Goal: Transaction & Acquisition: Purchase product/service

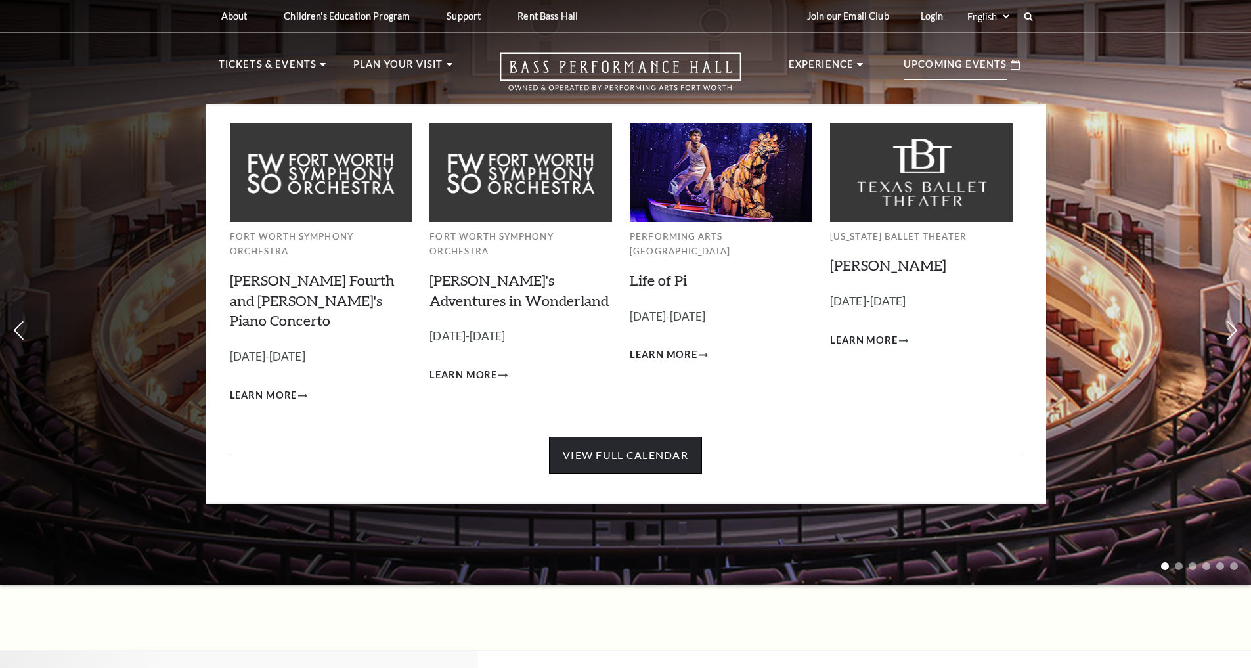
click at [659, 437] on link "View Full Calendar" at bounding box center [625, 455] width 153 height 37
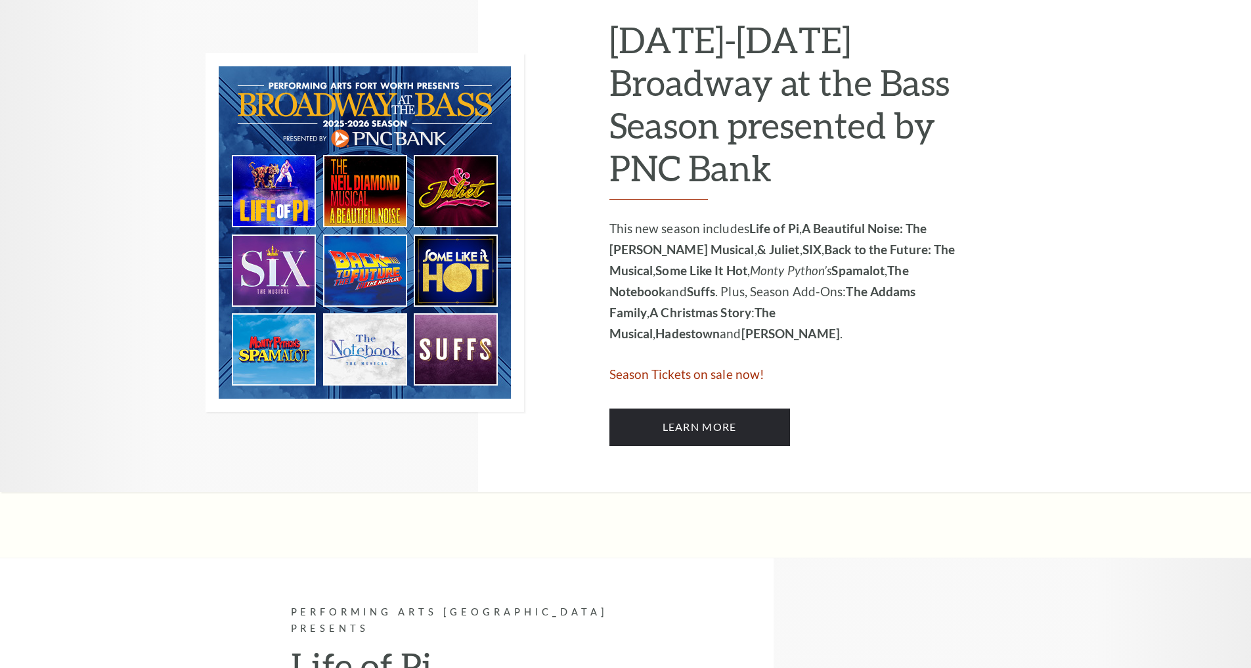
scroll to position [681, 0]
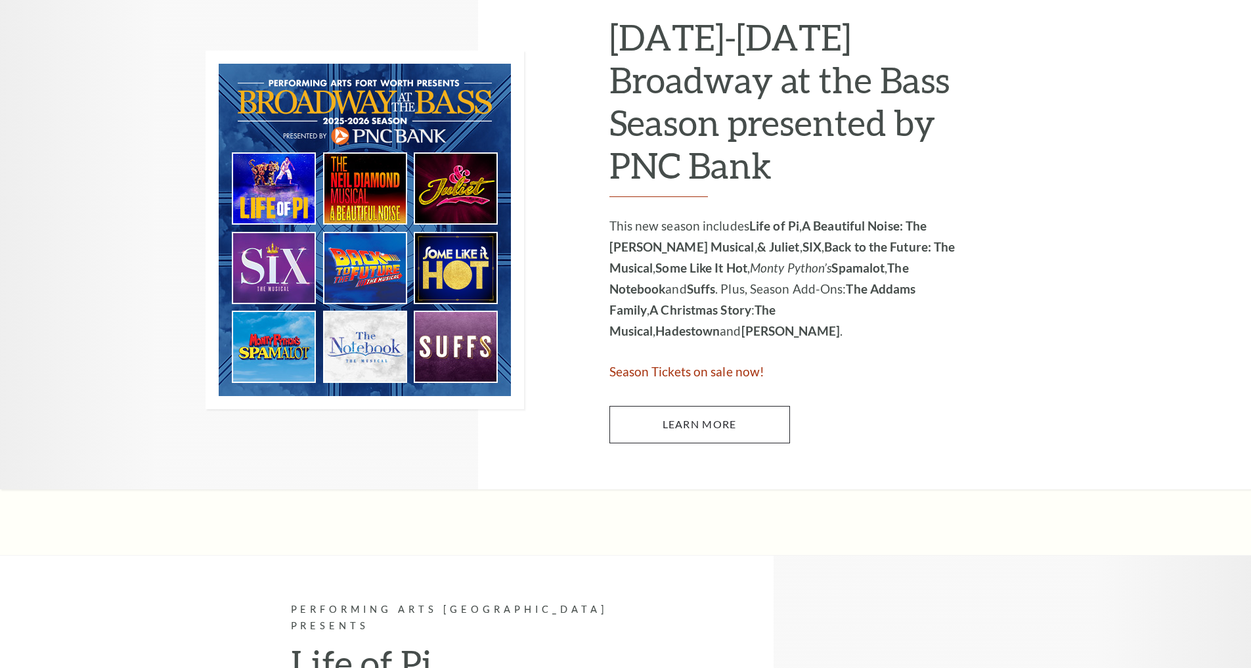
click at [756, 422] on link "Learn More" at bounding box center [699, 424] width 181 height 37
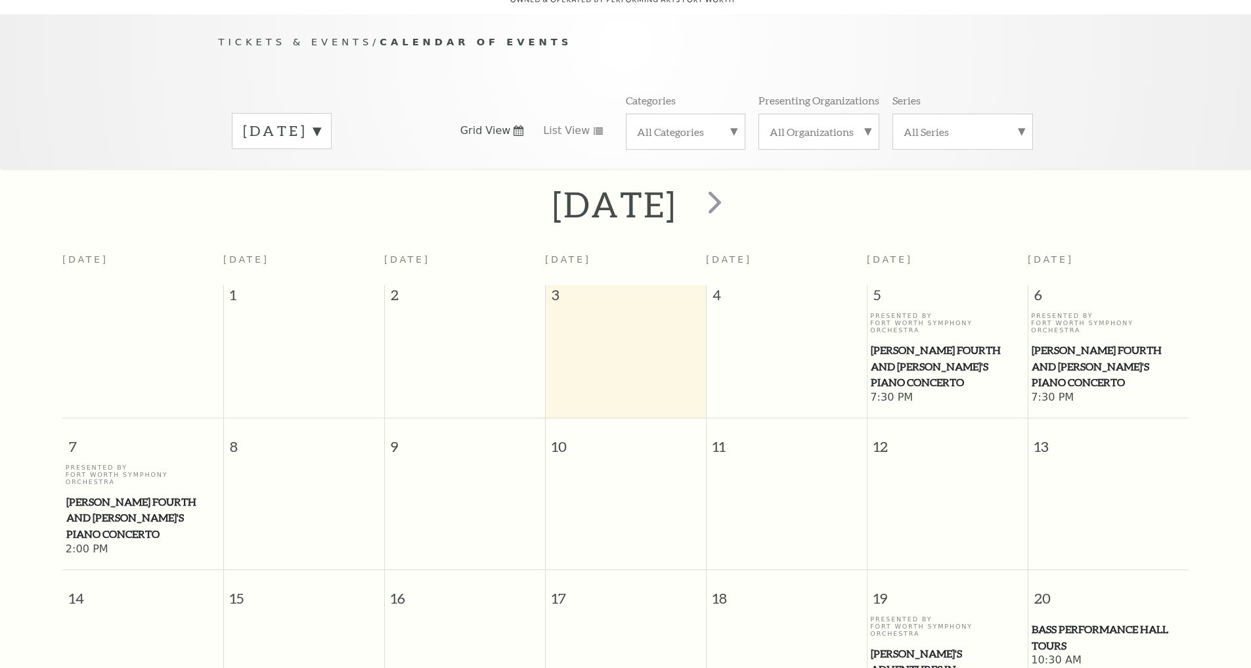
scroll to position [116, 0]
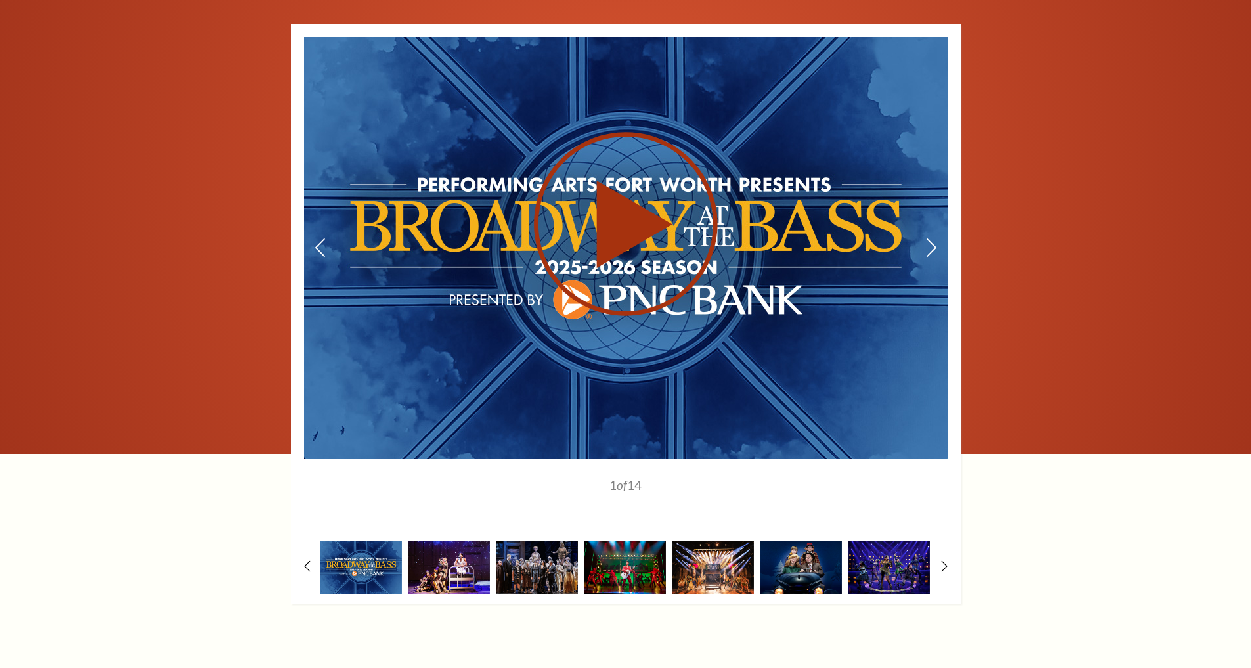
scroll to position [1081, 0]
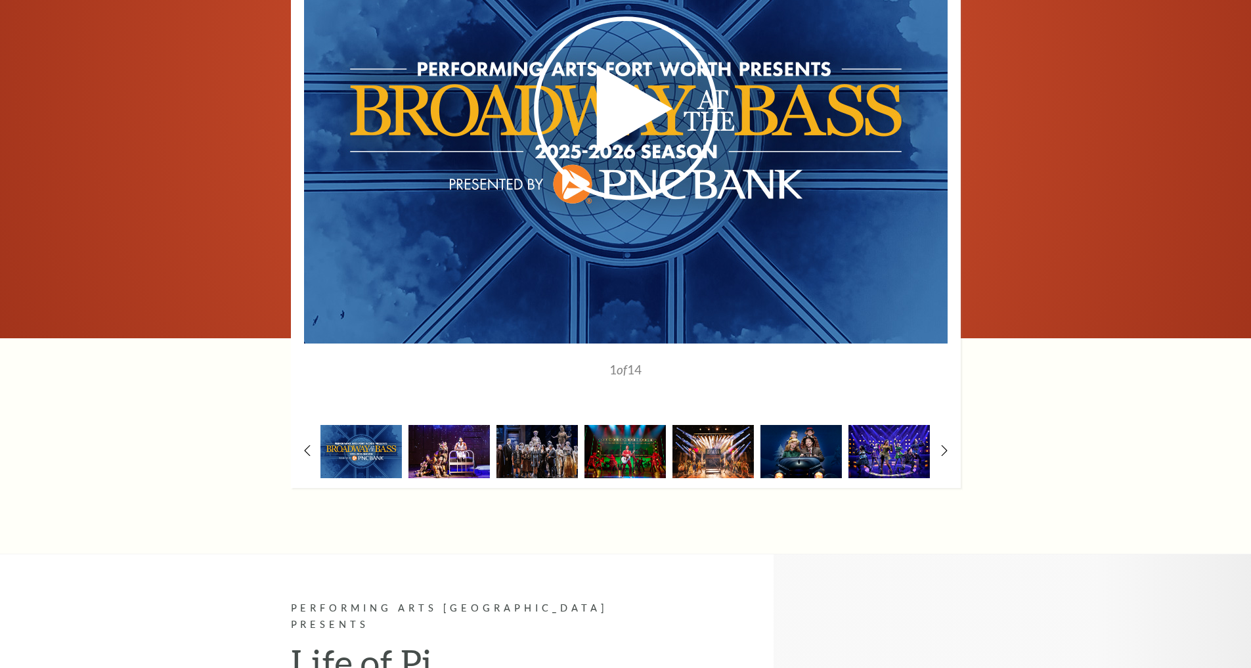
click at [909, 425] on img at bounding box center [888, 451] width 81 height 53
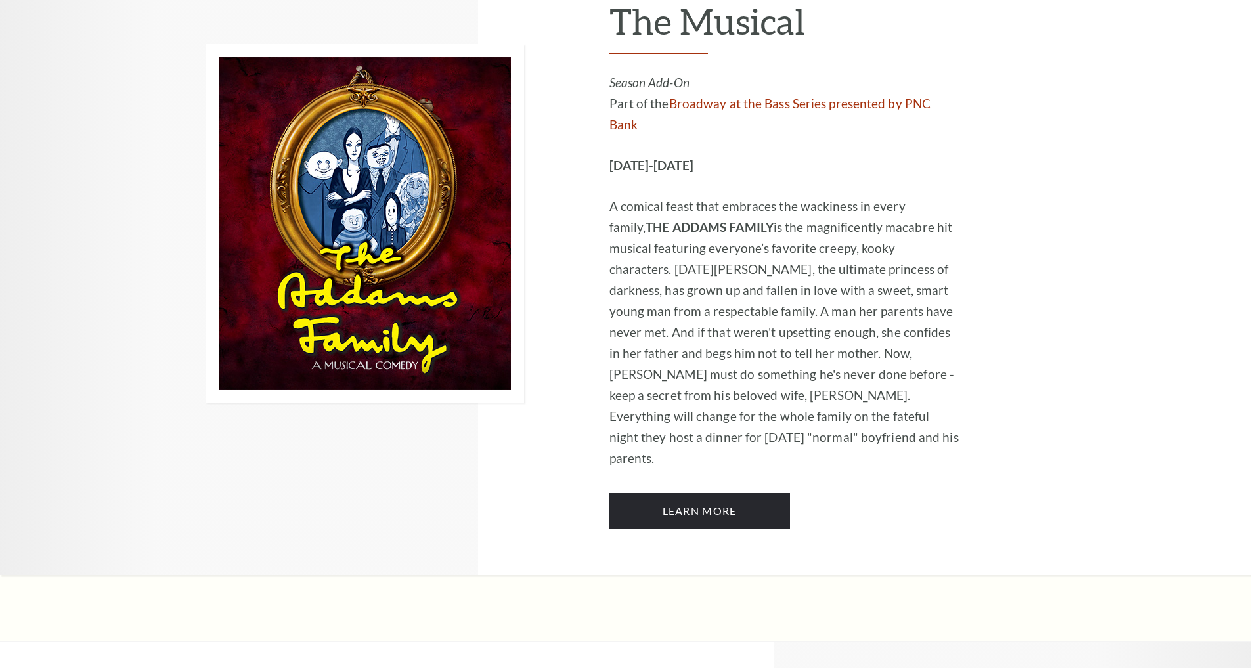
scroll to position [2092, 0]
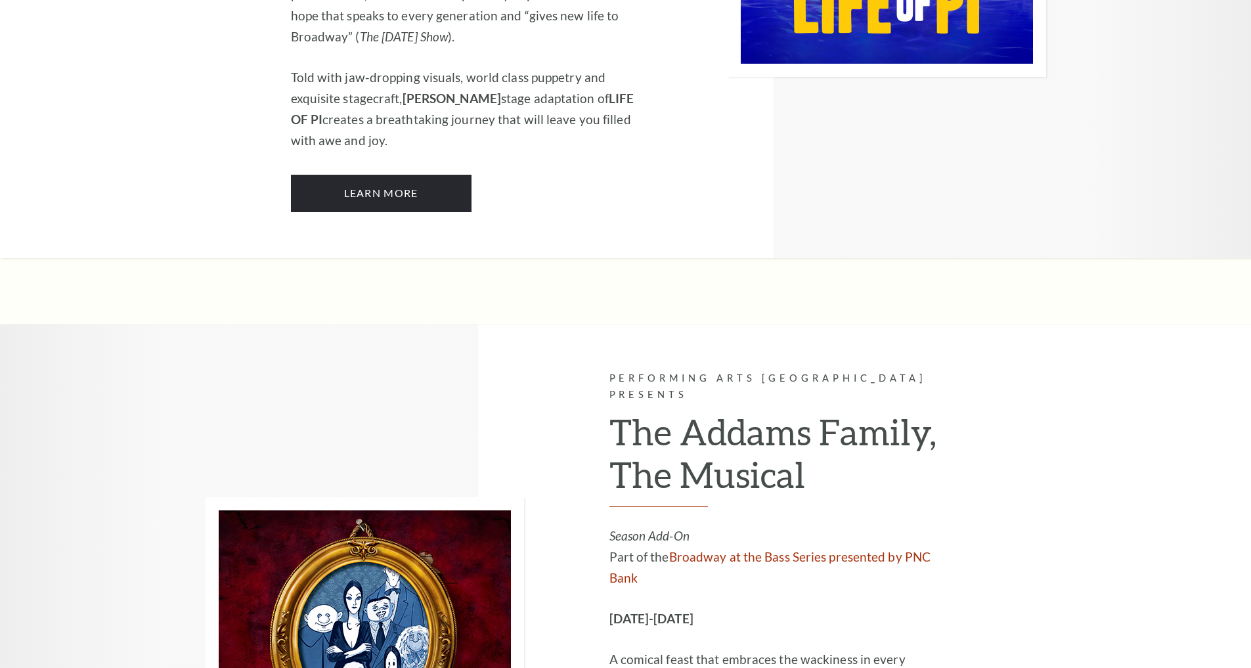
click at [695, 410] on h2 "The Addams Family, The Musical" at bounding box center [784, 458] width 351 height 97
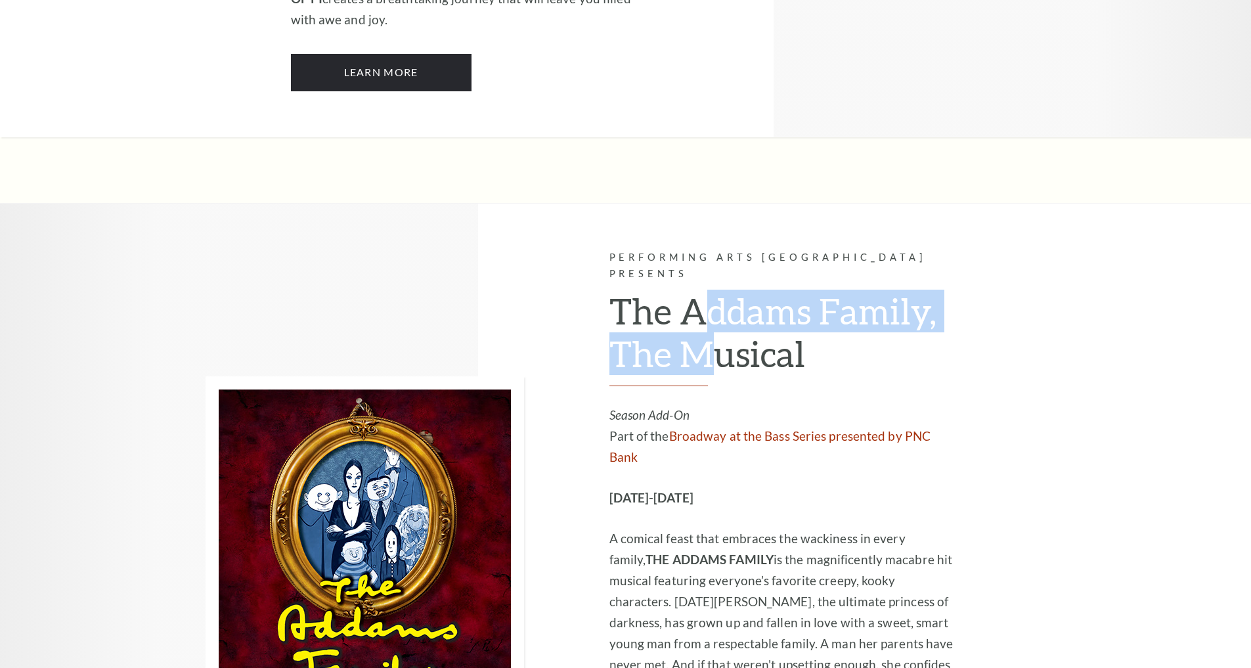
scroll to position [2423, 0]
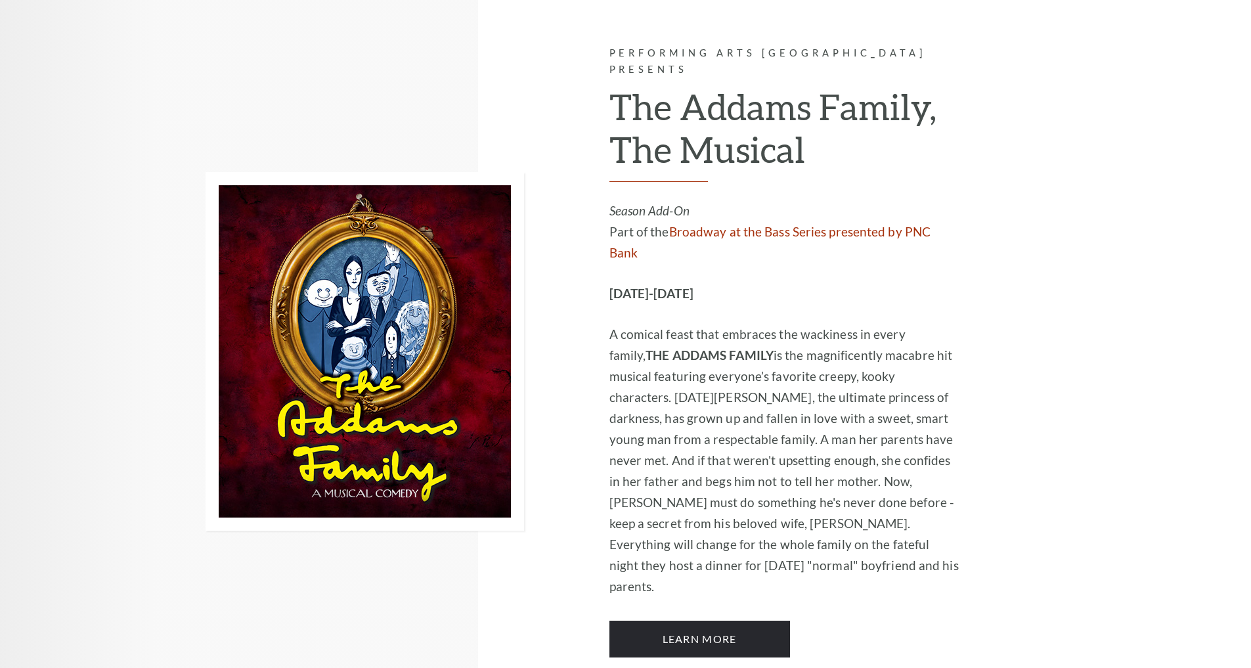
click at [748, 493] on div "Performing Arts Fort Worth Presents The Addams Family, The Musical Season Add-O…" at bounding box center [827, 351] width 437 height 704
click at [749, 620] on link "Learn More" at bounding box center [699, 638] width 181 height 37
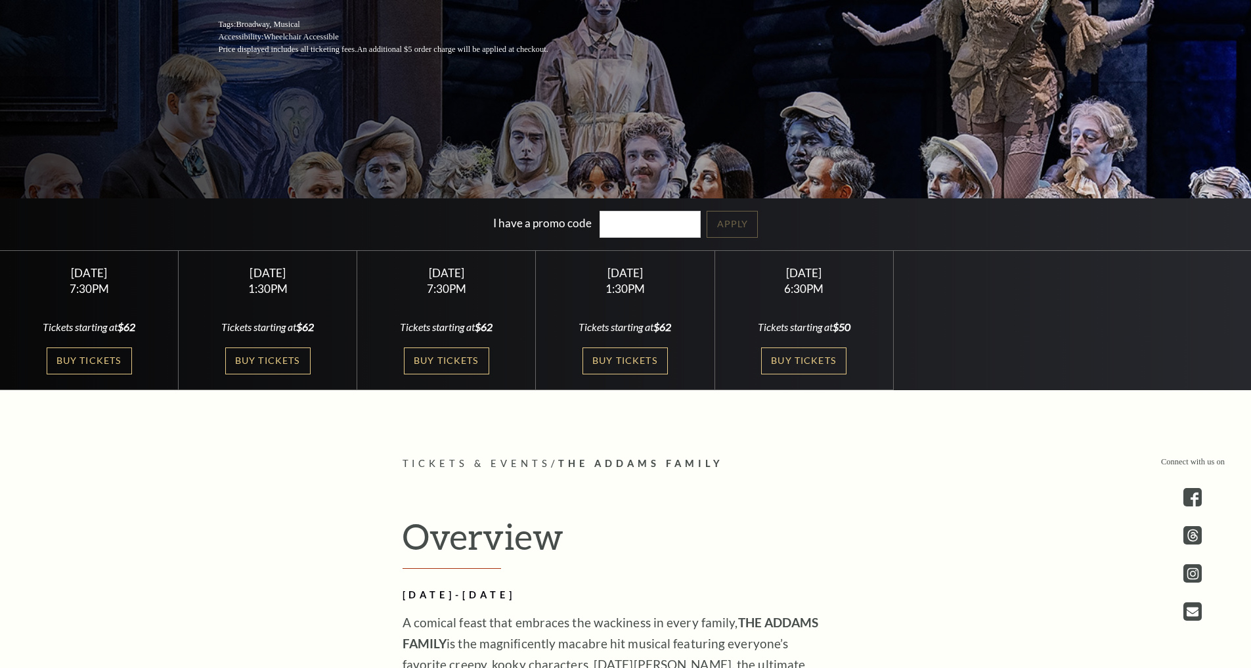
scroll to position [326, 0]
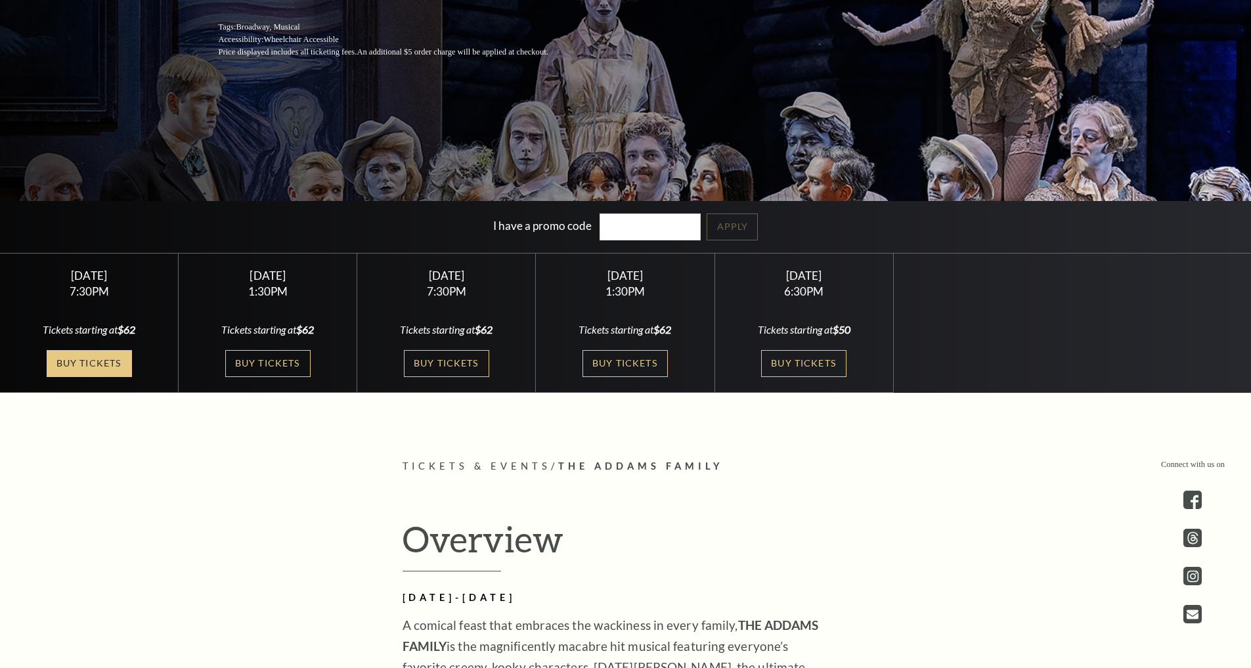
click at [123, 362] on link "Buy Tickets" at bounding box center [89, 363] width 85 height 27
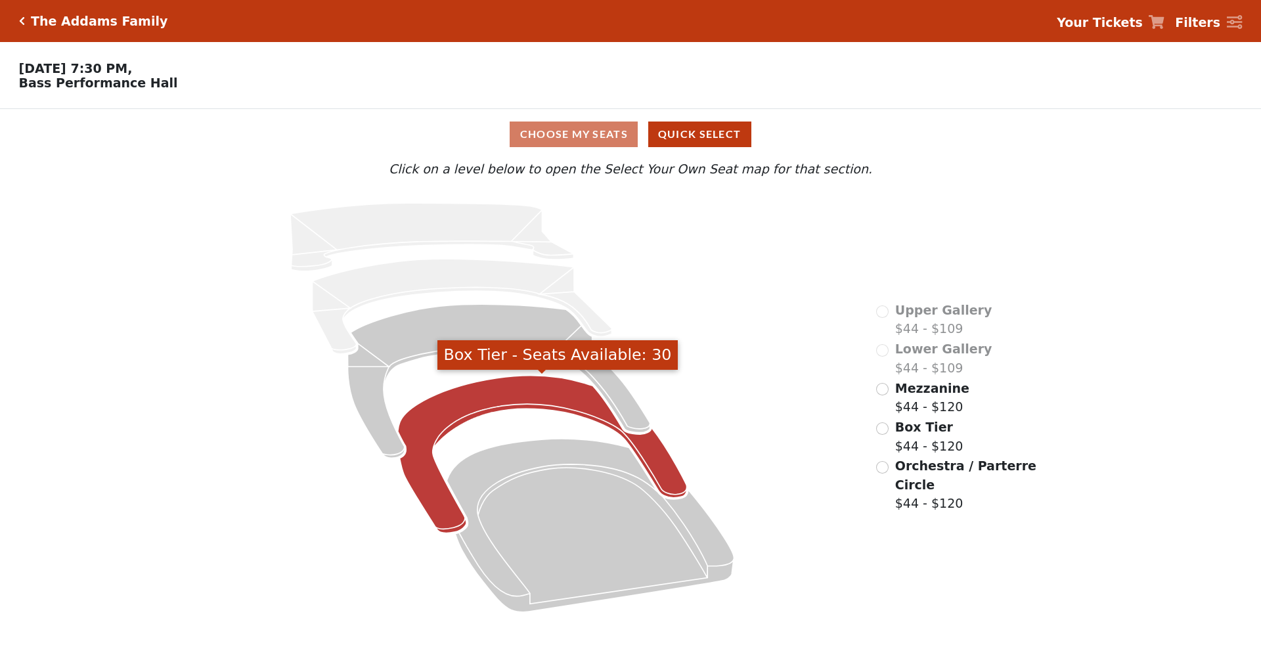
click at [534, 383] on icon "Box Tier - Seats Available: 30" at bounding box center [542, 455] width 289 height 158
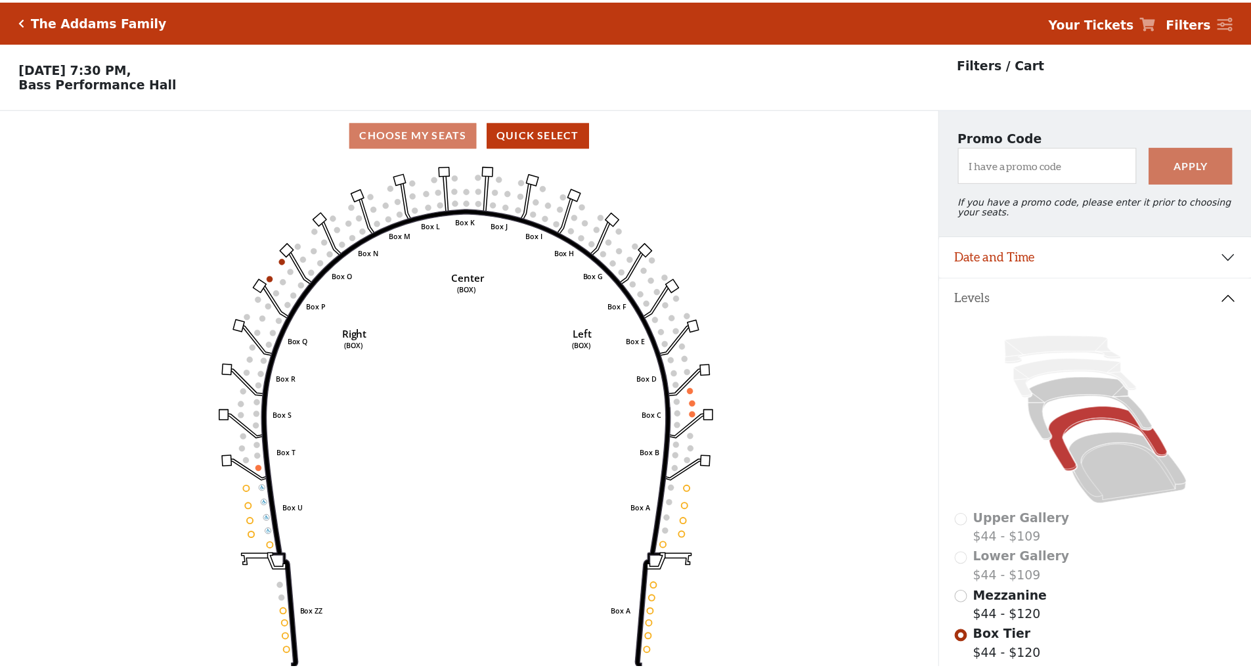
scroll to position [61, 0]
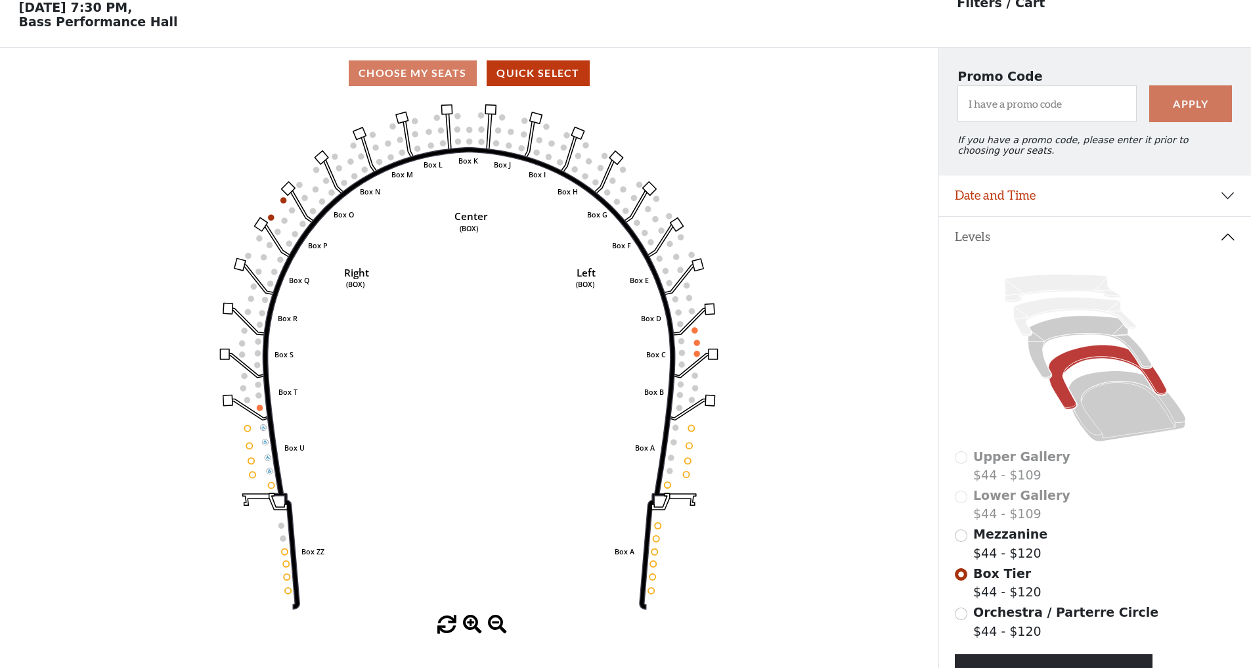
click at [964, 609] on input "radio" at bounding box center [961, 613] width 12 height 12
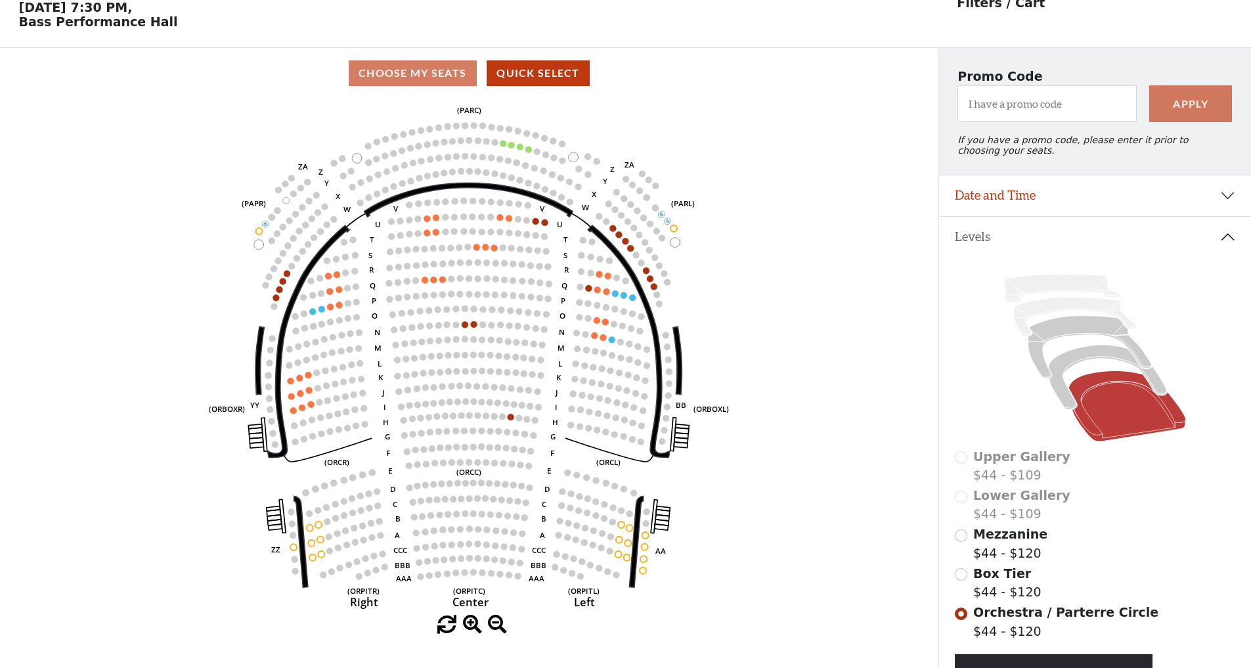
click at [475, 626] on span at bounding box center [472, 624] width 19 height 19
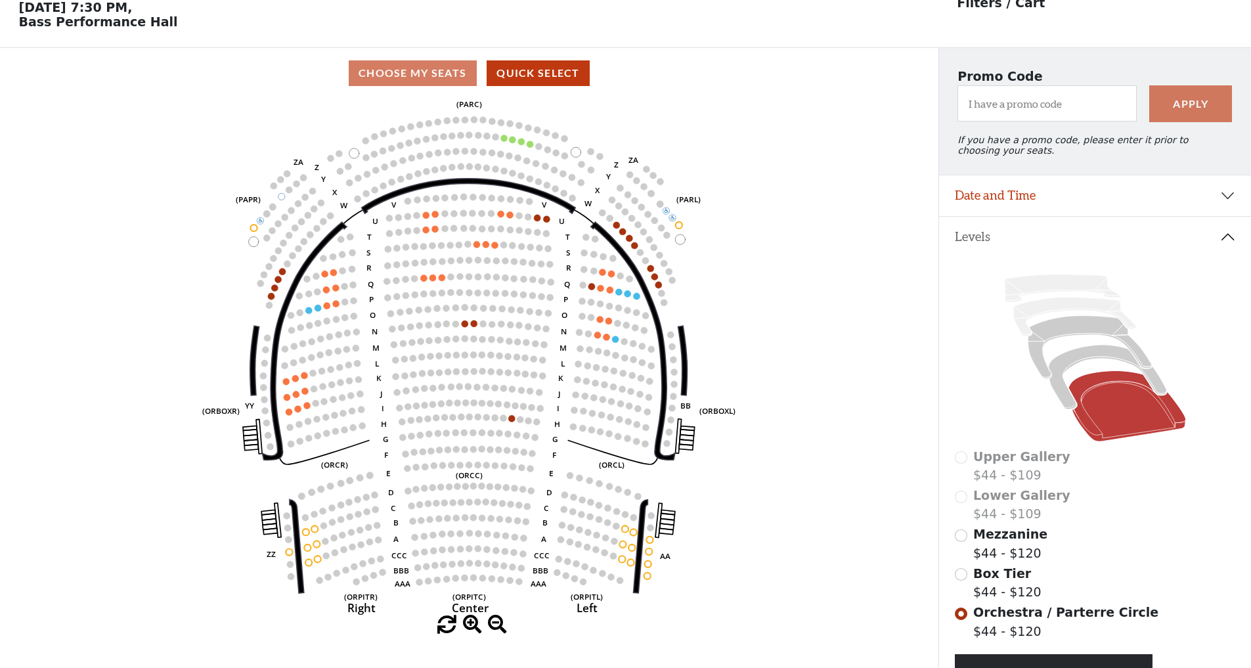
click at [475, 626] on span at bounding box center [472, 624] width 19 height 19
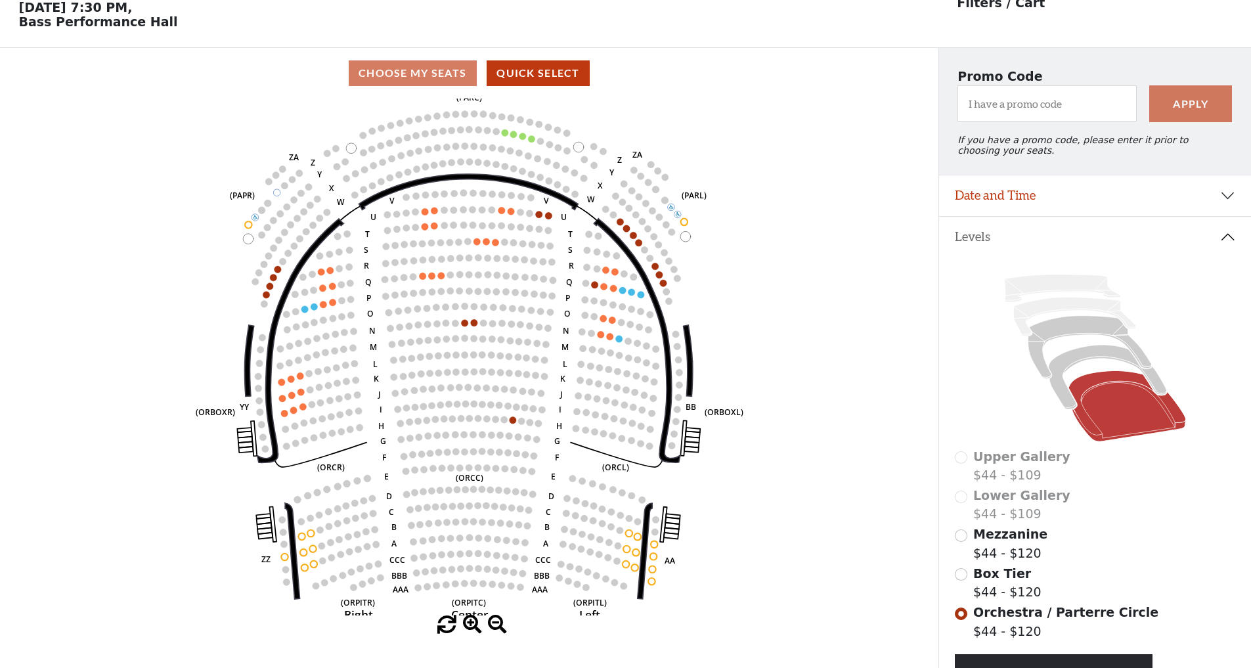
click at [475, 626] on span at bounding box center [472, 624] width 19 height 19
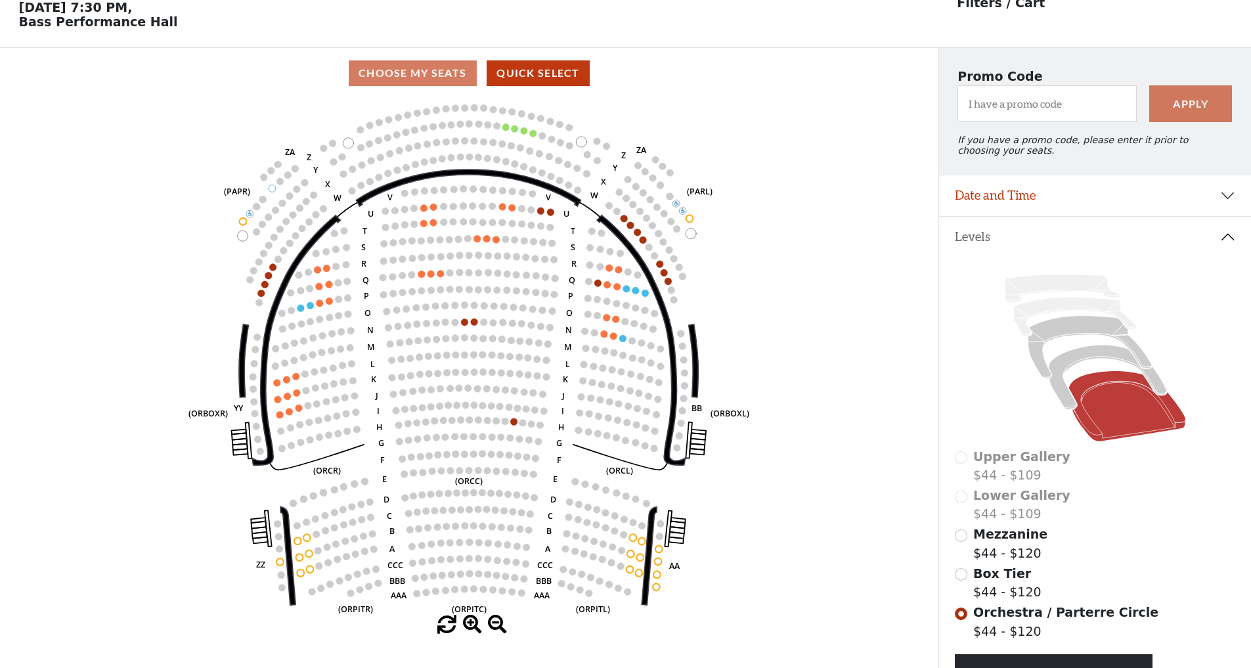
click at [475, 626] on span at bounding box center [472, 624] width 19 height 19
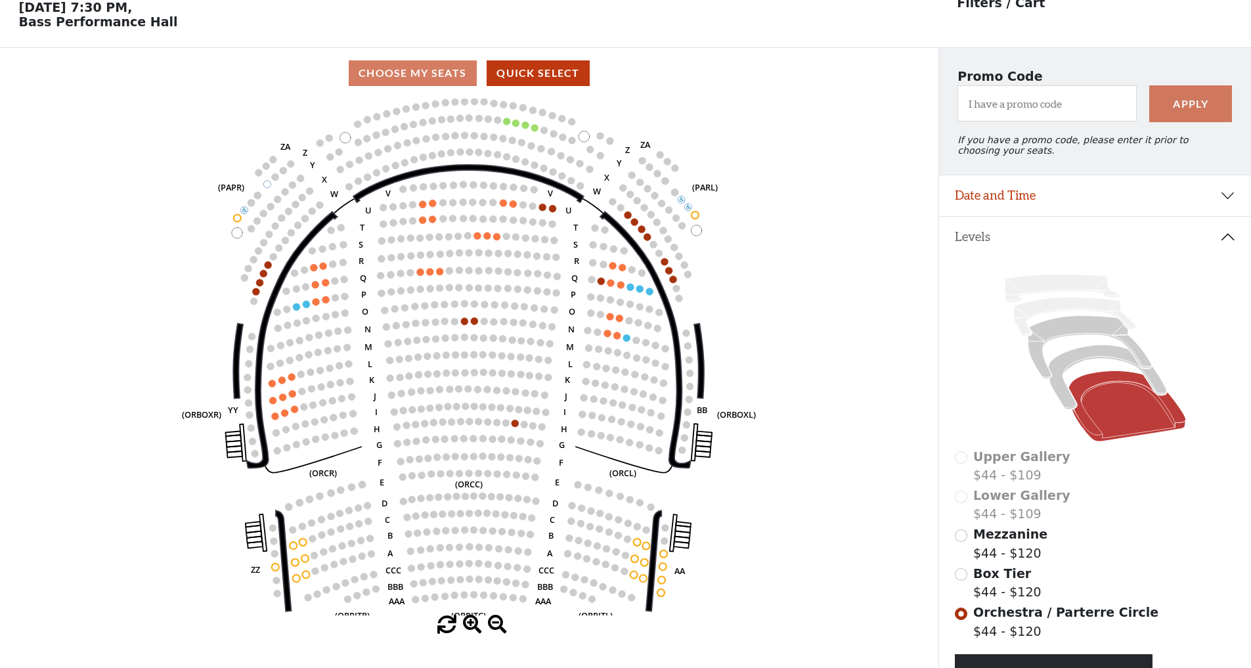
click at [475, 626] on span at bounding box center [472, 624] width 19 height 19
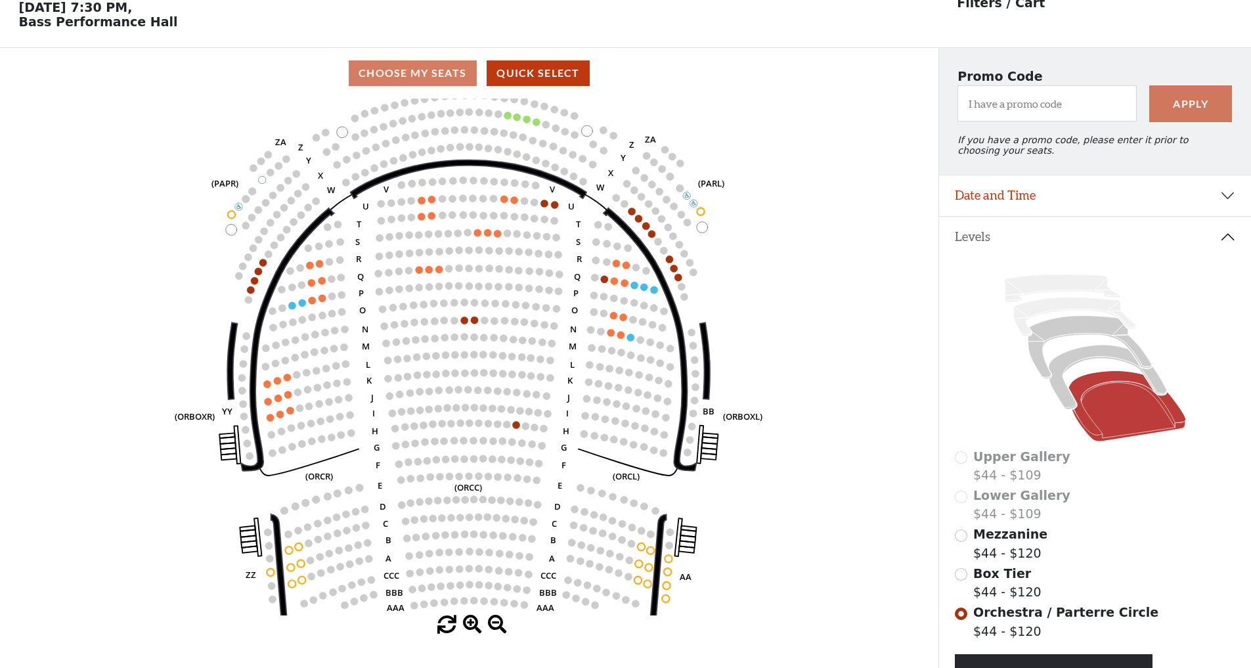
click at [492, 622] on span at bounding box center [497, 624] width 19 height 19
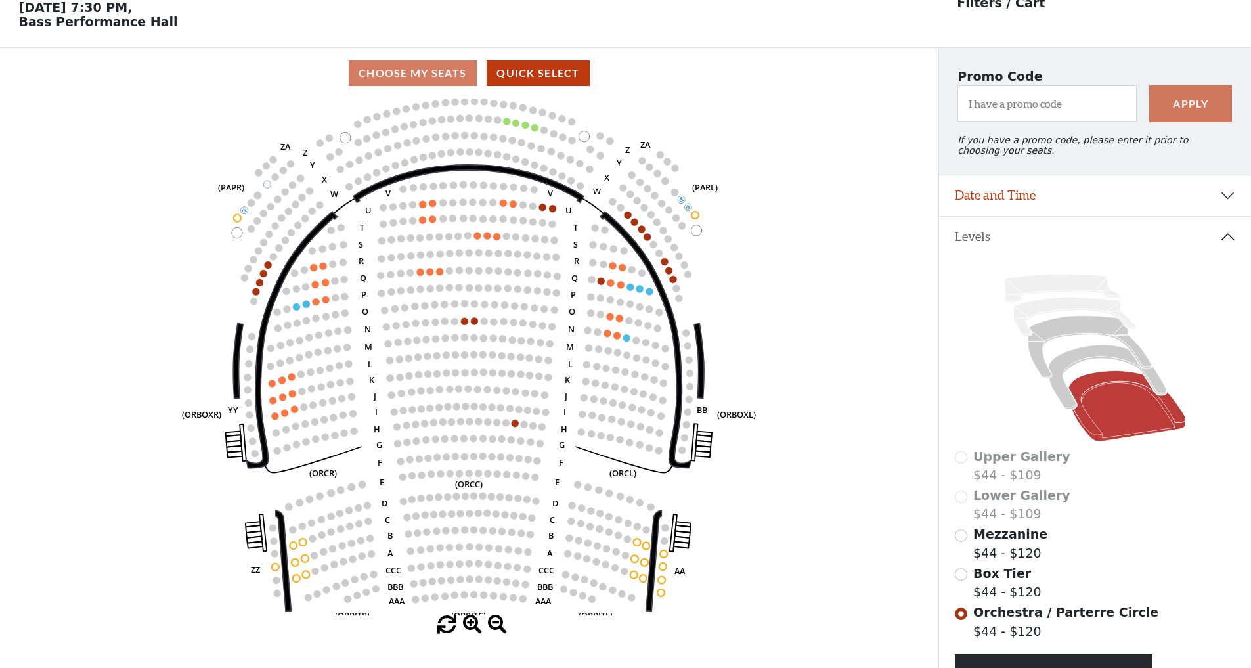
click at [493, 622] on span at bounding box center [497, 624] width 19 height 19
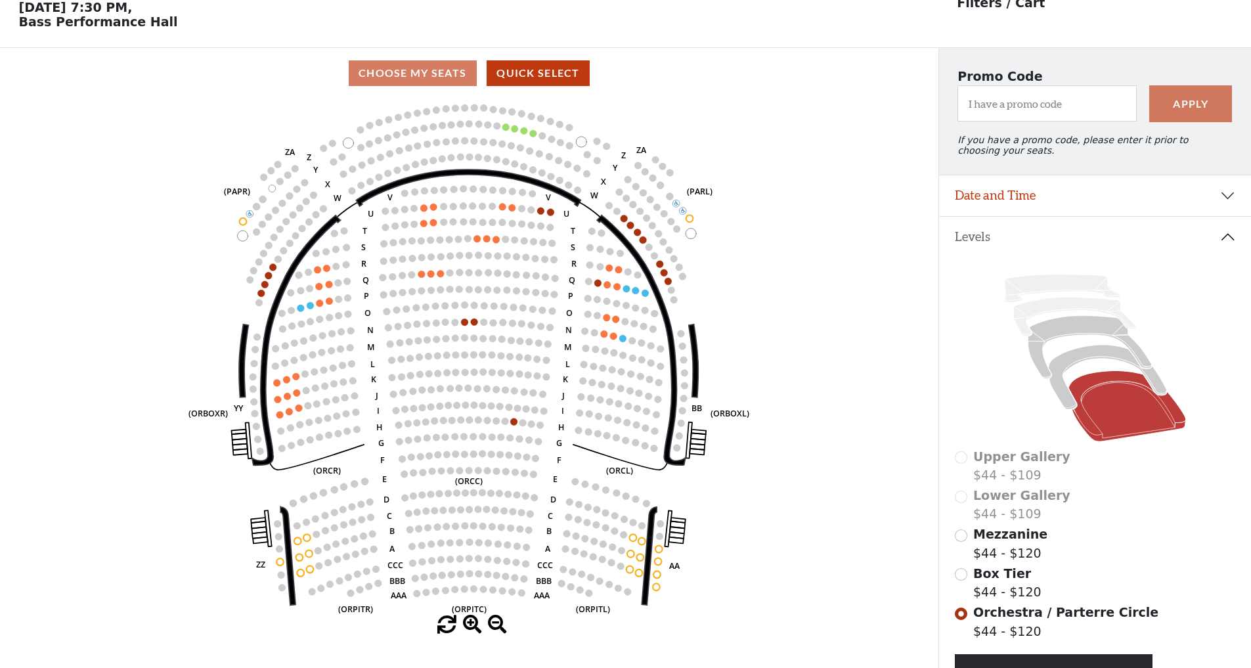
click at [494, 622] on span at bounding box center [497, 624] width 19 height 19
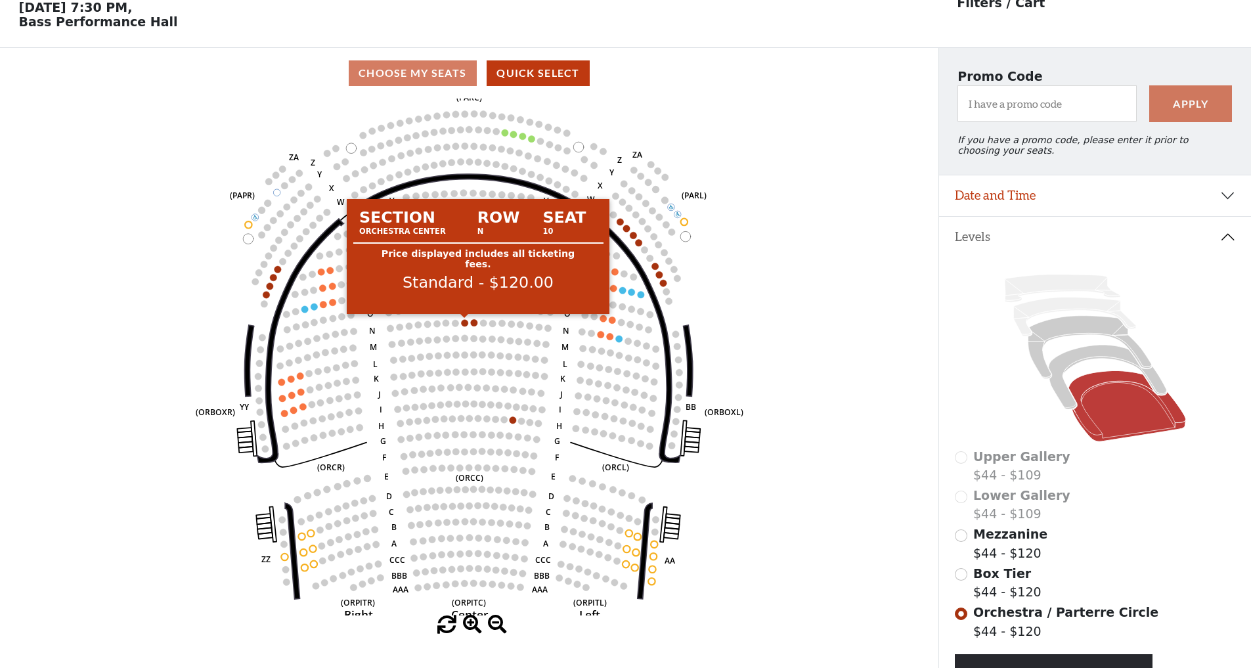
click at [466, 323] on circle at bounding box center [465, 322] width 7 height 7
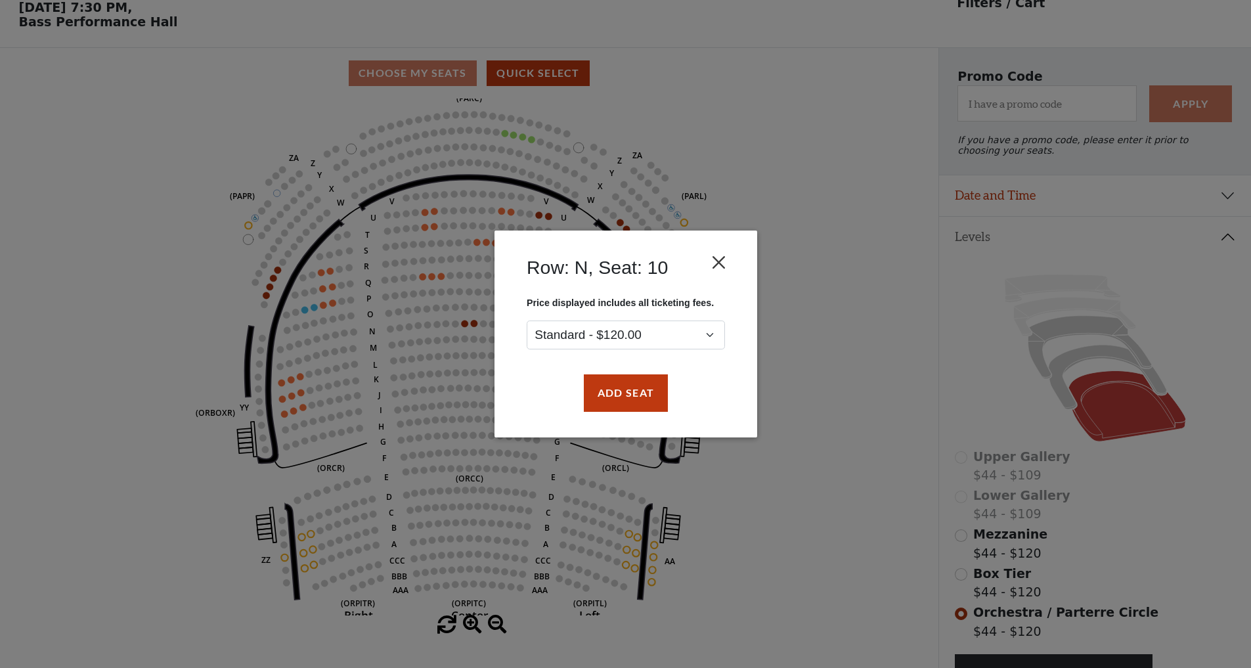
click at [723, 261] on button "Close" at bounding box center [718, 262] width 25 height 25
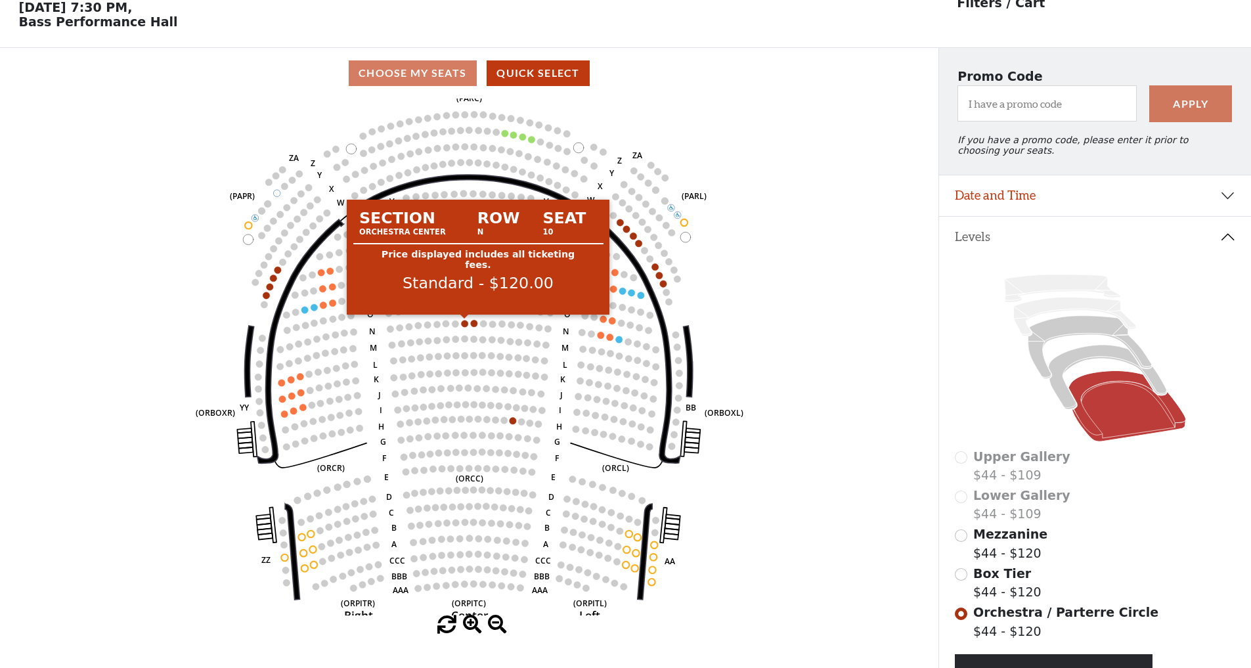
click at [464, 322] on circle at bounding box center [465, 323] width 7 height 7
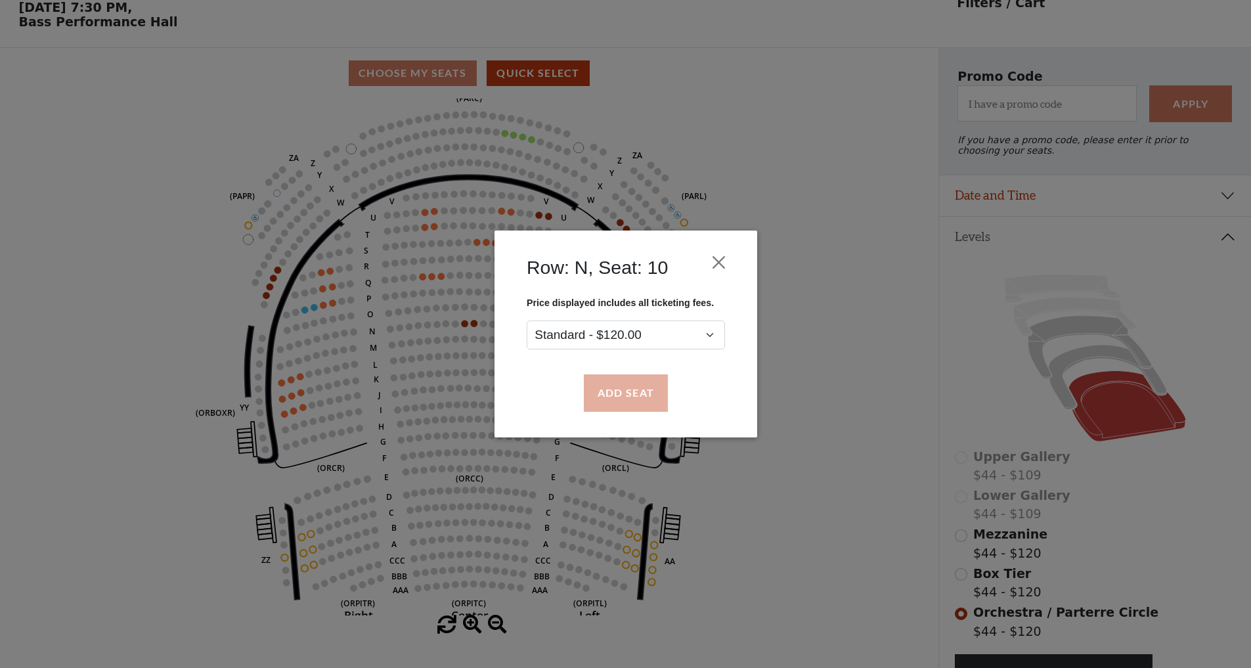
click at [636, 391] on button "Add Seat" at bounding box center [625, 393] width 84 height 37
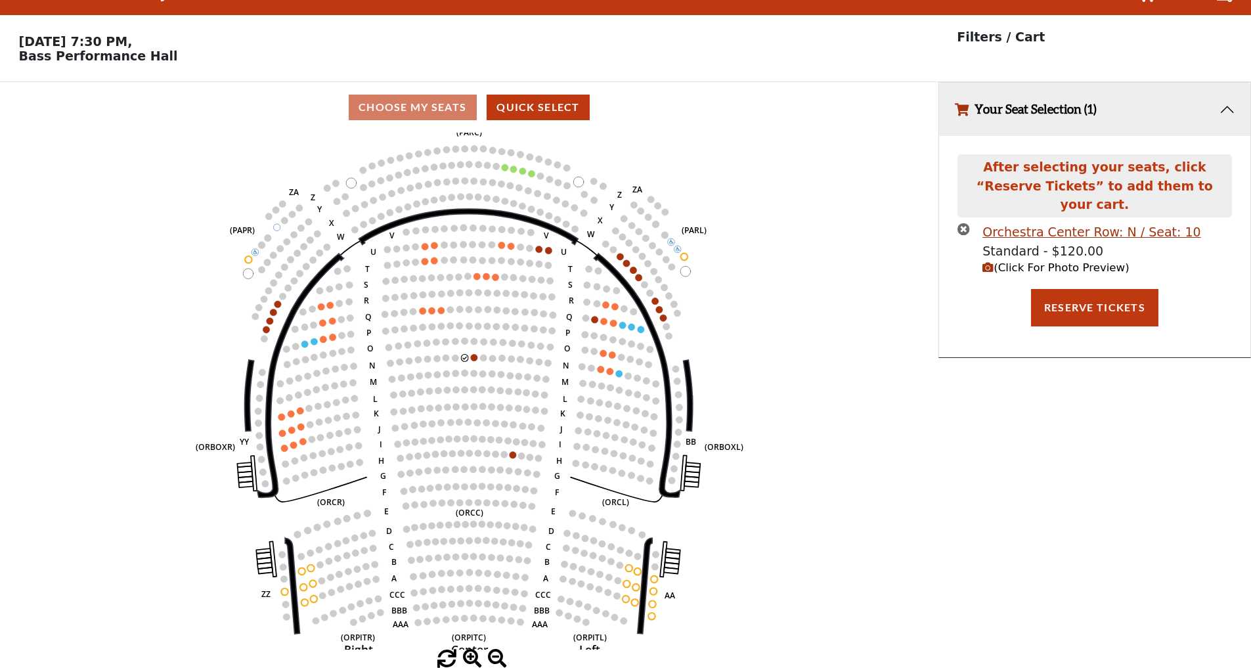
scroll to position [0, 0]
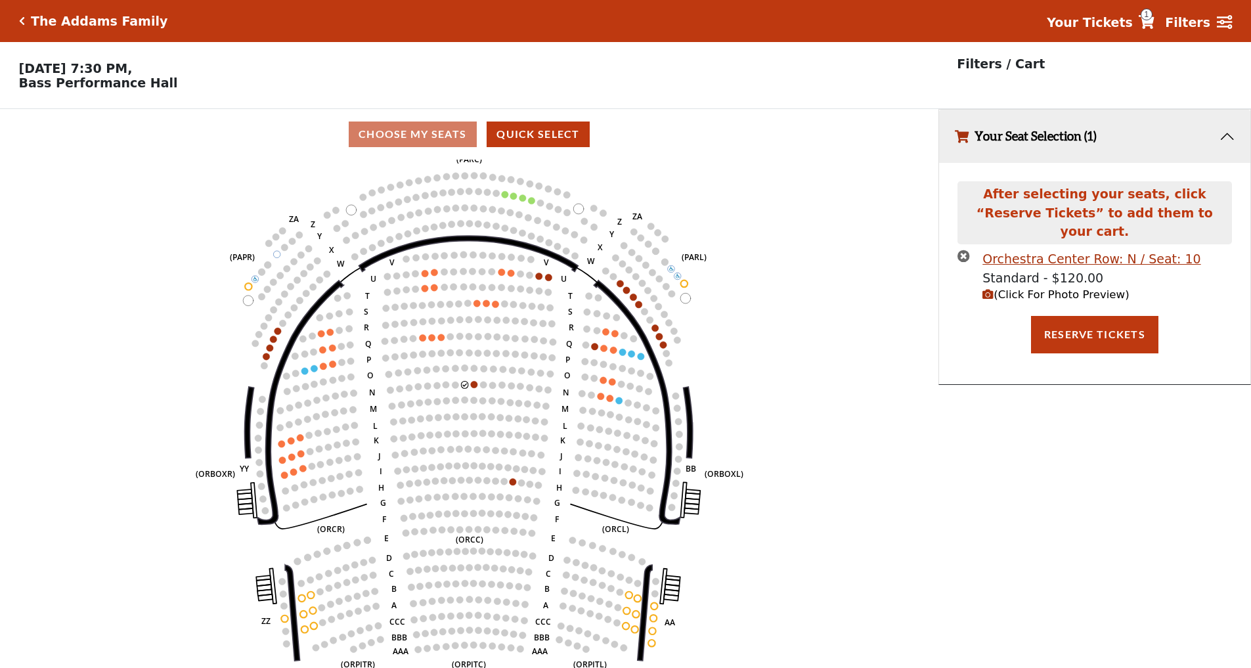
click at [475, 385] on circle at bounding box center [474, 384] width 7 height 7
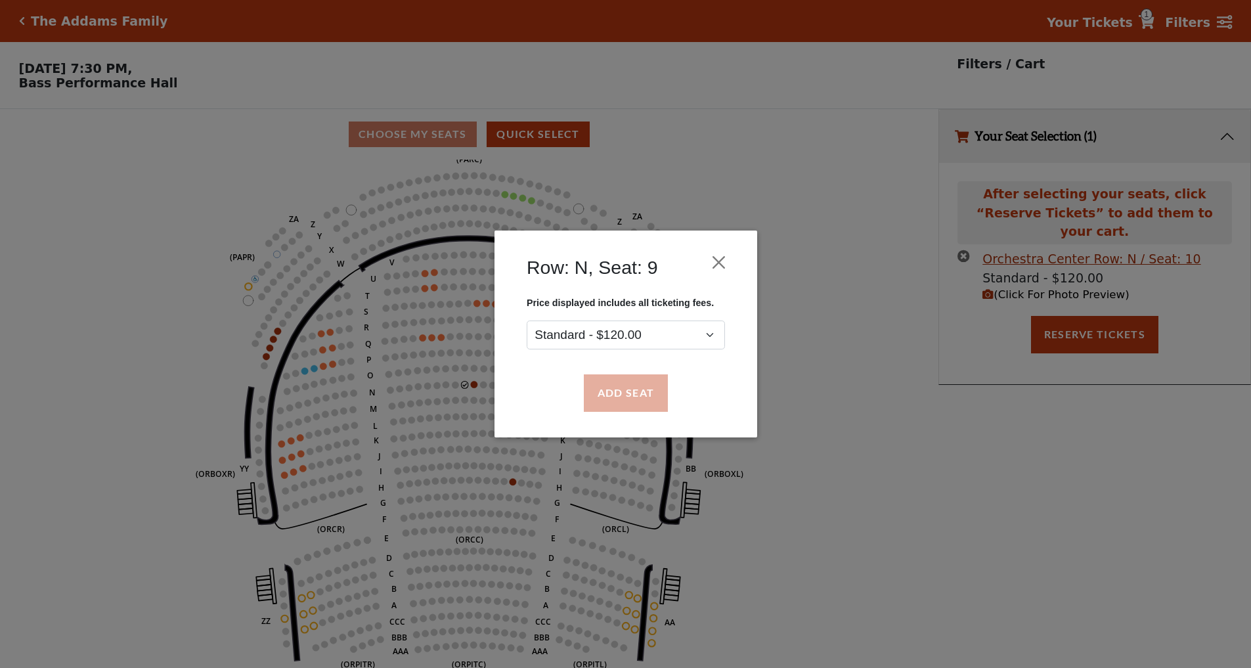
click at [607, 402] on button "Add Seat" at bounding box center [625, 393] width 84 height 37
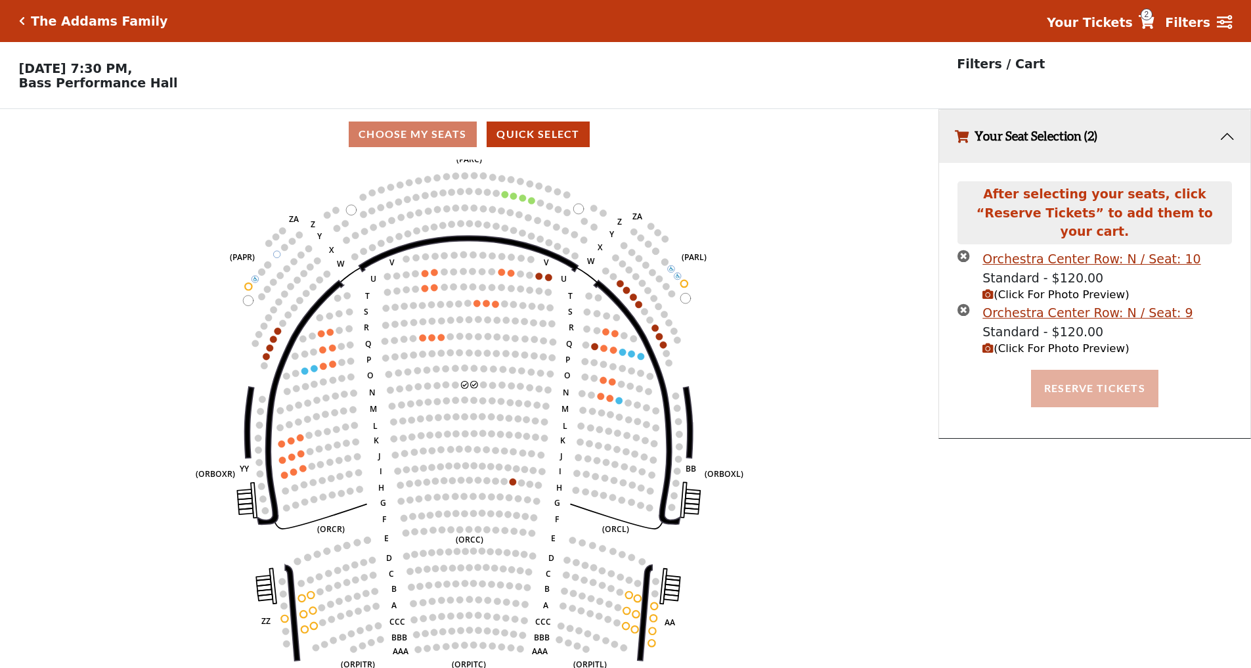
click at [1084, 370] on button "Reserve Tickets" at bounding box center [1094, 388] width 127 height 37
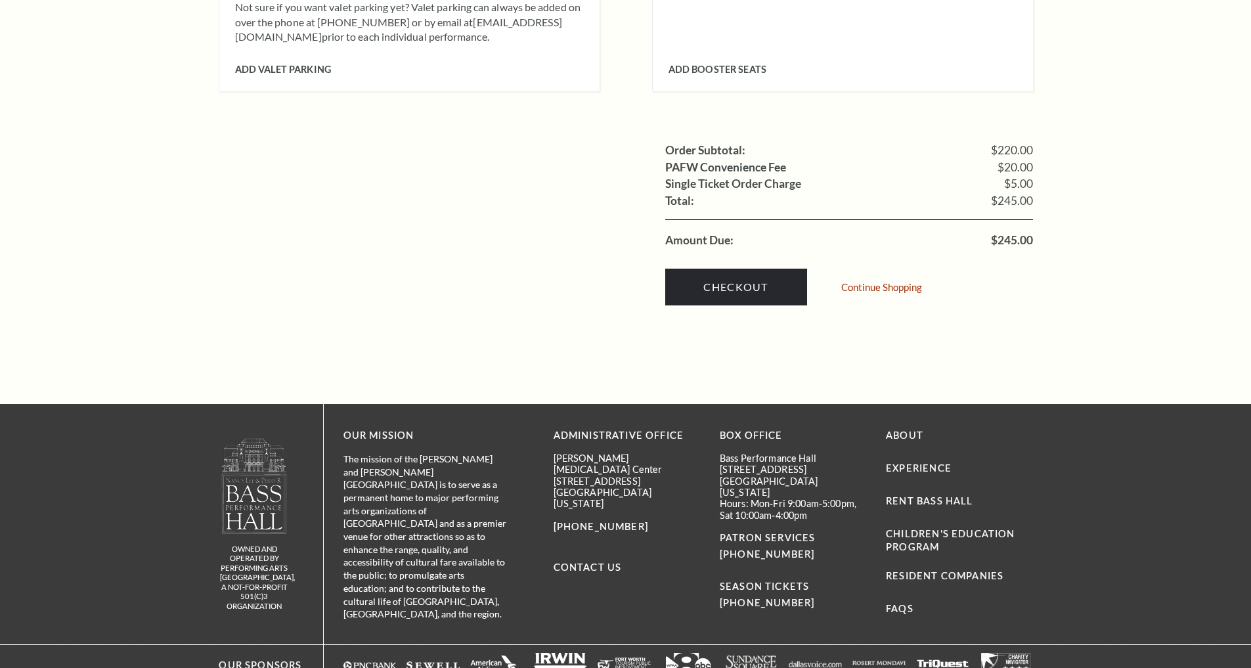
scroll to position [1147, 0]
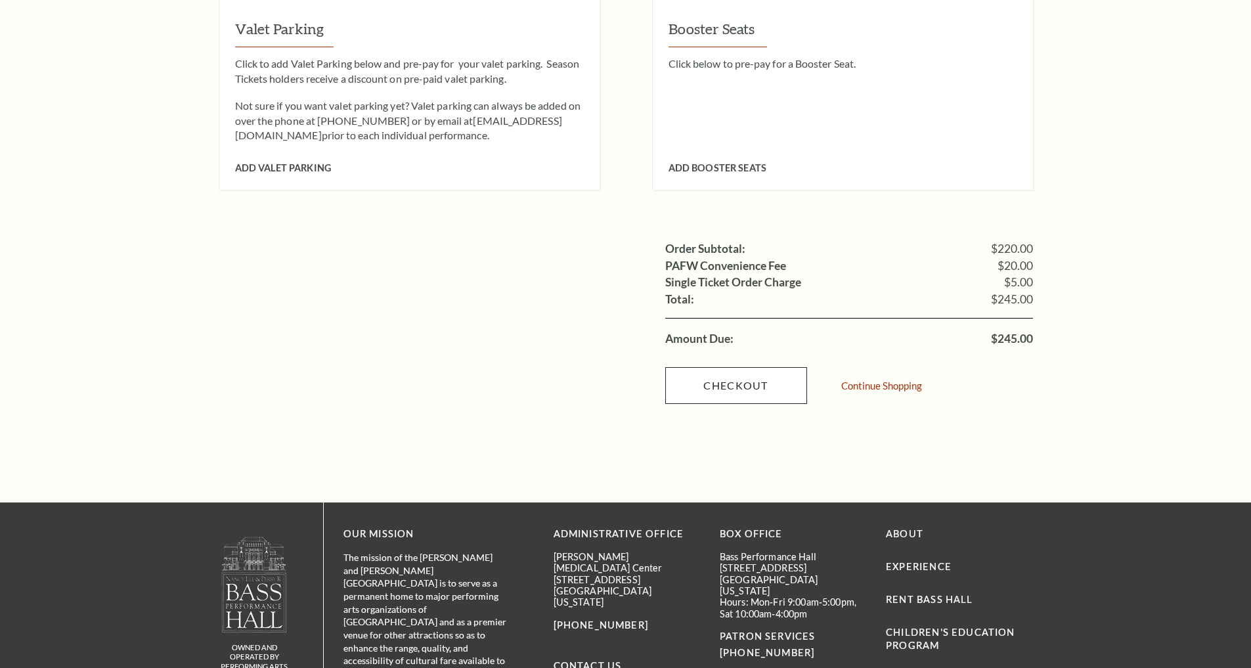
click at [782, 367] on link "Checkout" at bounding box center [736, 385] width 142 height 37
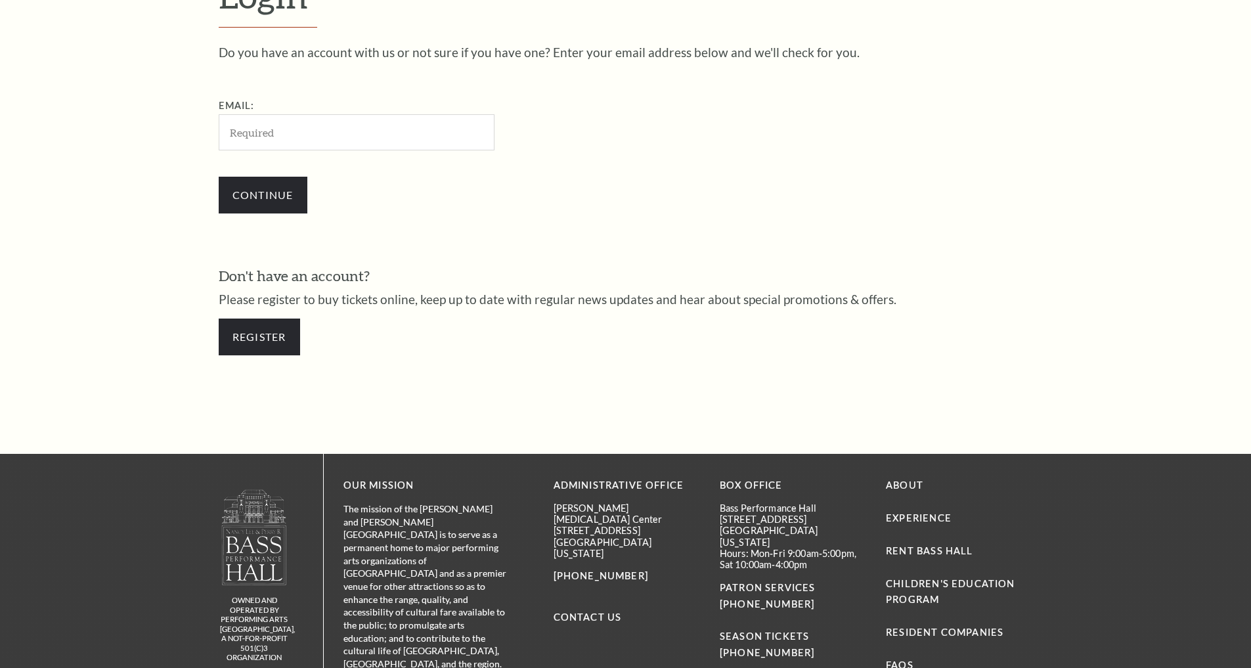
scroll to position [332, 0]
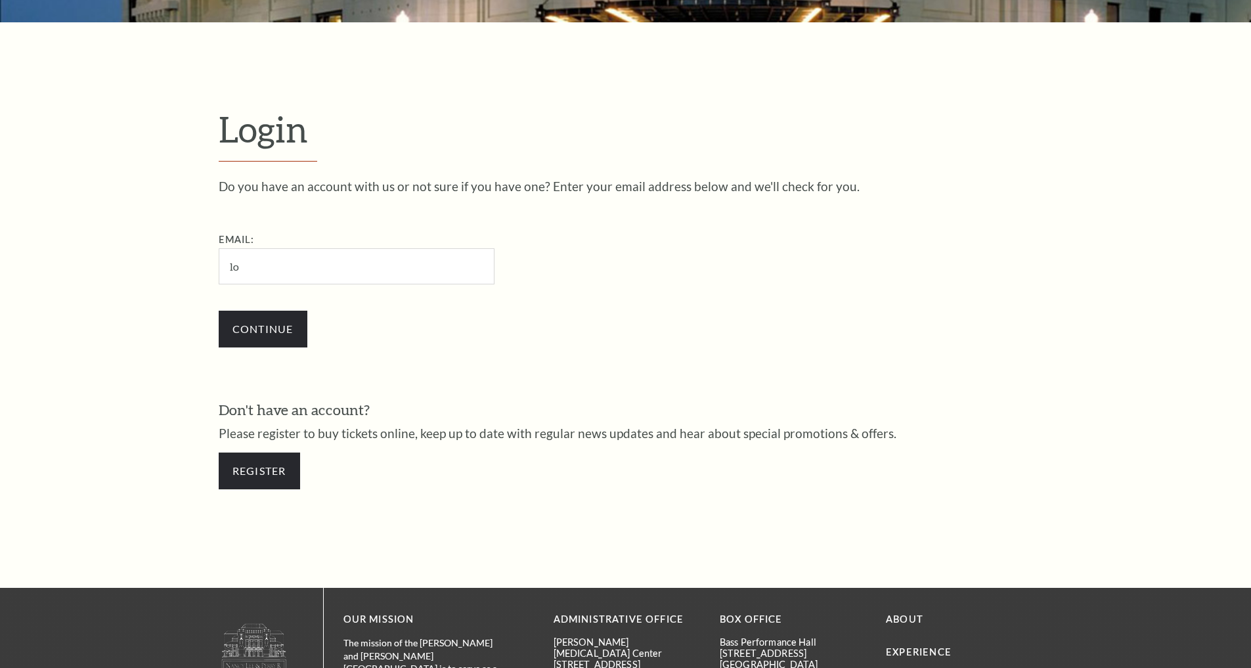
type input "l"
type input "[EMAIL_ADDRESS][DOMAIN_NAME]"
click at [299, 329] on input "Continue" at bounding box center [263, 329] width 89 height 37
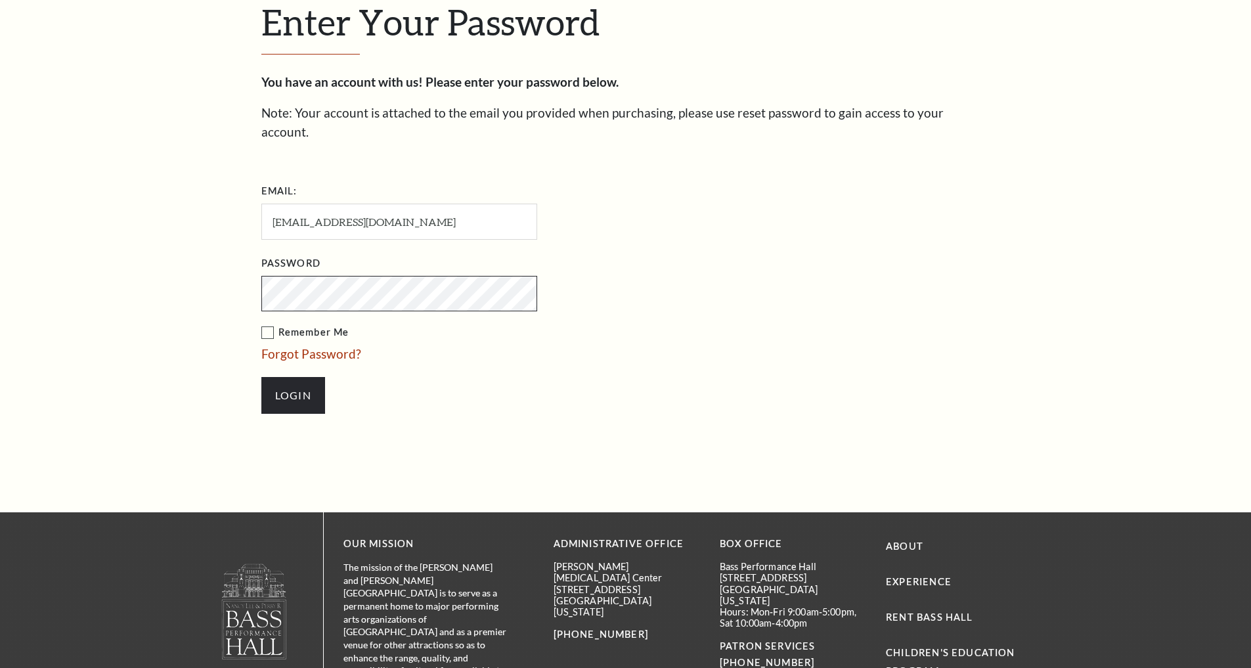
scroll to position [451, 0]
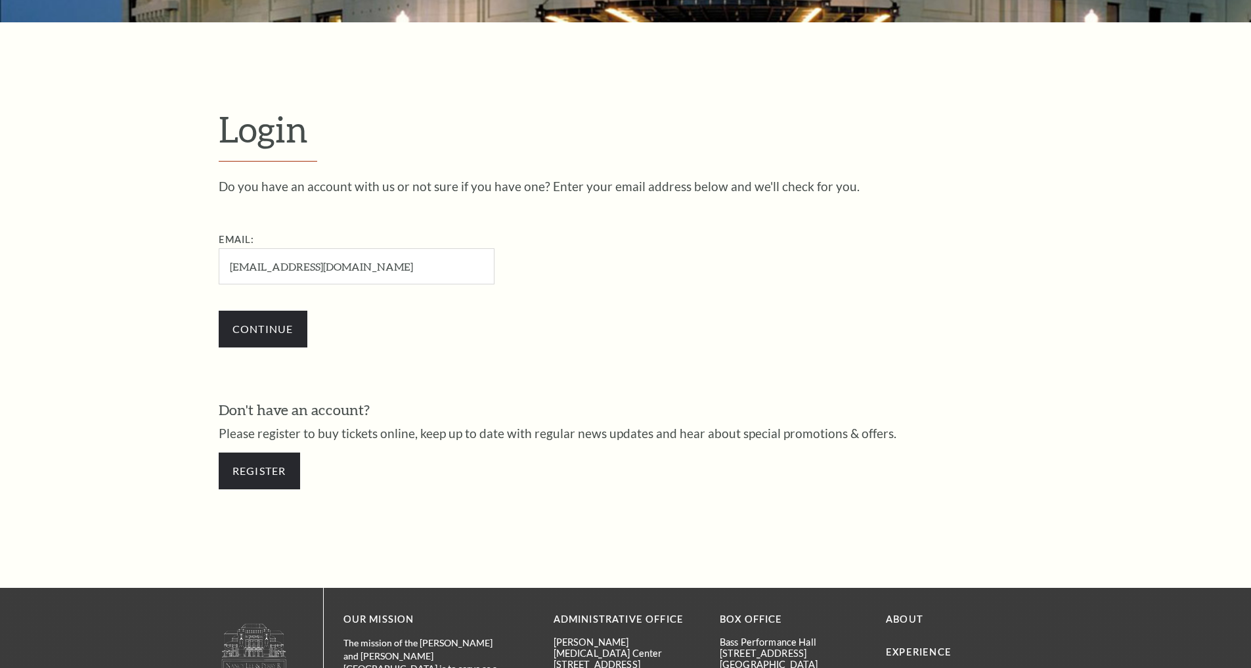
drag, startPoint x: 378, startPoint y: 269, endPoint x: 168, endPoint y: 261, distance: 210.2
click at [168, 261] on form "Login Do you have an account with us or not sure if you have one? Enter your em…" at bounding box center [625, 304] width 1251 height 565
type input "brooklynbondy@gmail.com"
click at [276, 326] on input "Continue" at bounding box center [263, 329] width 89 height 37
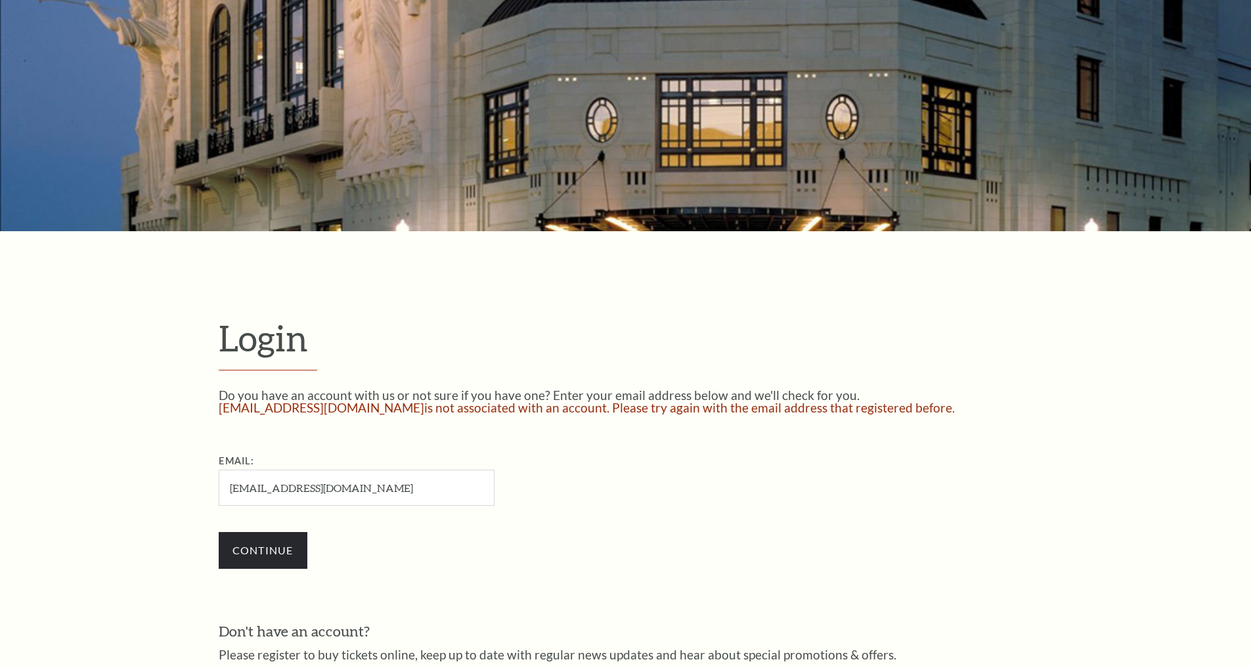
scroll to position [395, 0]
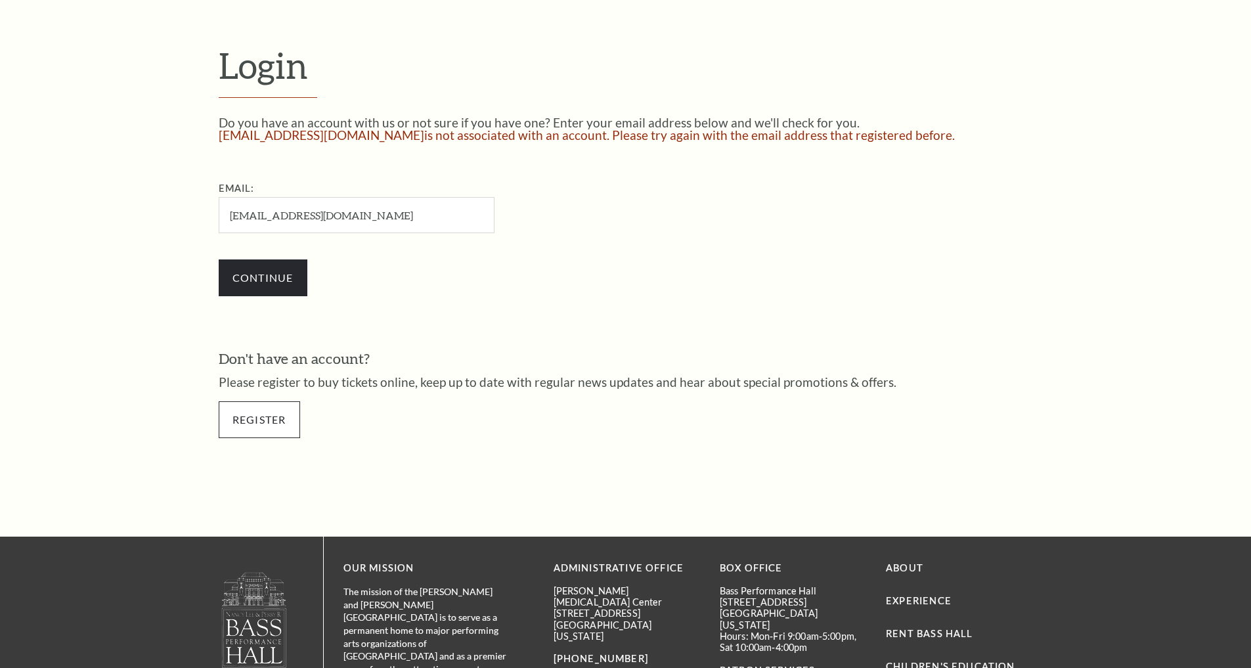
click at [271, 407] on link "Register" at bounding box center [259, 419] width 81 height 37
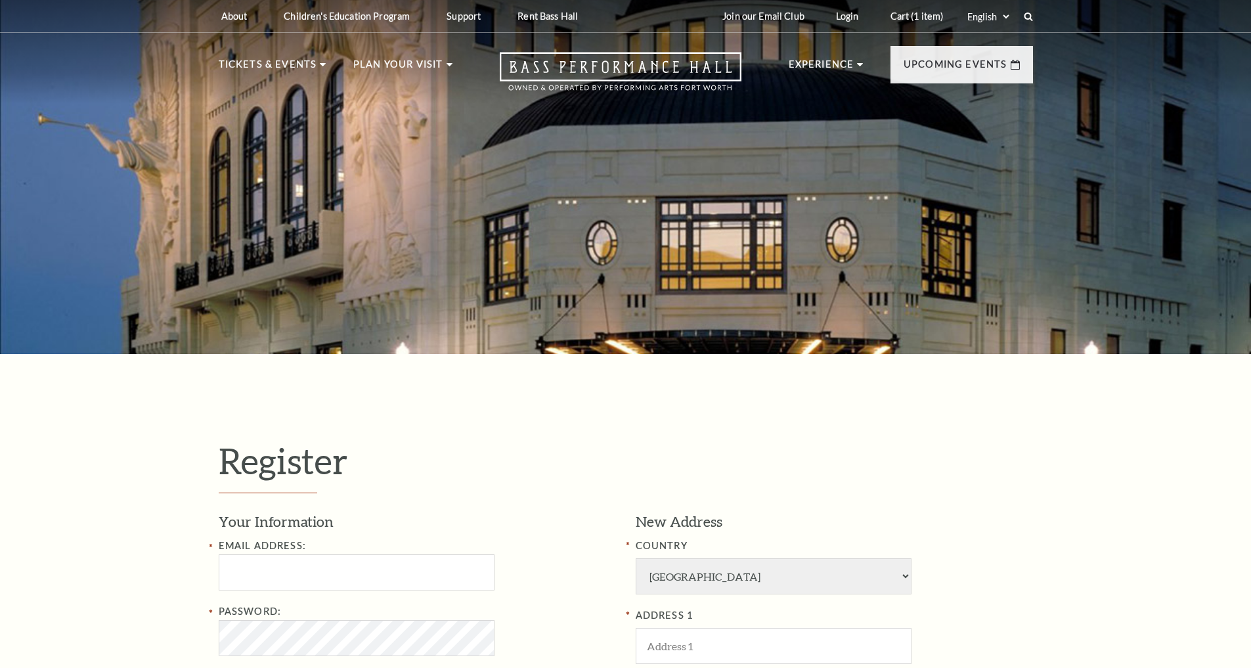
select select "1"
select select "[GEOGRAPHIC_DATA]"
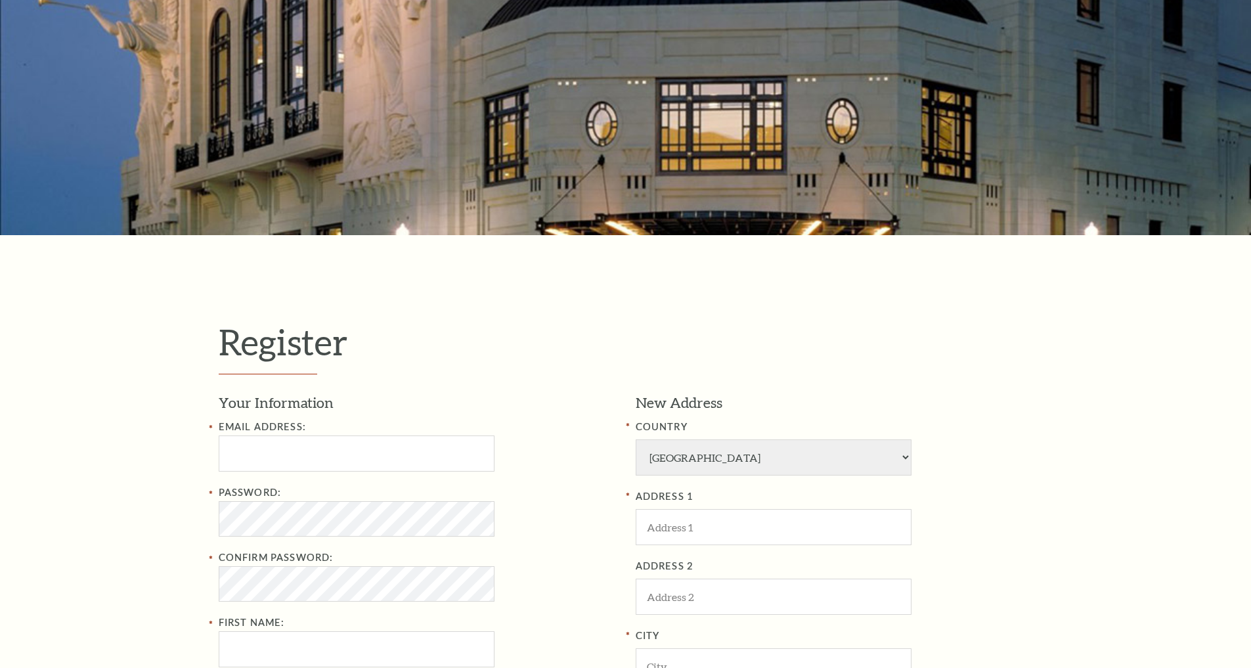
scroll to position [246, 0]
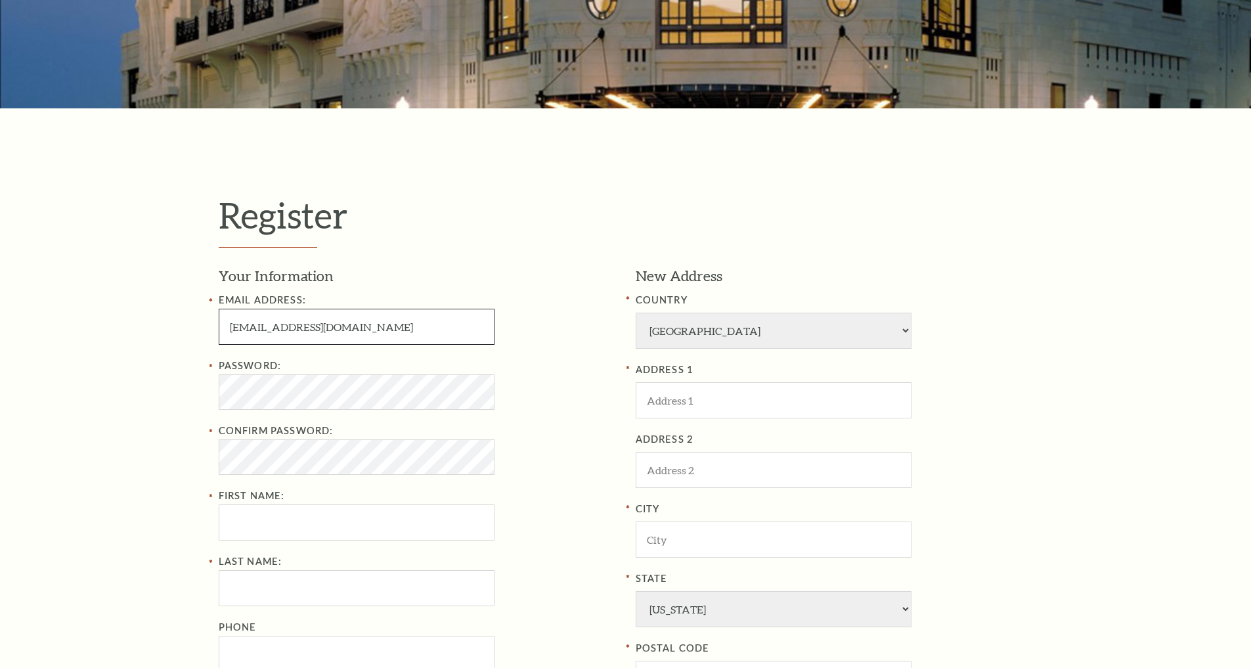
type input "brooklynbondy@gmail.com"
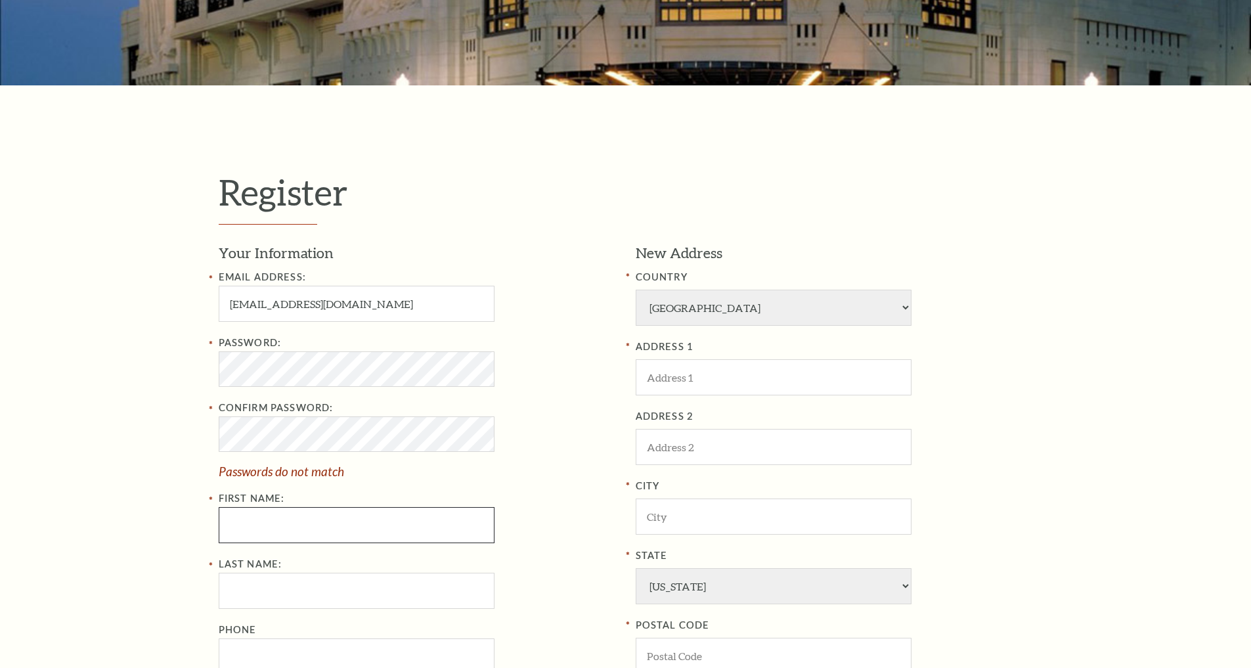
scroll to position [295, 0]
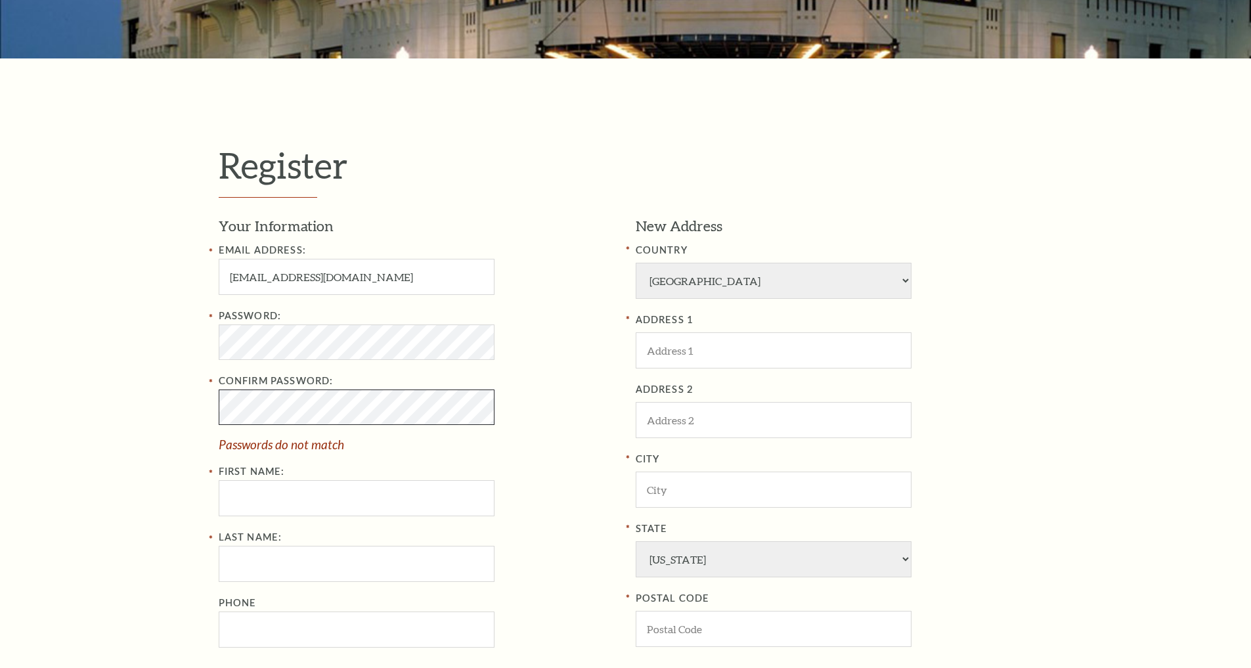
click at [178, 406] on div "Register Your Information Email Address: brooklynbondy@gmail.com Password: Conf…" at bounding box center [625, 459] width 1251 height 802
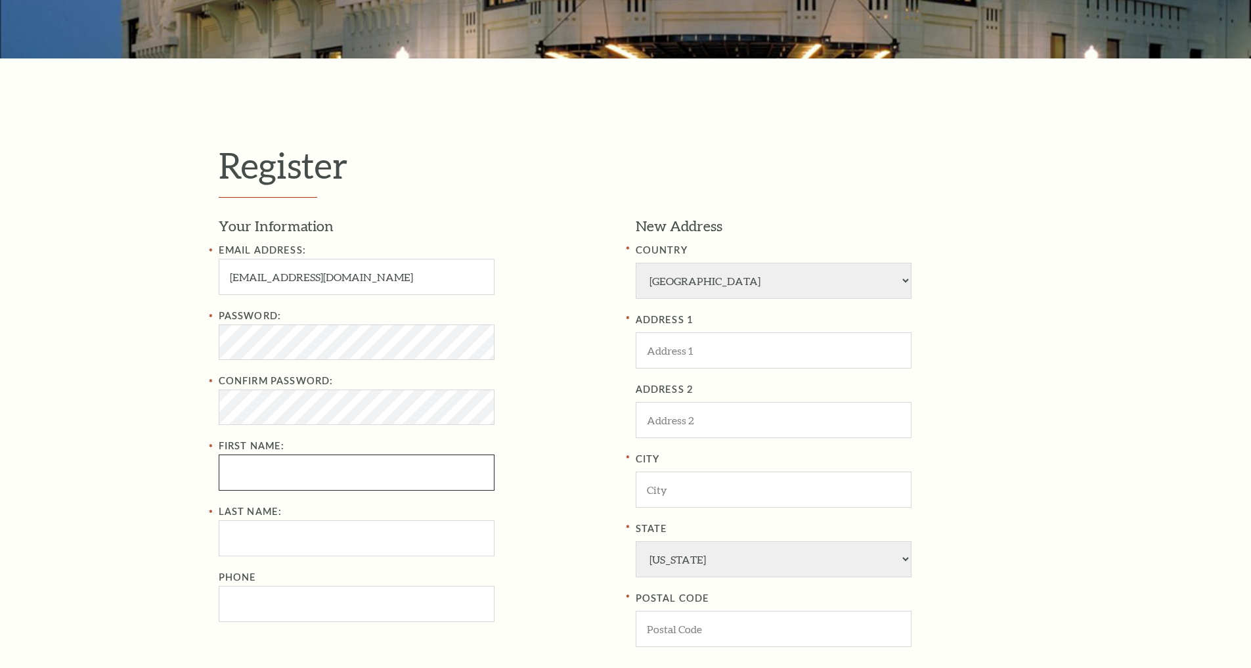
click at [364, 471] on input "First Name:" at bounding box center [357, 472] width 276 height 36
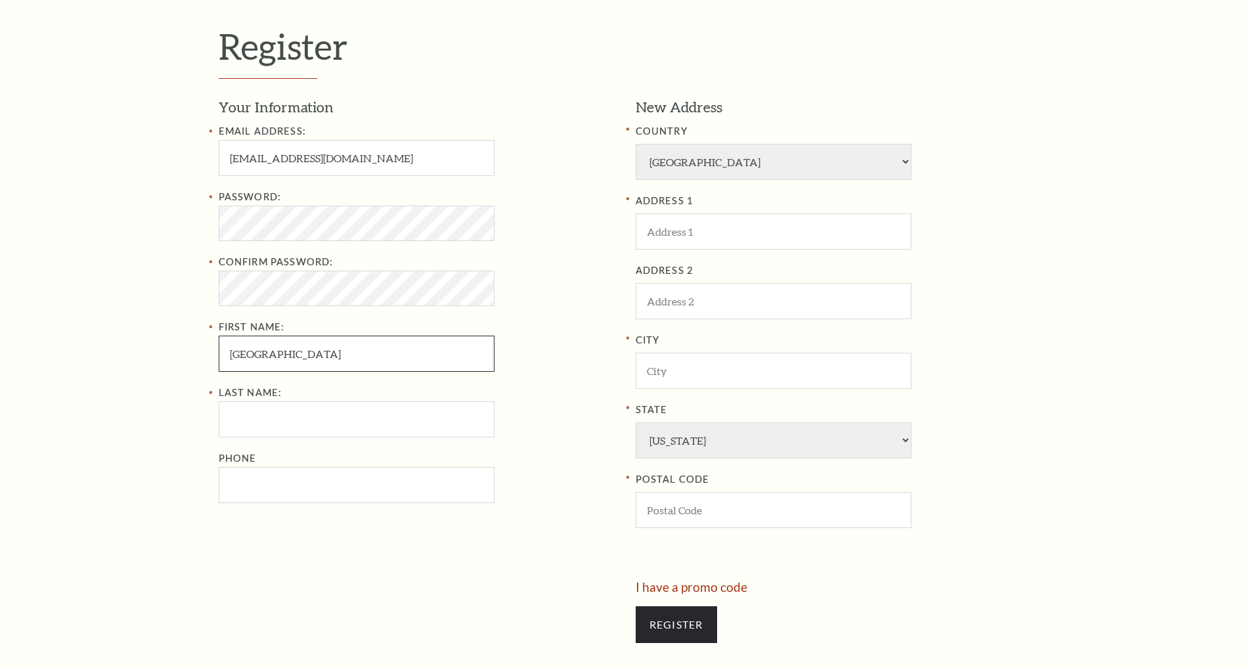
scroll to position [529, 0]
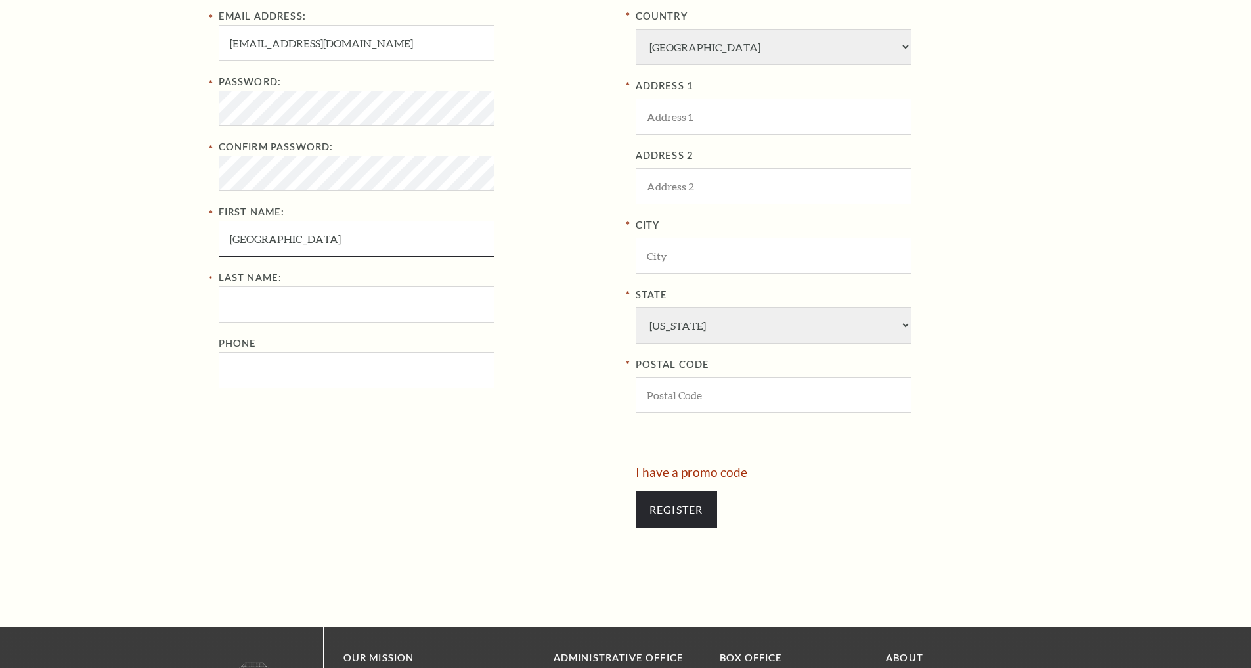
type input "brooklyn"
type input "bondy"
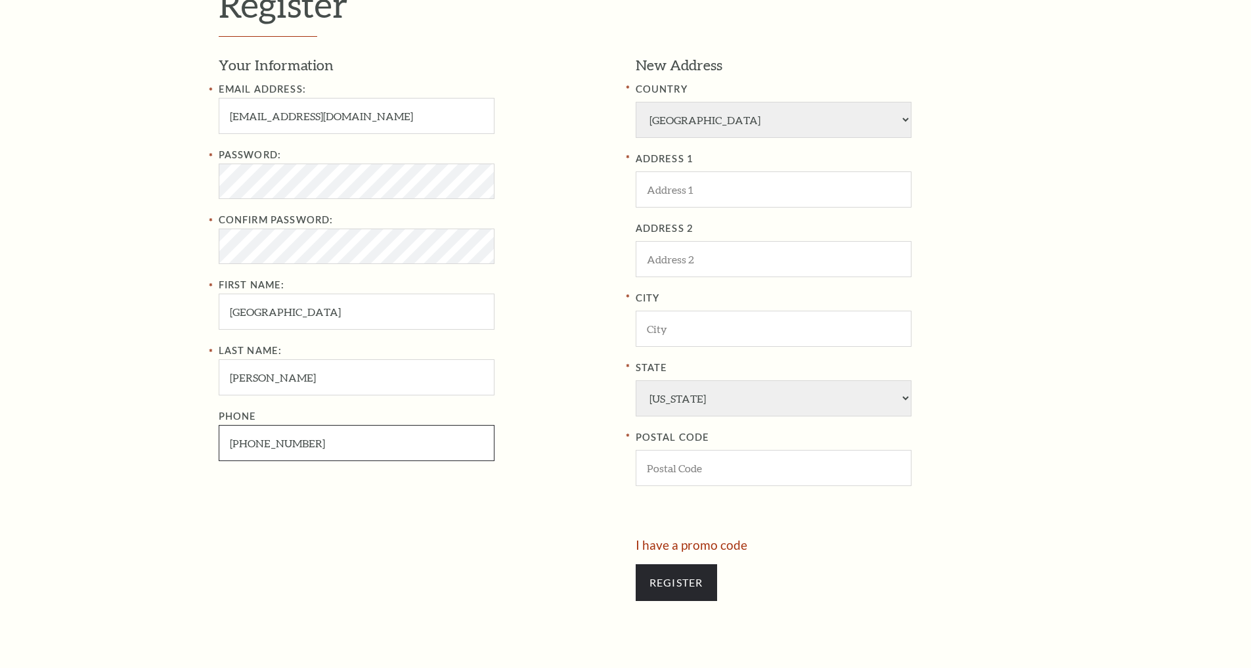
scroll to position [343, 0]
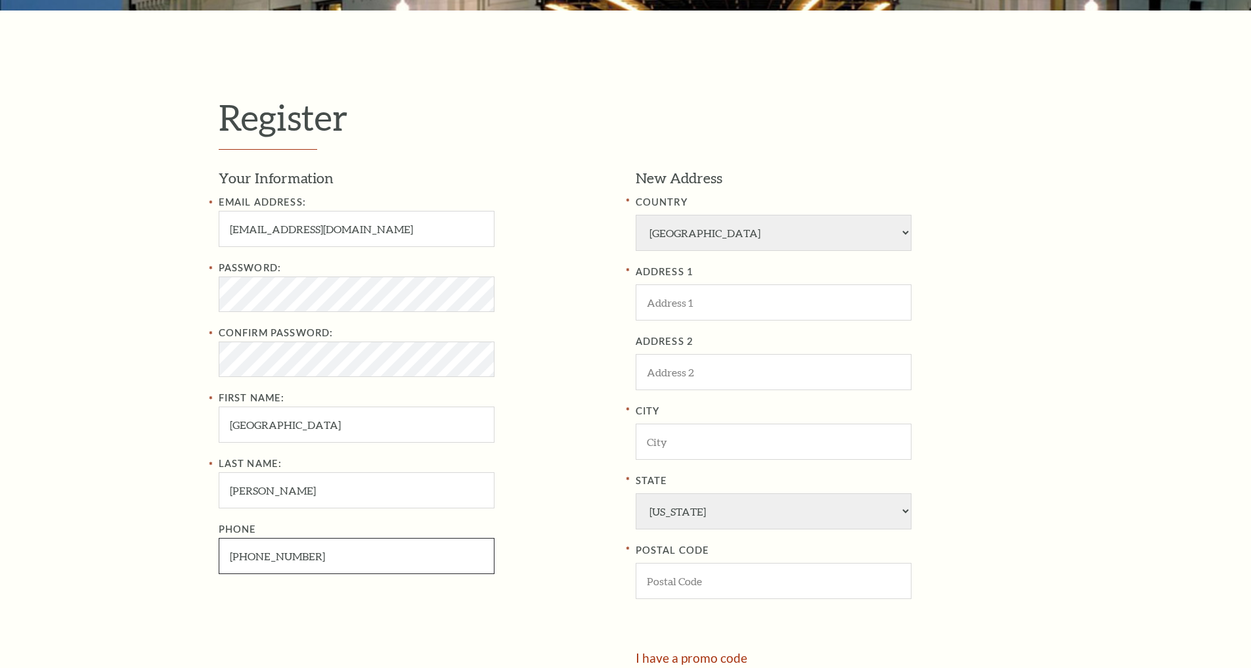
type input "682-270-3996"
click at [820, 299] on div "ADDRESS 1 ADDRESS 2 City State Alabama Alaska American Embassy American Embassy…" at bounding box center [834, 431] width 397 height 335
type input "651 Old Authon Road"
type input "F"
type input "Weatherford"
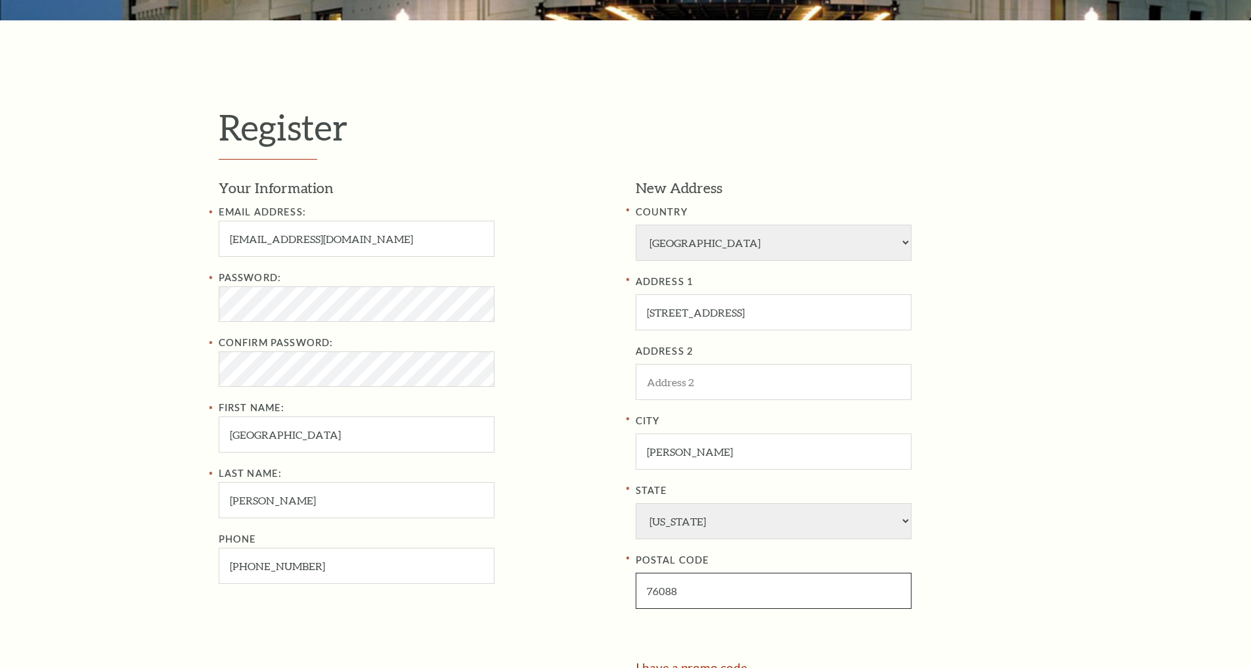
scroll to position [430, 0]
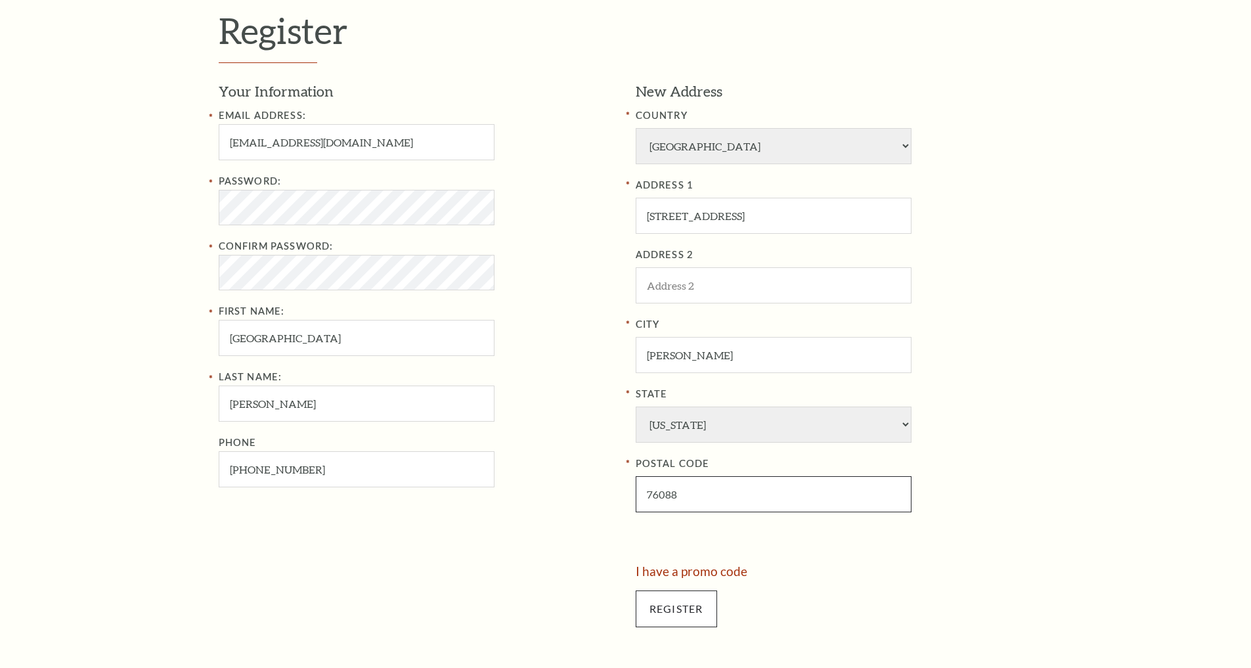
type input "76088"
click at [706, 590] on input "Register" at bounding box center [676, 608] width 81 height 37
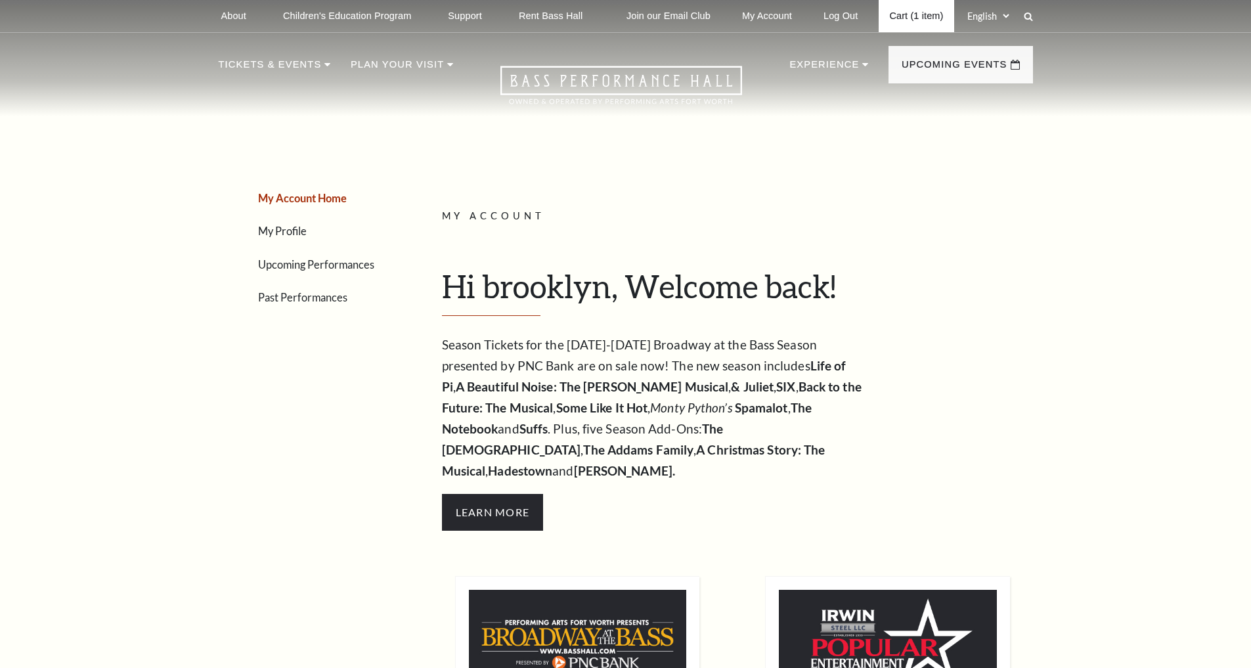
click at [916, 16] on link "Cart (1 item)" at bounding box center [915, 16] width 75 height 32
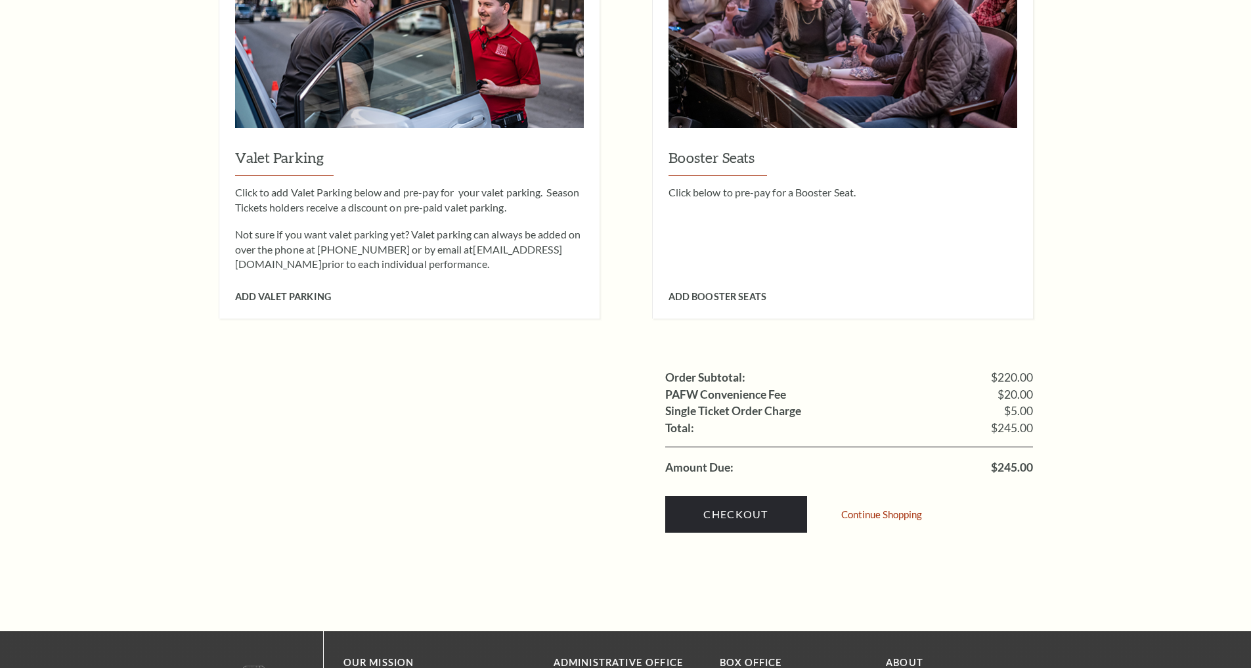
scroll to position [1125, 0]
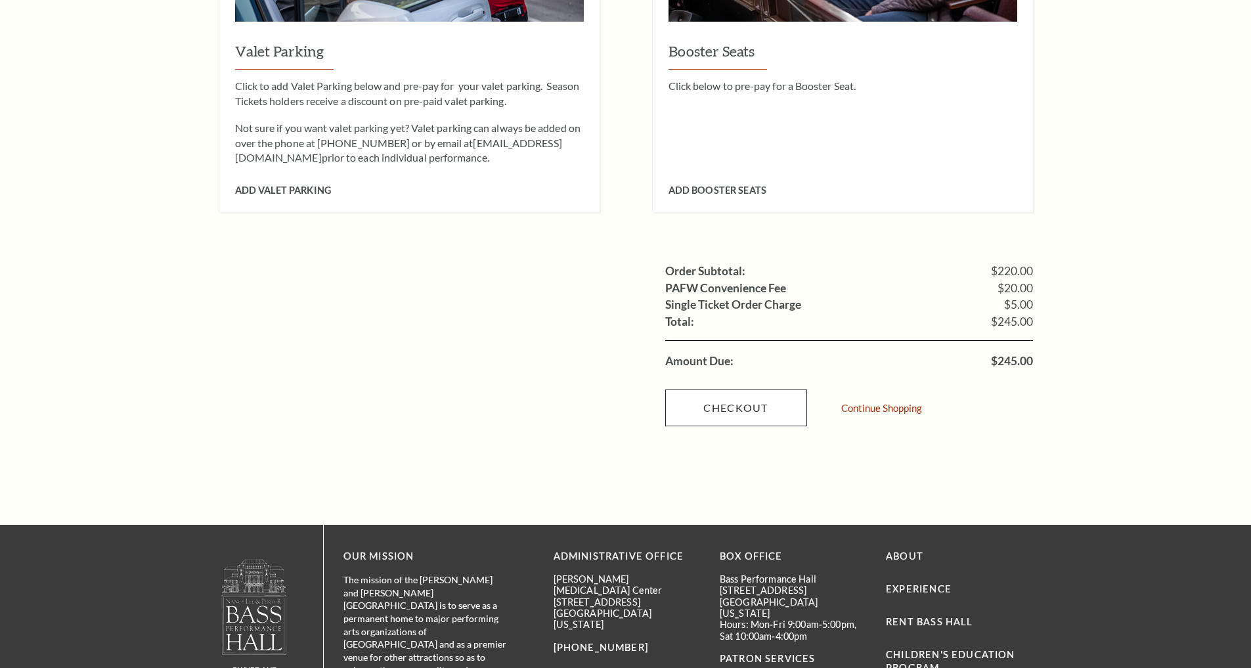
click at [725, 389] on link "Checkout" at bounding box center [736, 407] width 142 height 37
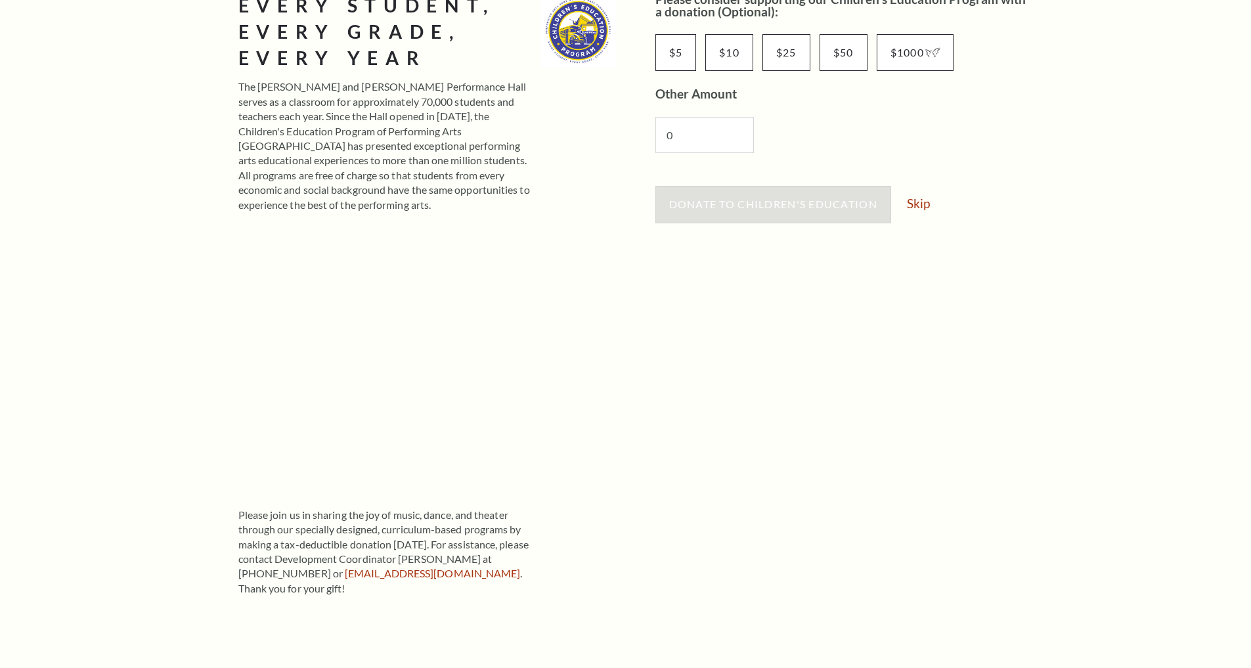
scroll to position [78, 0]
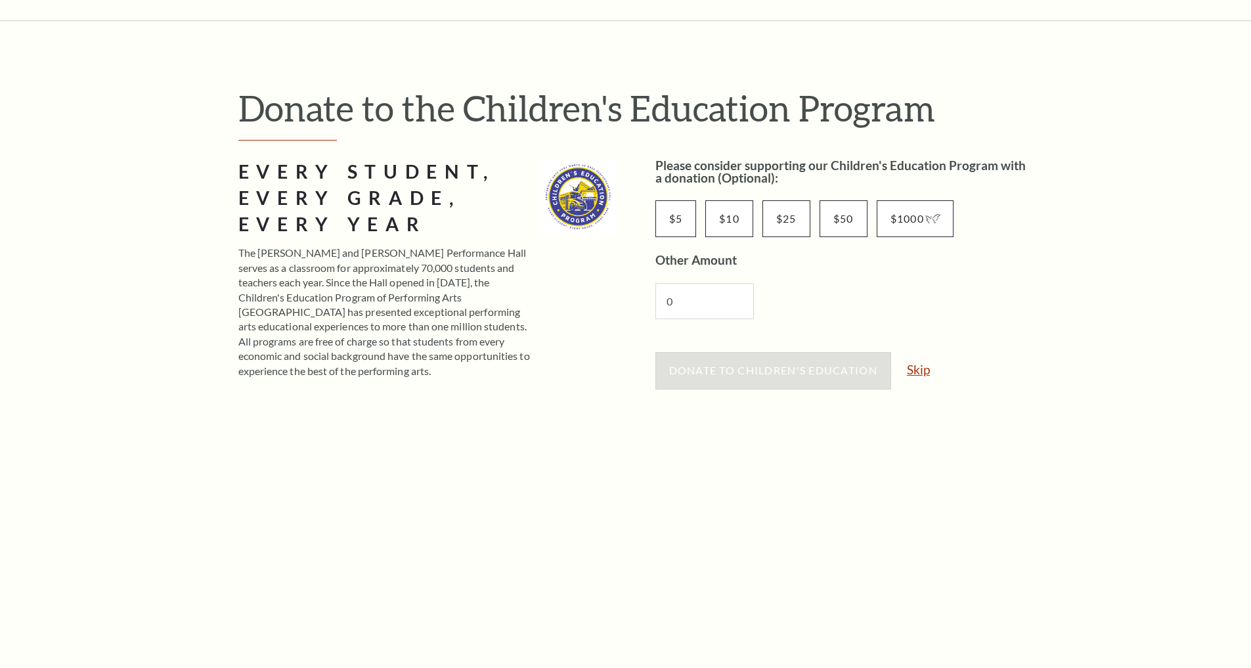
click at [930, 365] on link "Skip" at bounding box center [918, 369] width 23 height 12
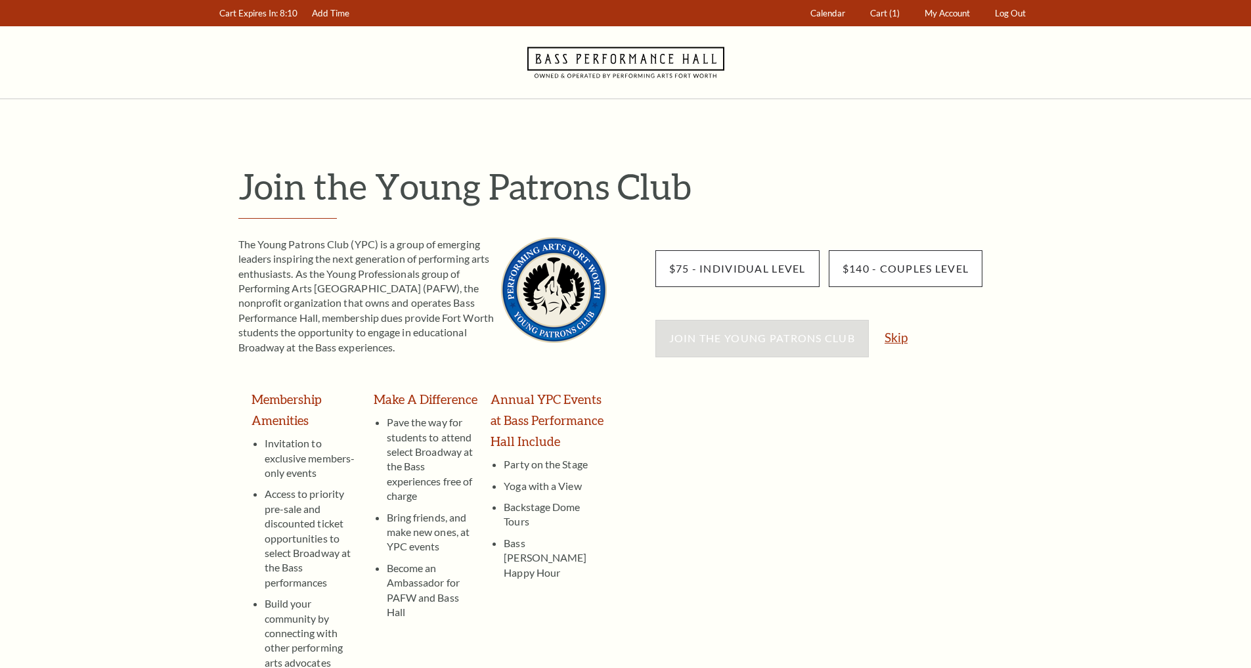
click at [906, 339] on link "Skip" at bounding box center [895, 337] width 23 height 12
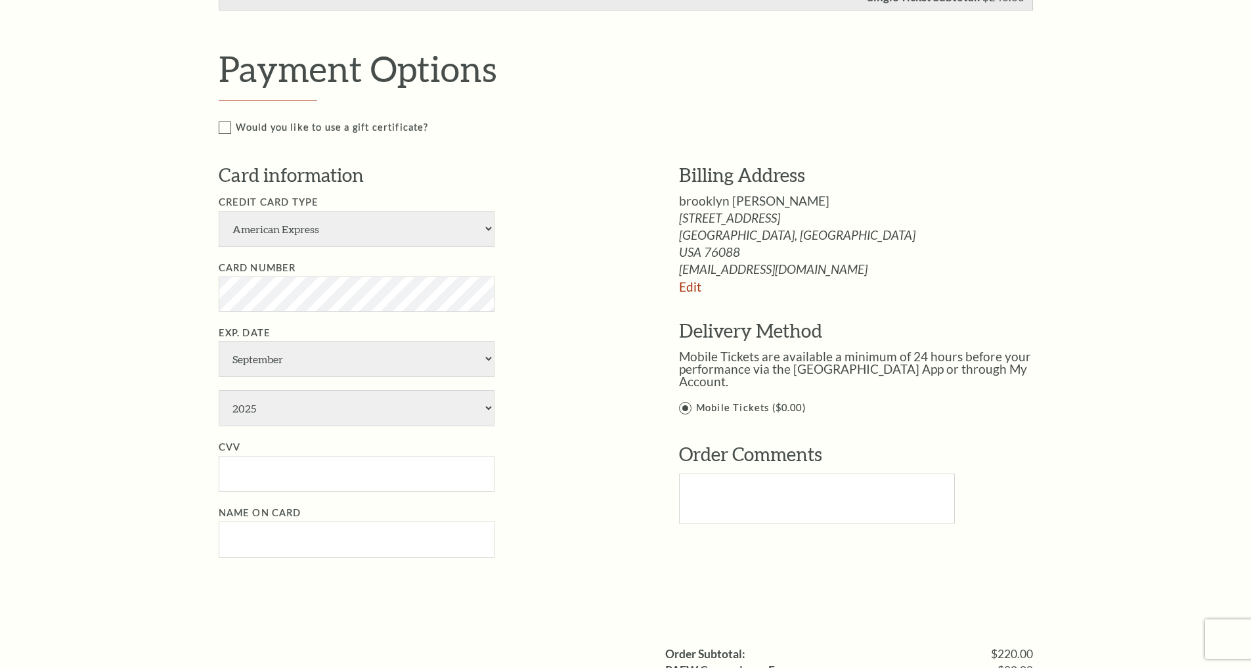
scroll to position [497, 0]
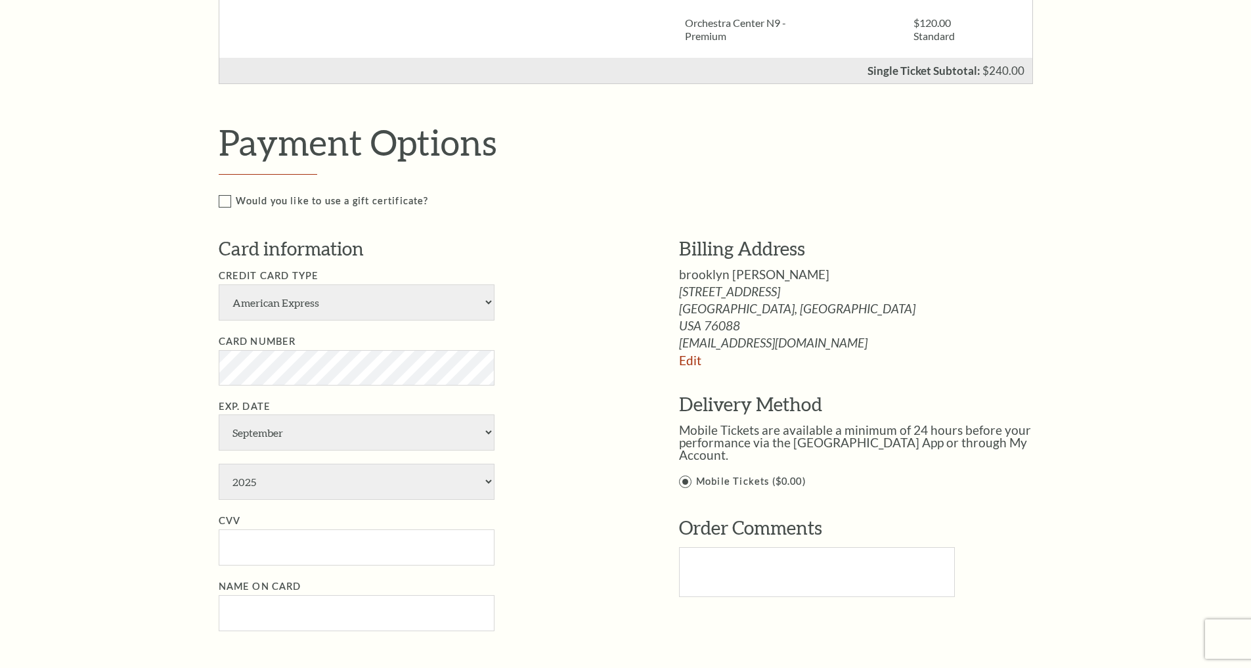
click at [228, 200] on label "Would you like to use a gift certificate?" at bounding box center [640, 201] width 842 height 16
click at [0, 0] on input "Would you like to use a gift certificate?" at bounding box center [0, 0] width 0 height 0
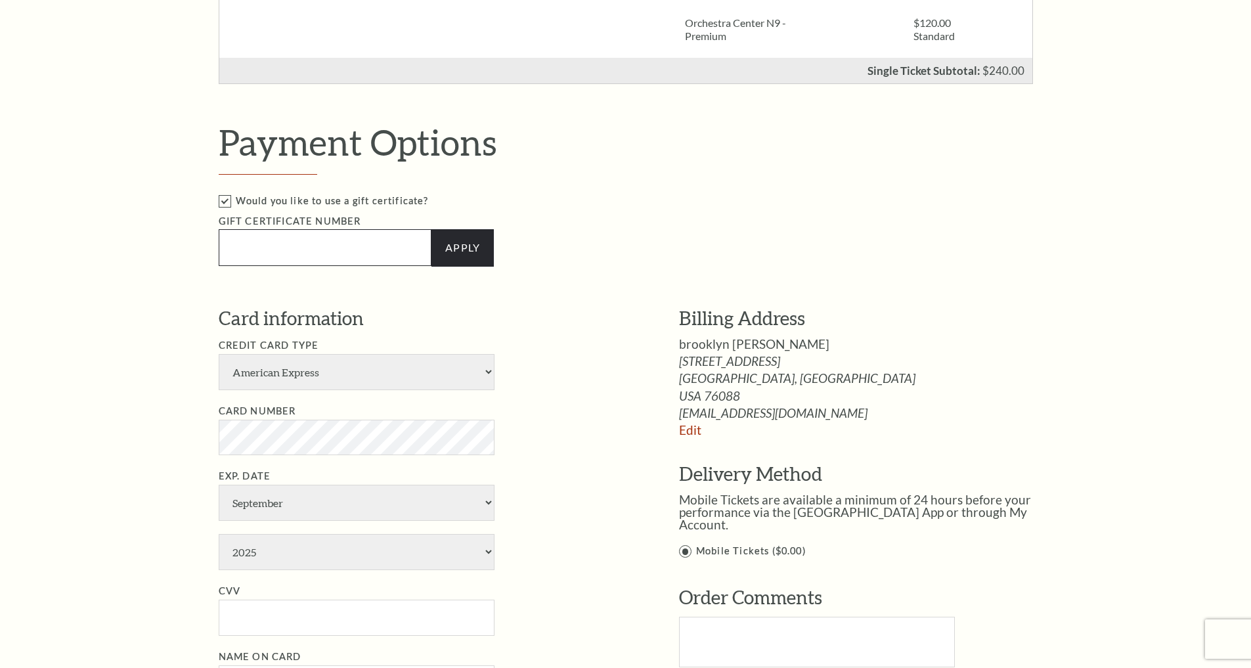
click at [339, 264] on input "text" at bounding box center [325, 247] width 213 height 37
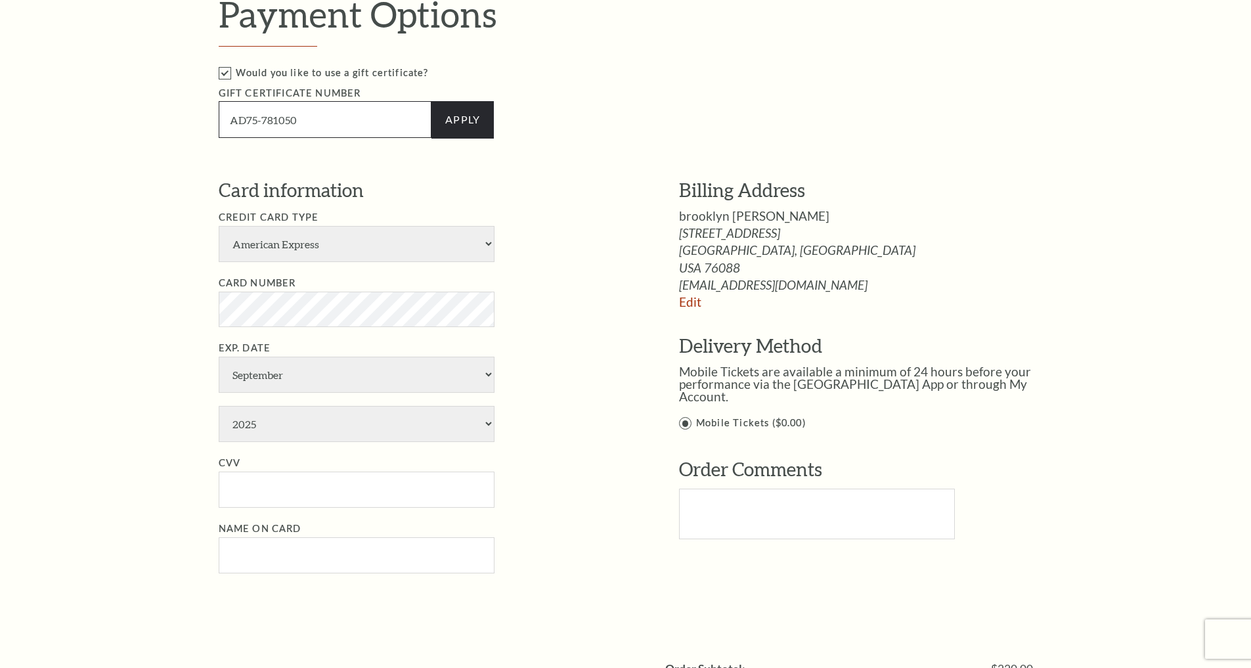
scroll to position [537, 0]
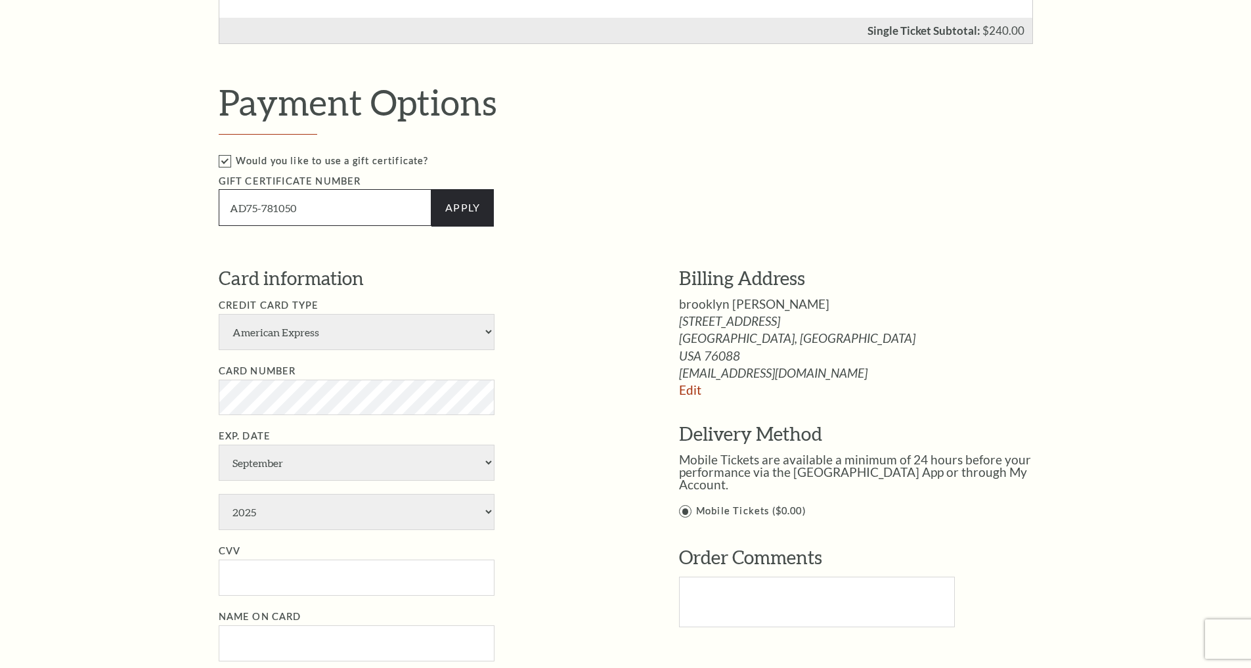
type input "AD75-781050"
select select "24"
click at [473, 218] on link "Apply" at bounding box center [462, 207] width 62 height 37
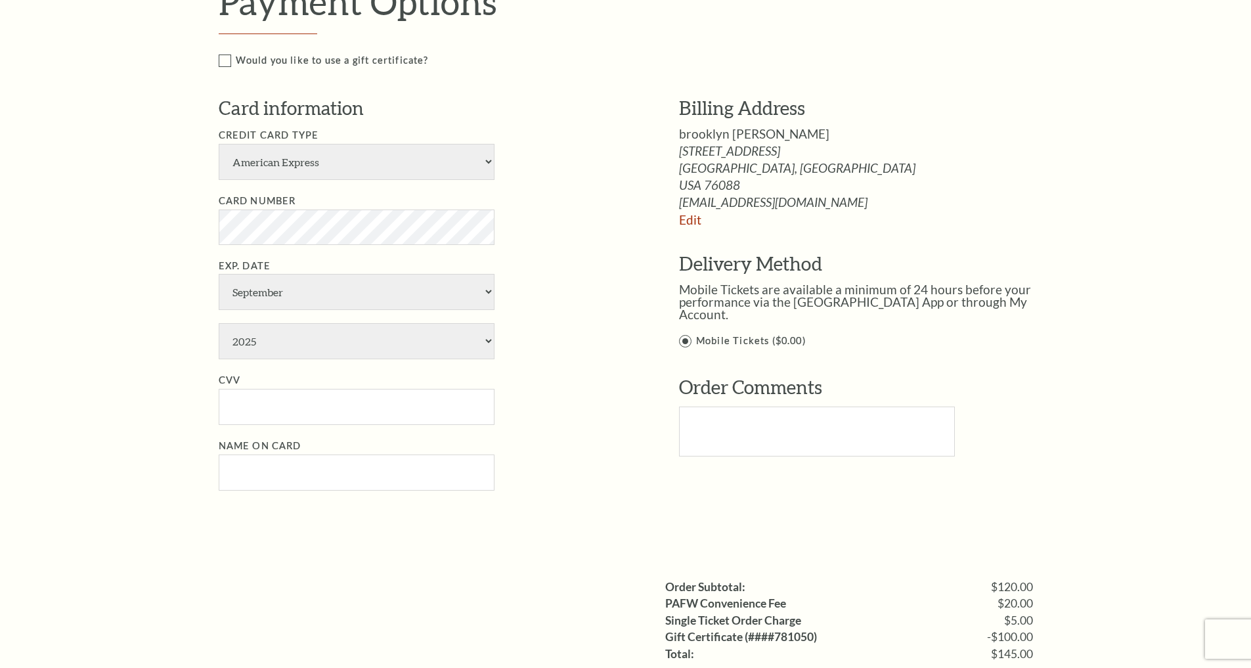
scroll to position [365, 0]
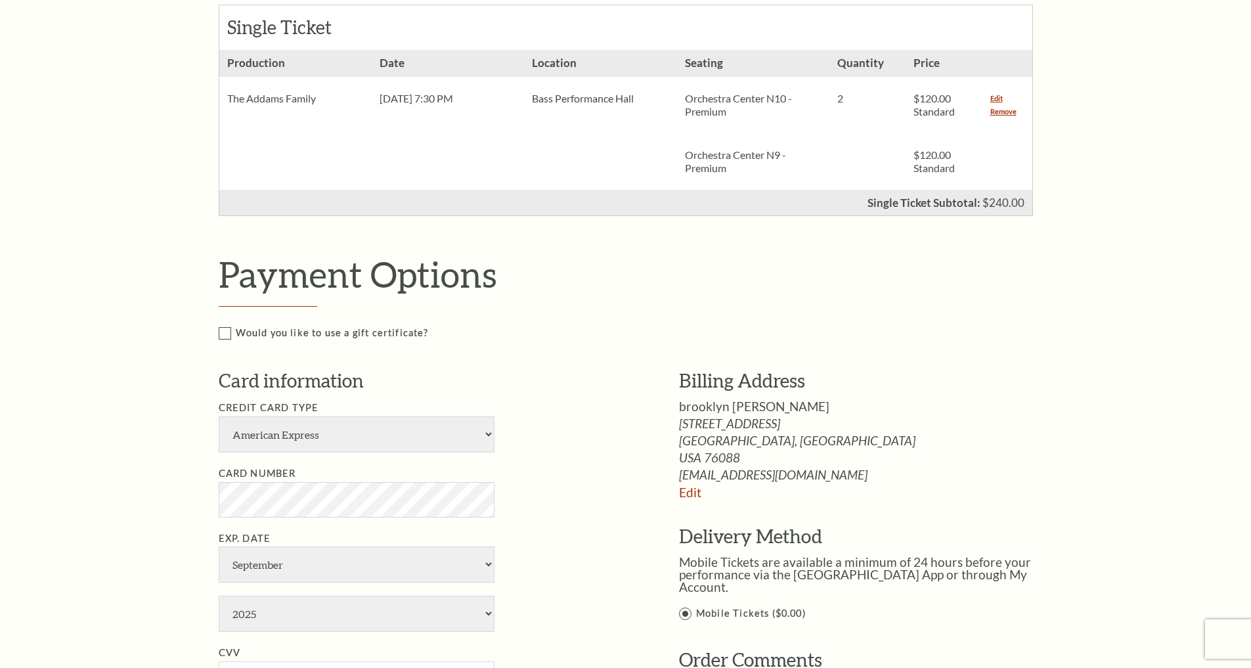
click at [230, 335] on label "Would you like to use a gift certificate?" at bounding box center [640, 333] width 842 height 16
click at [0, 0] on input "Would you like to use a gift certificate?" at bounding box center [0, 0] width 0 height 0
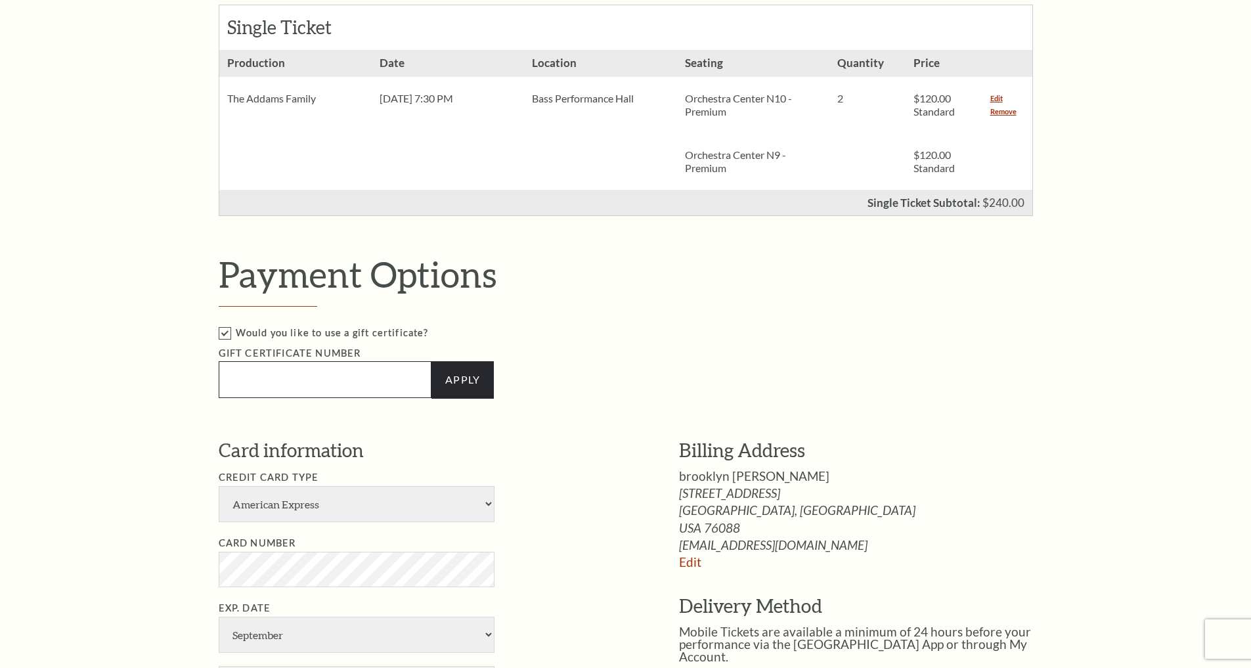
click at [308, 378] on input "text" at bounding box center [325, 379] width 213 height 37
click at [251, 378] on input "3991781052" at bounding box center [325, 379] width 213 height 37
type input "3991-781052"
click at [477, 376] on link "Apply" at bounding box center [462, 379] width 62 height 37
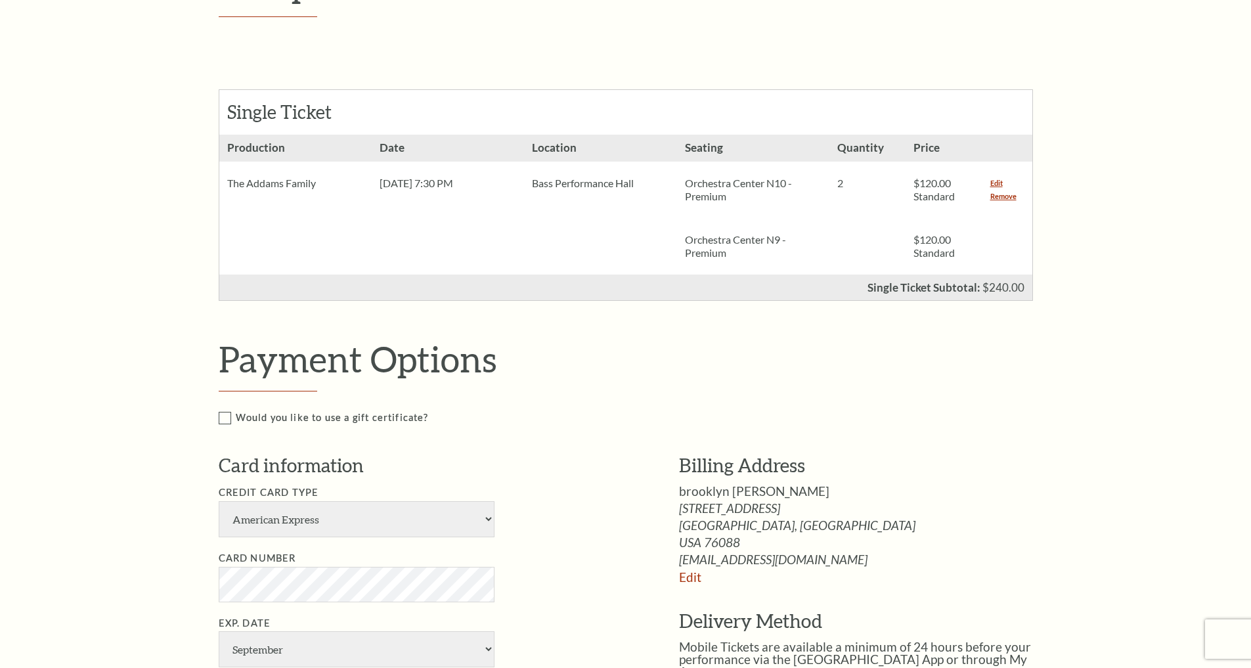
scroll to position [330, 0]
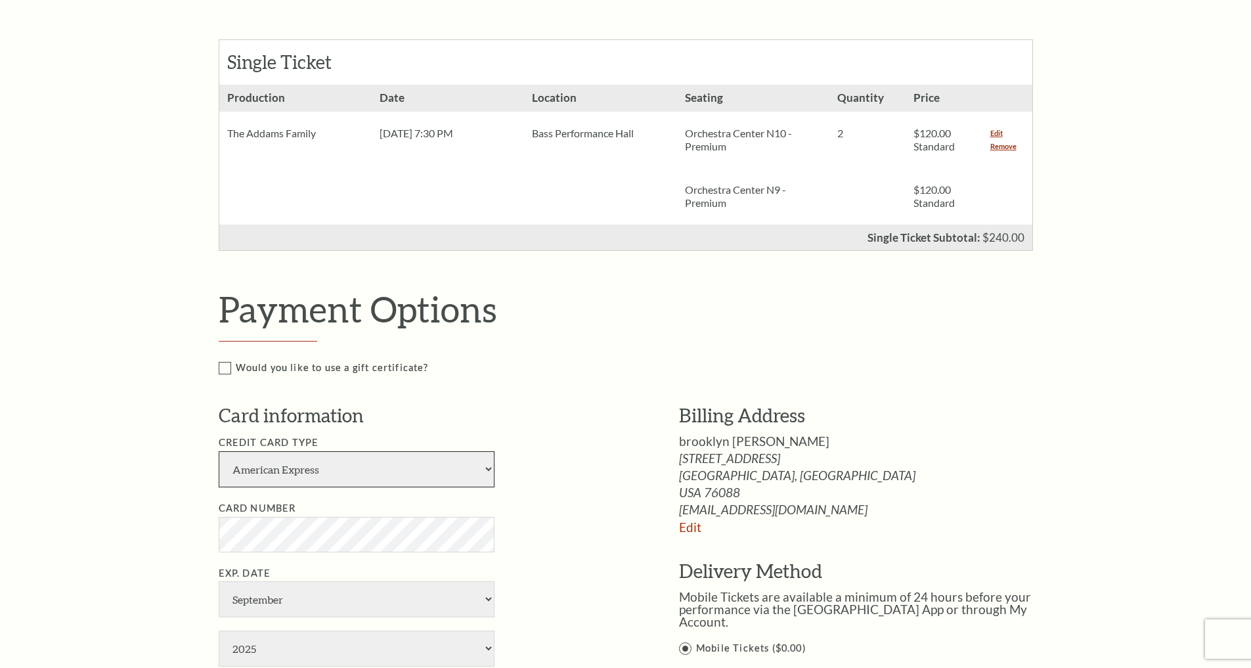
select select "24"
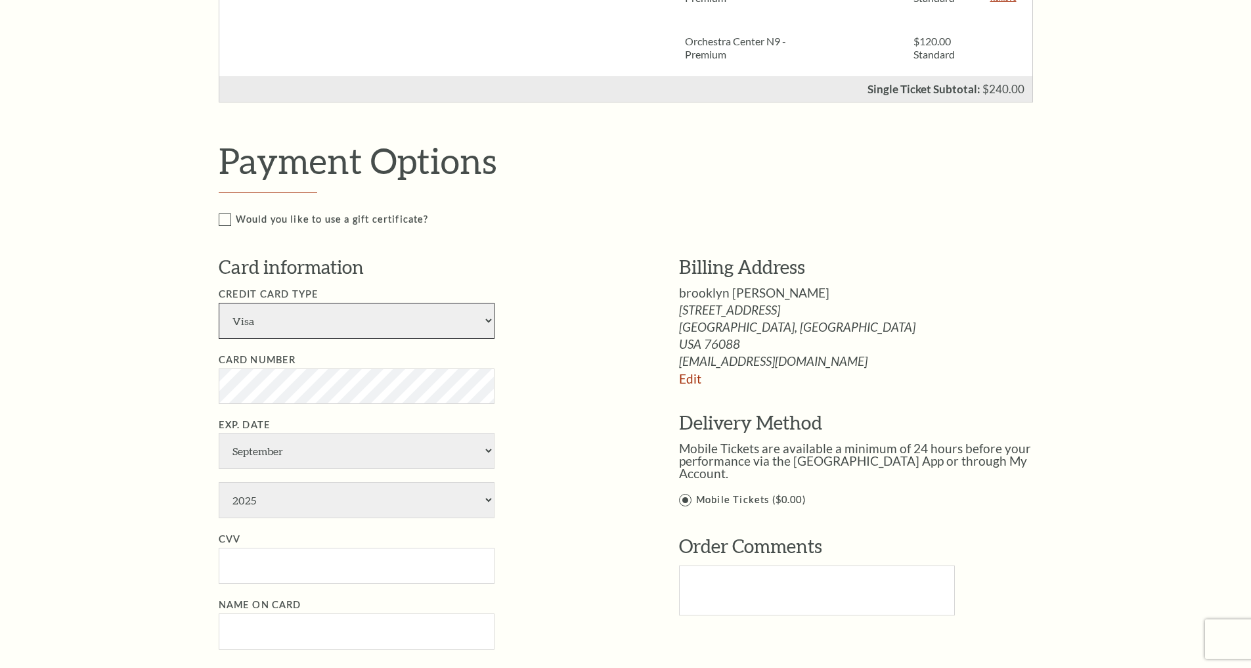
scroll to position [580, 0]
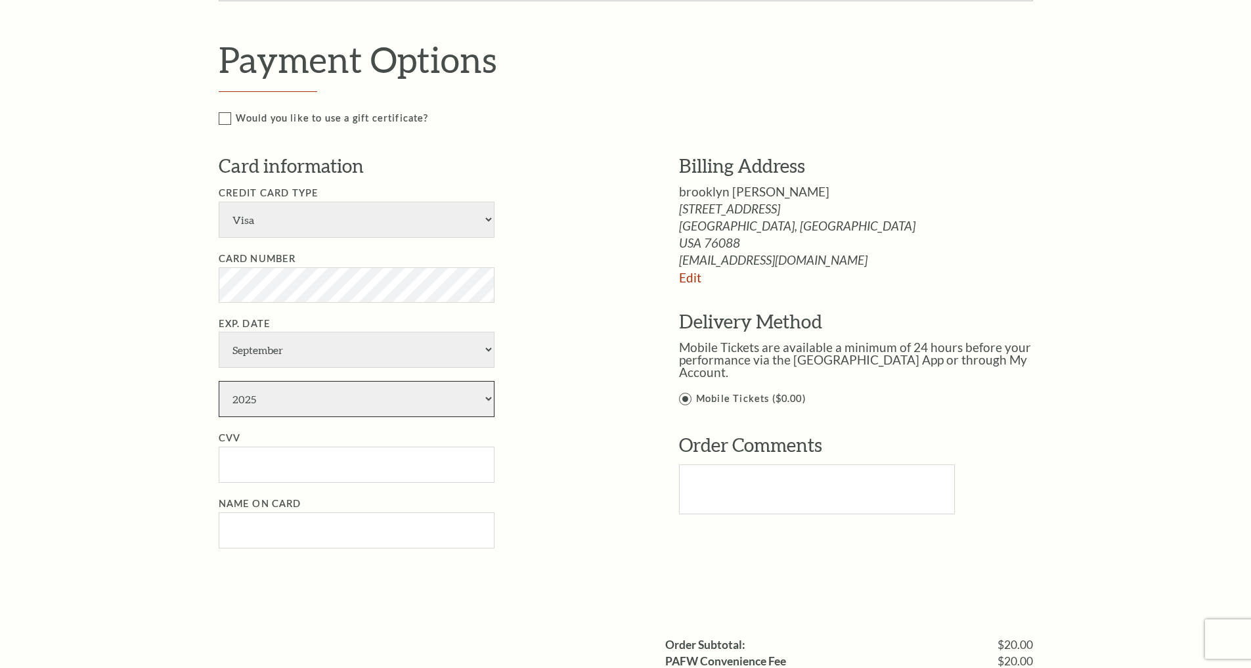
select select "2030"
click at [351, 428] on ul "Credit Card Type American Express Visa Master Card Discover Card Number Exp. Da…" at bounding box center [429, 366] width 421 height 363
click at [358, 446] on input "CVV" at bounding box center [357, 464] width 276 height 36
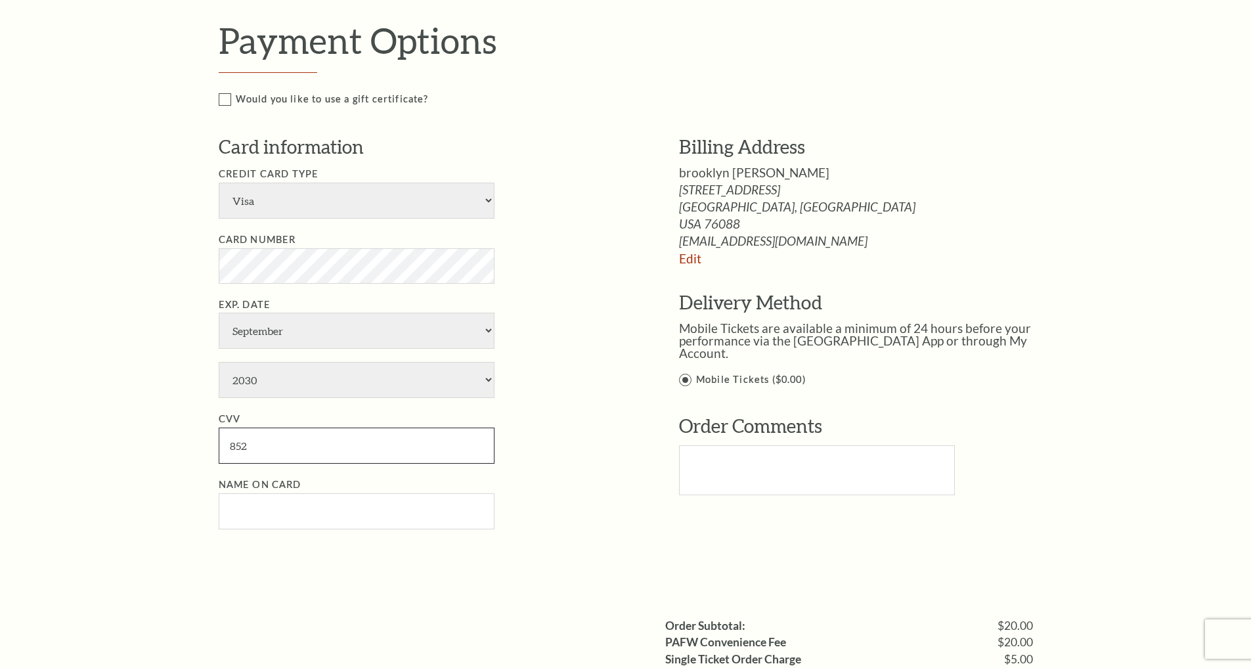
scroll to position [733, 0]
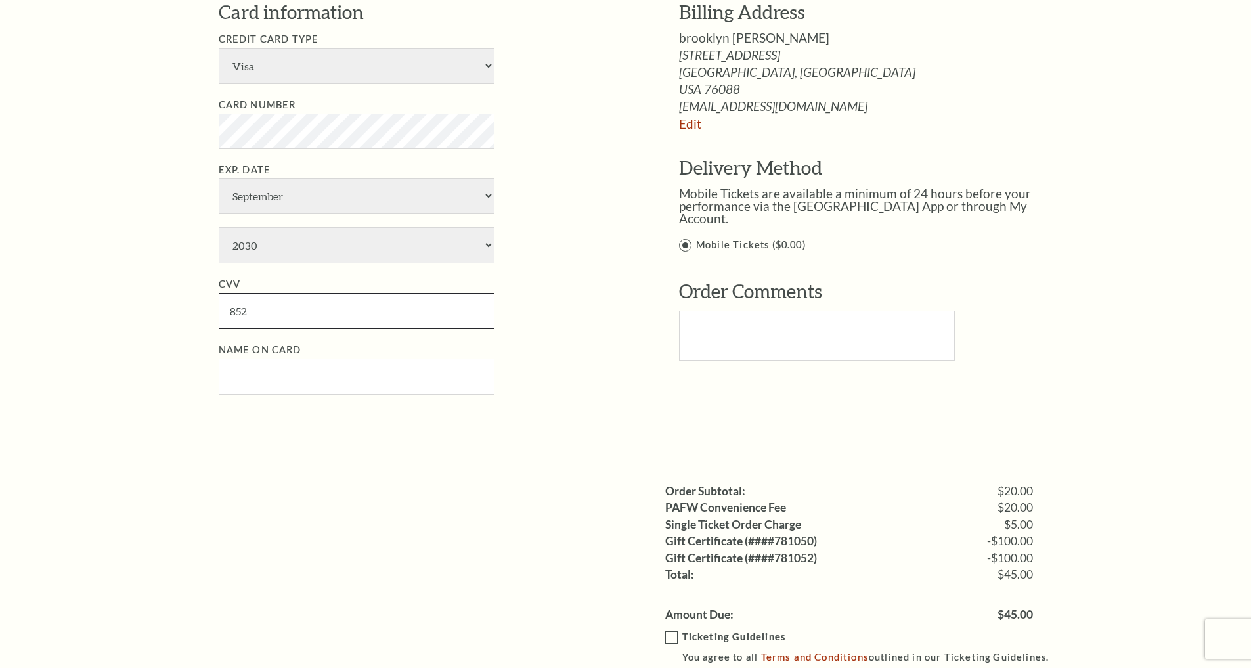
type input "852"
click at [365, 358] on input "Name on Card" at bounding box center [357, 376] width 276 height 36
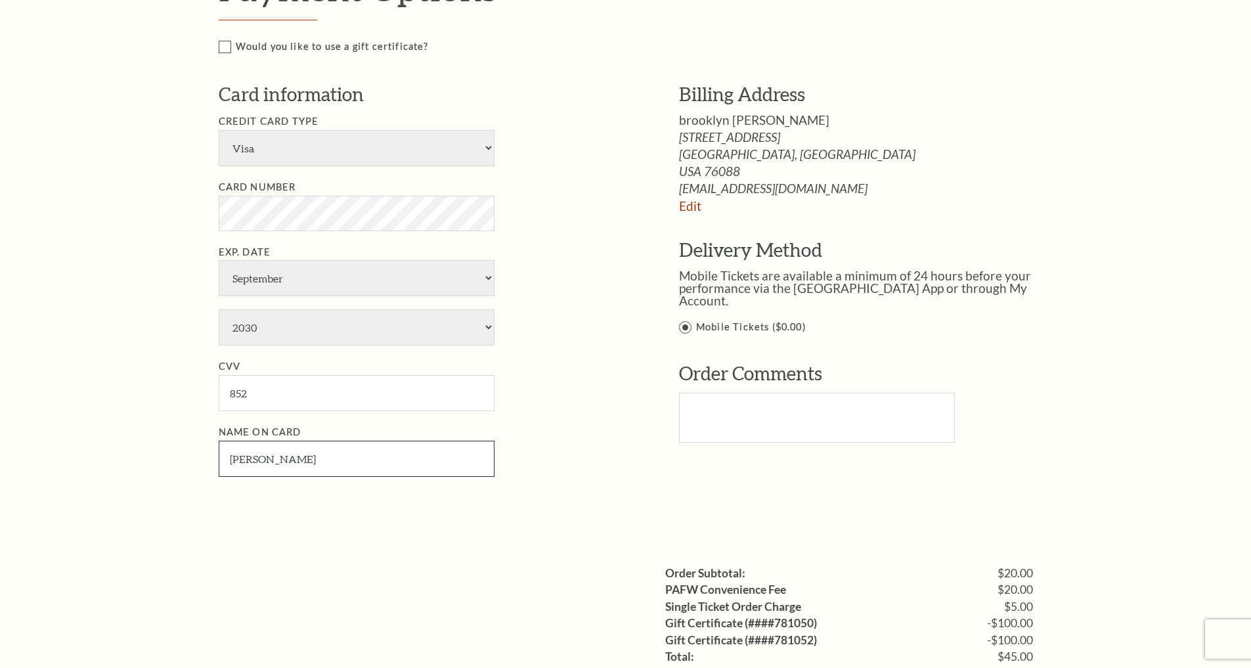
scroll to position [932, 0]
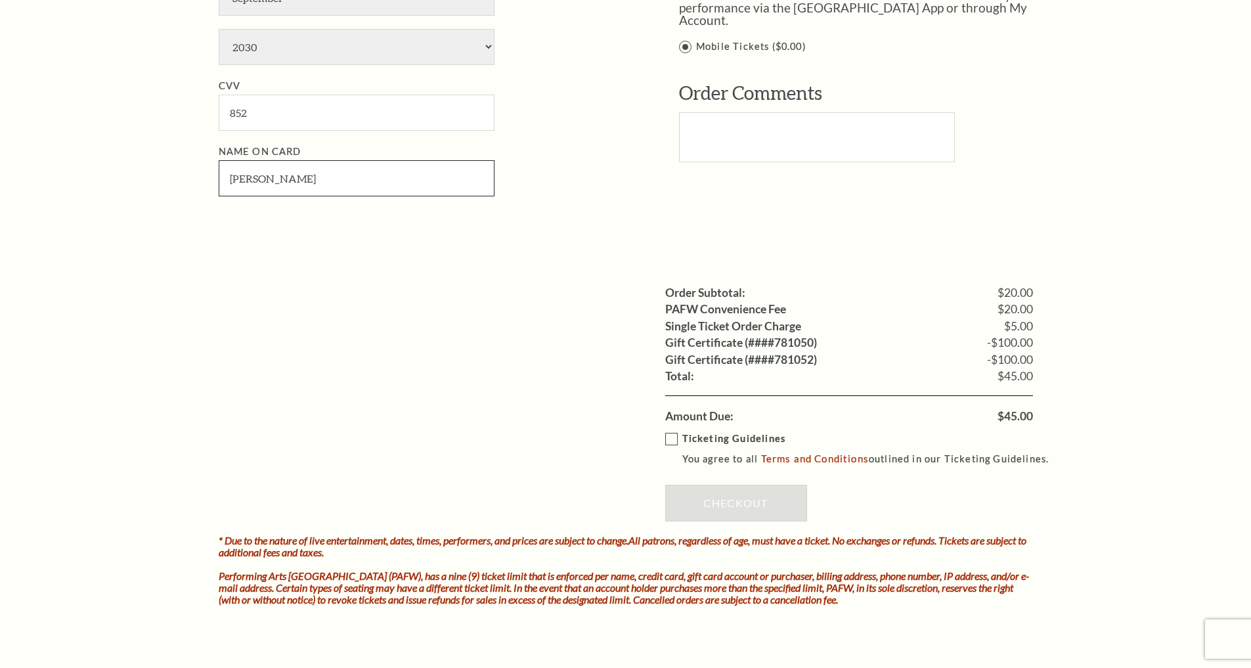
type input "Christopher A Bondy"
click at [674, 431] on label "Ticketing Guidelines You agree to all Terms and Conditions outlined in our Tick…" at bounding box center [863, 449] width 396 height 36
click at [0, 0] on input "Ticketing Guidelines You agree to all Terms and Conditions outlined in our Tick…" at bounding box center [0, 0] width 0 height 0
click at [746, 485] on link "Checkout" at bounding box center [736, 503] width 142 height 37
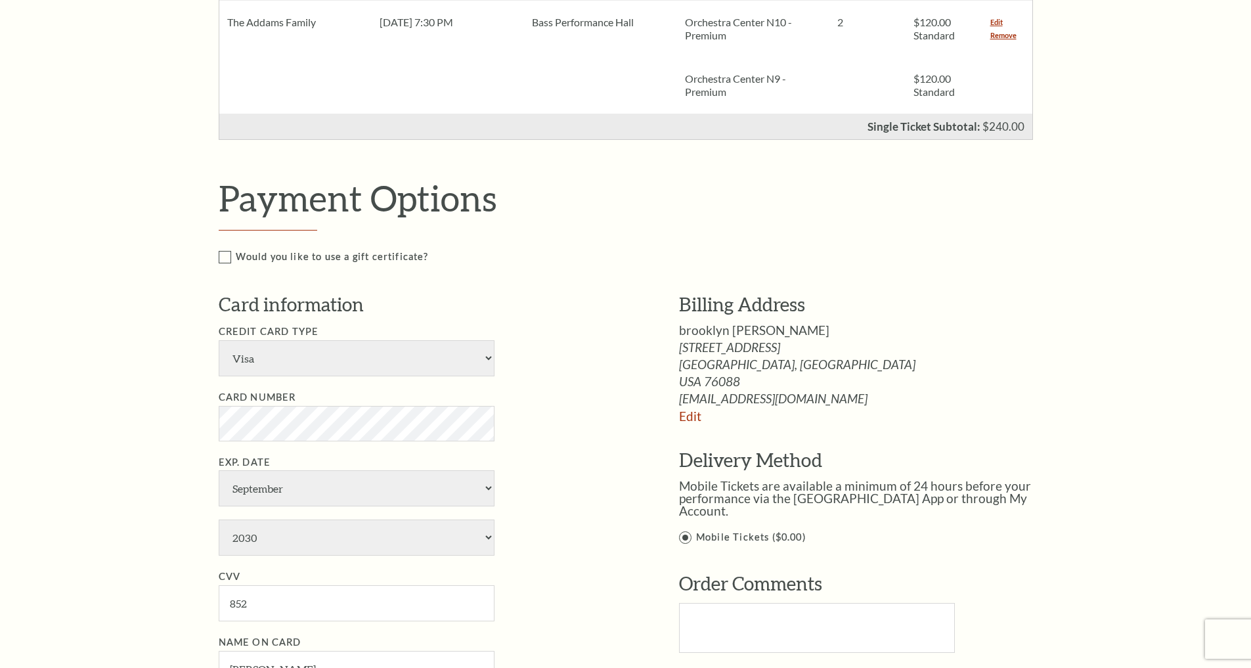
scroll to position [470, 0]
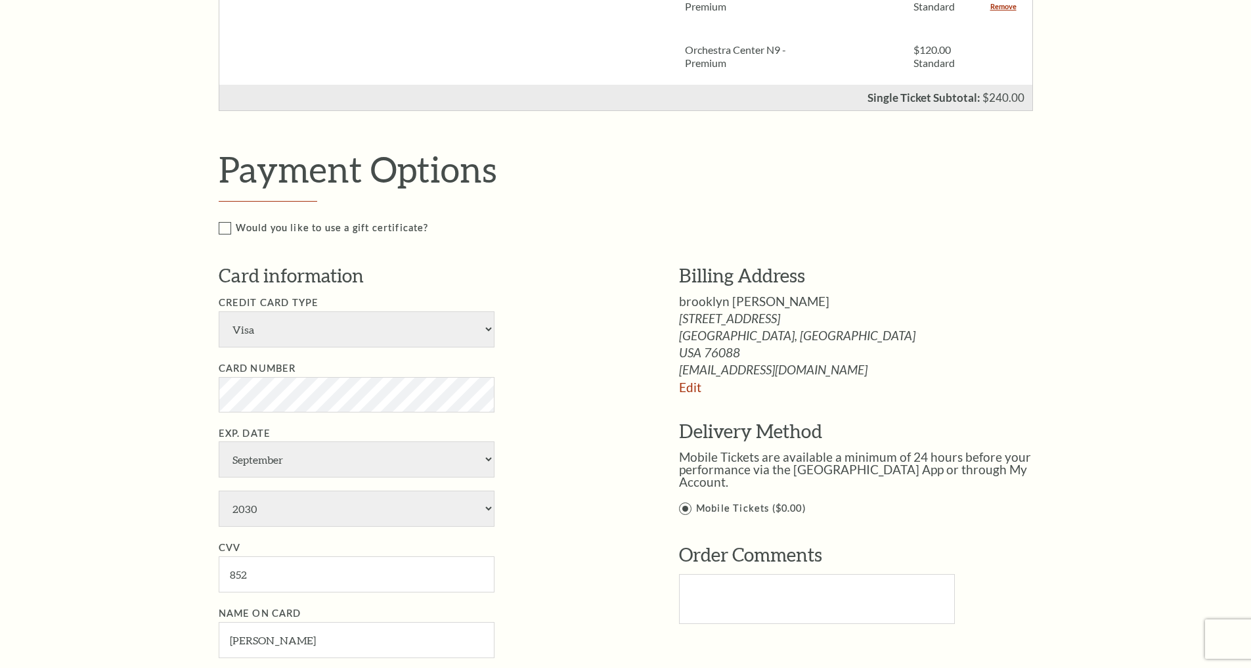
click at [576, 400] on ul "Credit Card Type American Express Visa Master Card Discover Card Number Exp. Da…" at bounding box center [429, 476] width 421 height 363
click at [570, 360] on li "Card Number" at bounding box center [429, 386] width 421 height 52
click at [601, 426] on li "Exp. Date January February March April May June July August September October N…" at bounding box center [429, 476] width 421 height 102
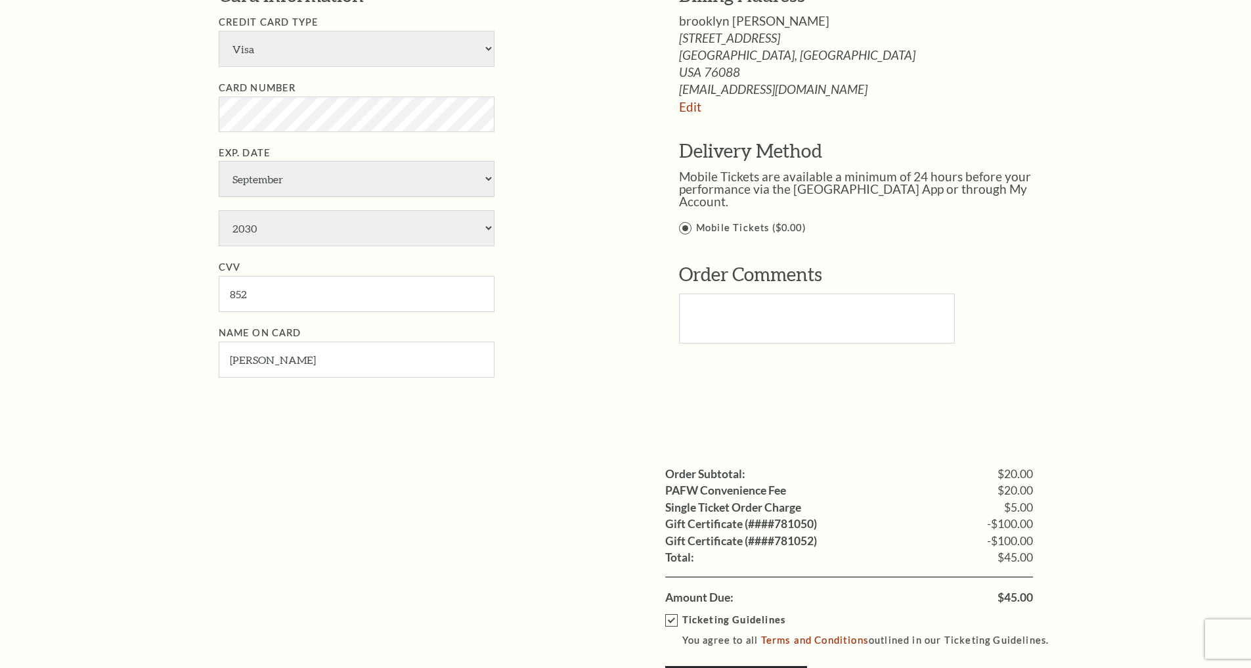
scroll to position [1009, 0]
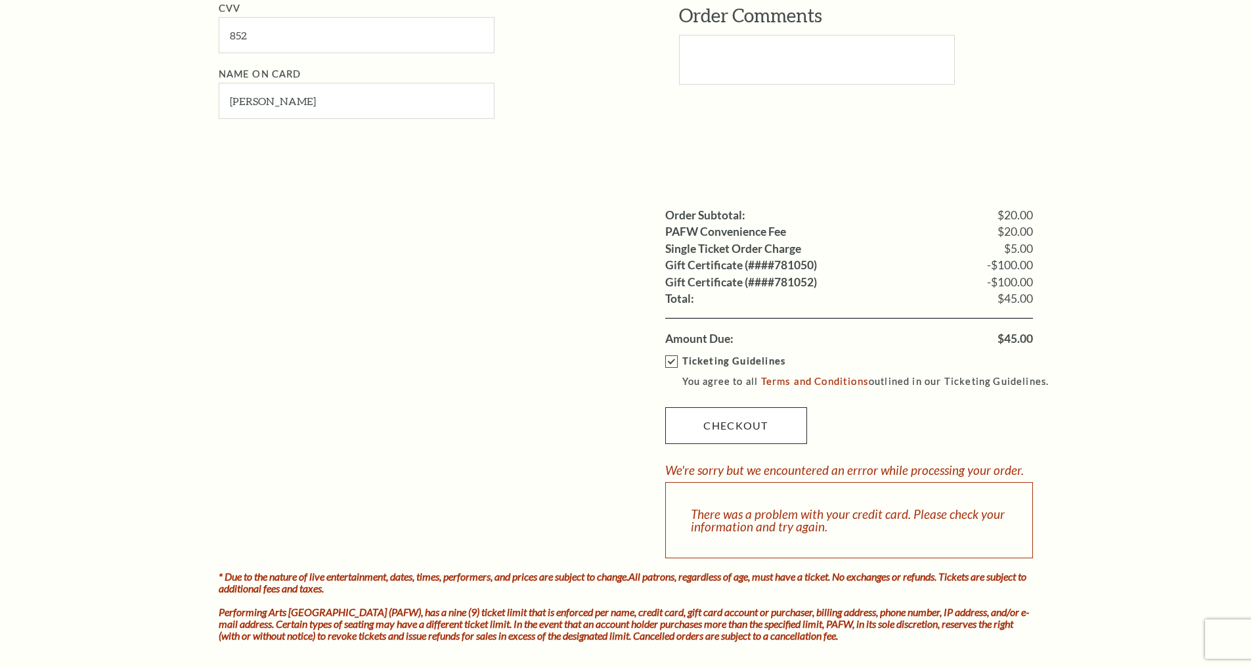
click at [743, 407] on link "Checkout" at bounding box center [736, 425] width 142 height 37
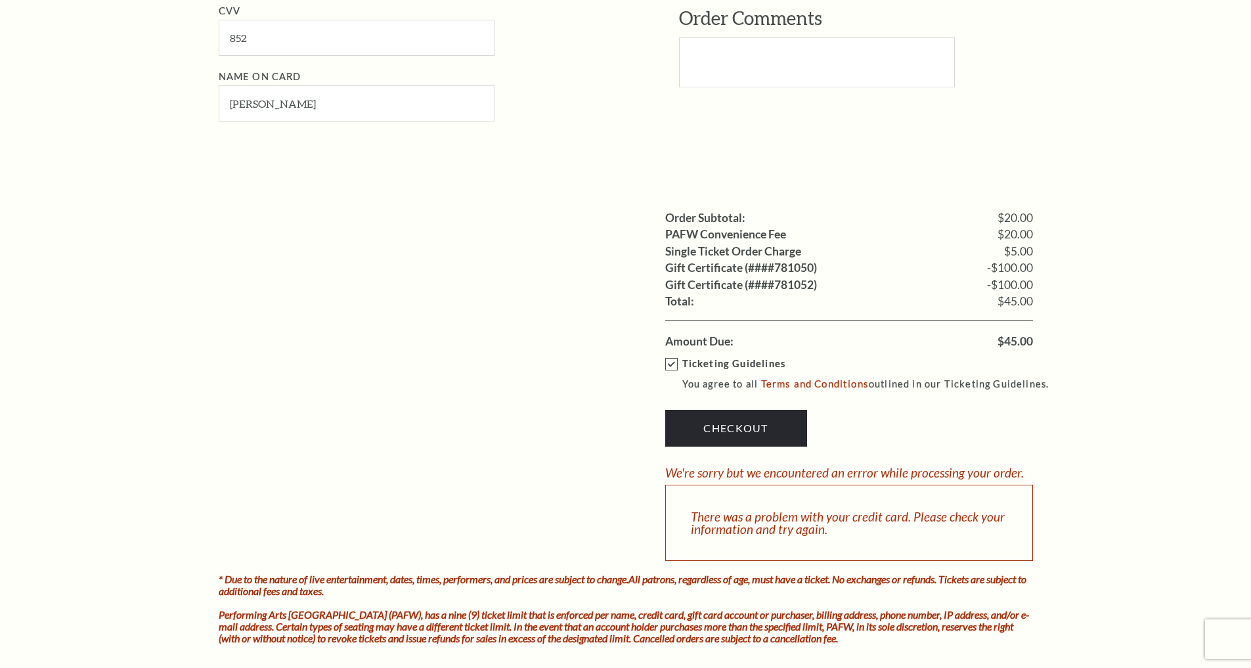
click at [841, 485] on div "There was a problem with your credit card. Please check your information and tr…" at bounding box center [849, 523] width 368 height 76
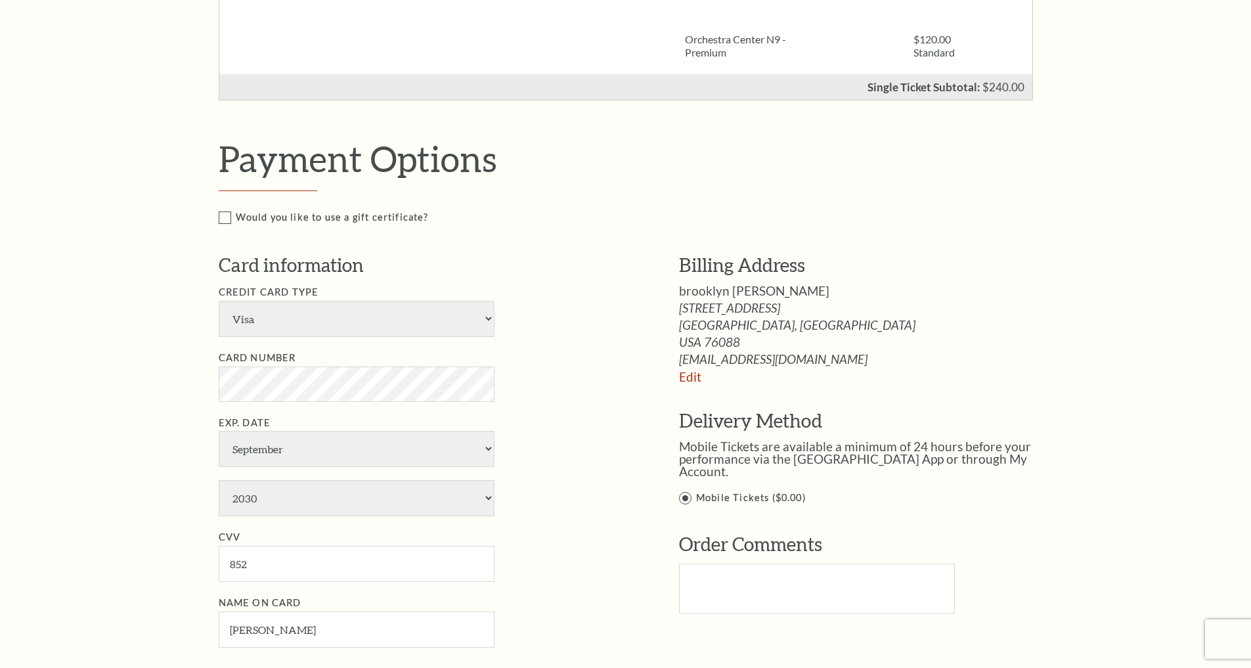
scroll to position [1104, 0]
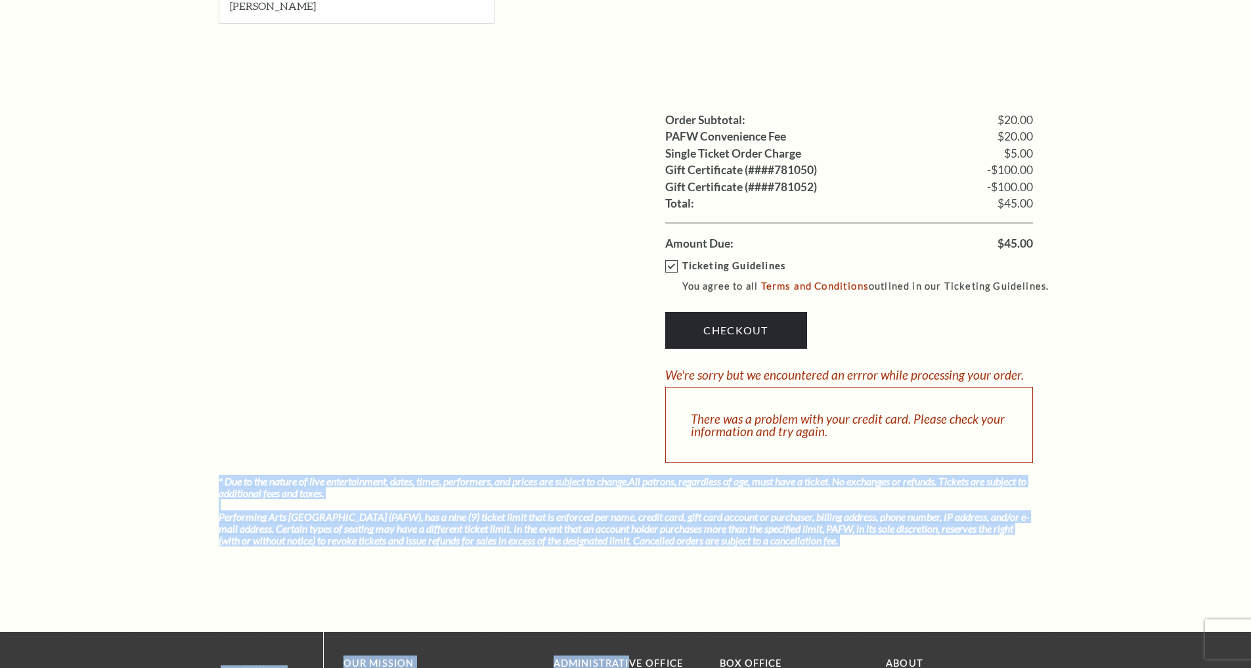
drag, startPoint x: 202, startPoint y: 412, endPoint x: 634, endPoint y: 601, distance: 471.6
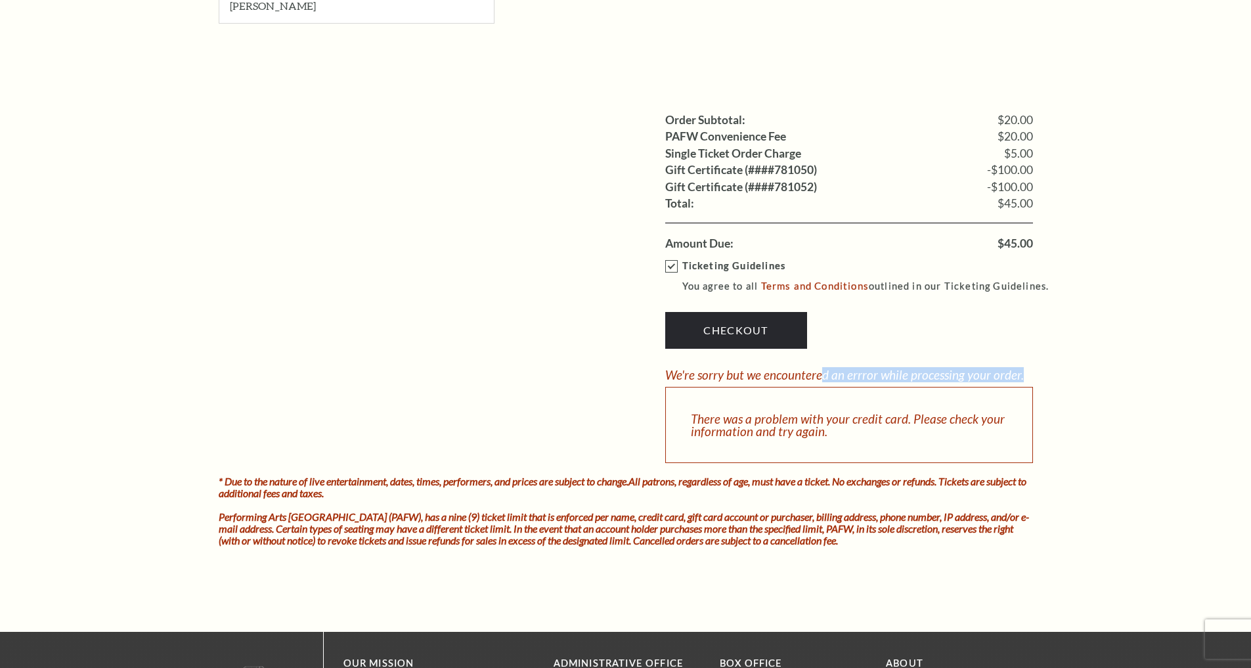
drag, startPoint x: 661, startPoint y: 313, endPoint x: 853, endPoint y: 328, distance: 193.0
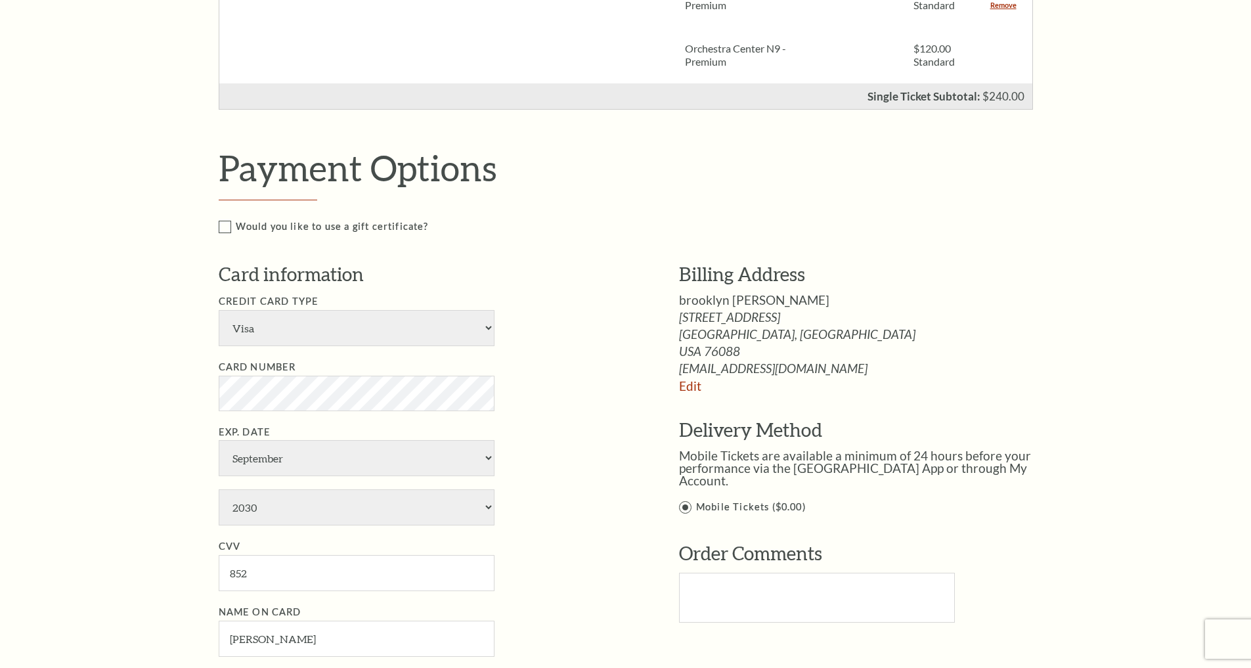
scroll to position [469, 0]
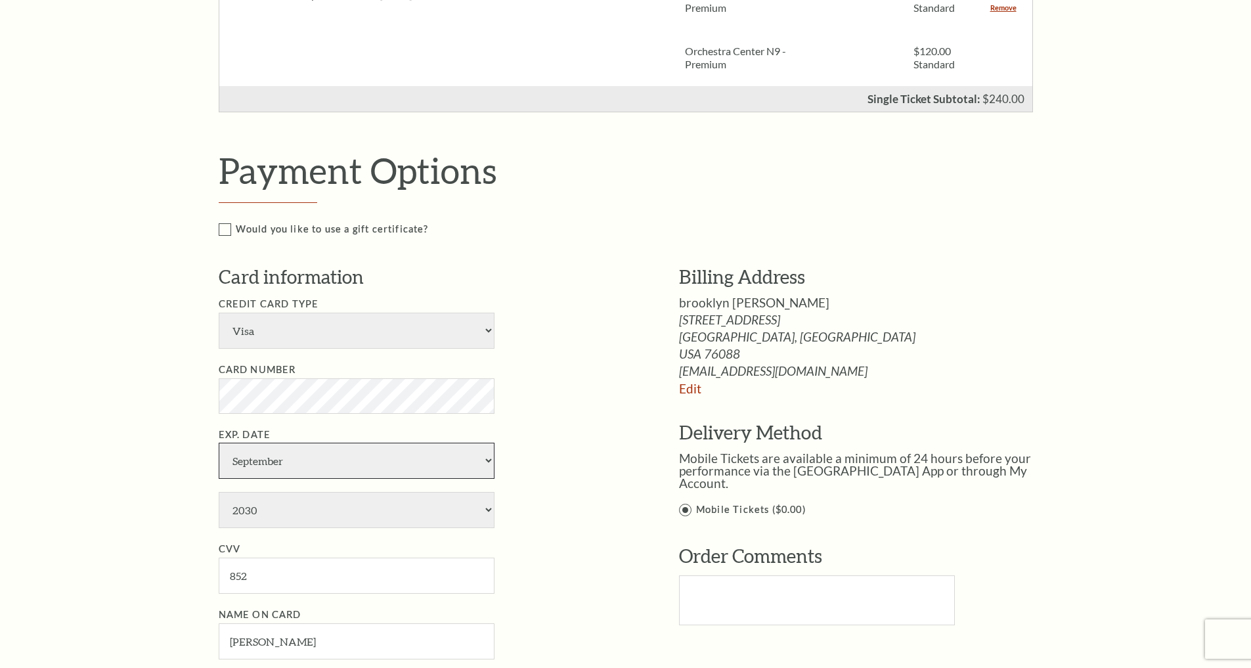
select select "8"
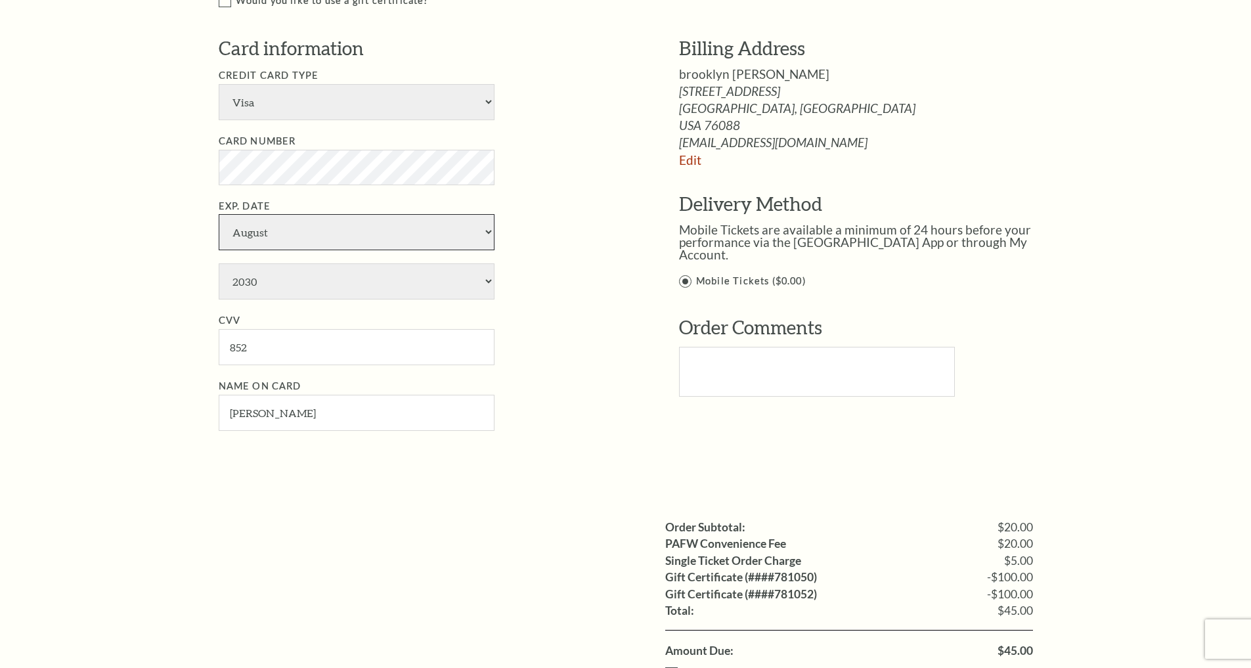
scroll to position [801, 0]
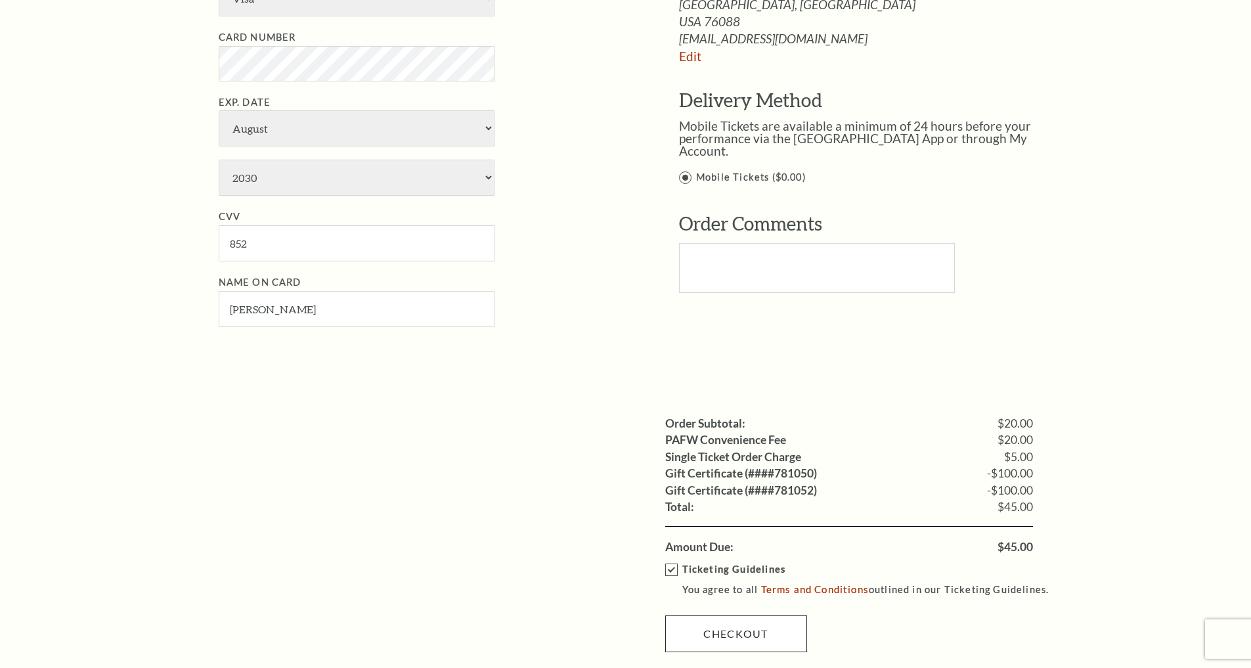
click at [741, 615] on link "Checkout" at bounding box center [736, 633] width 142 height 37
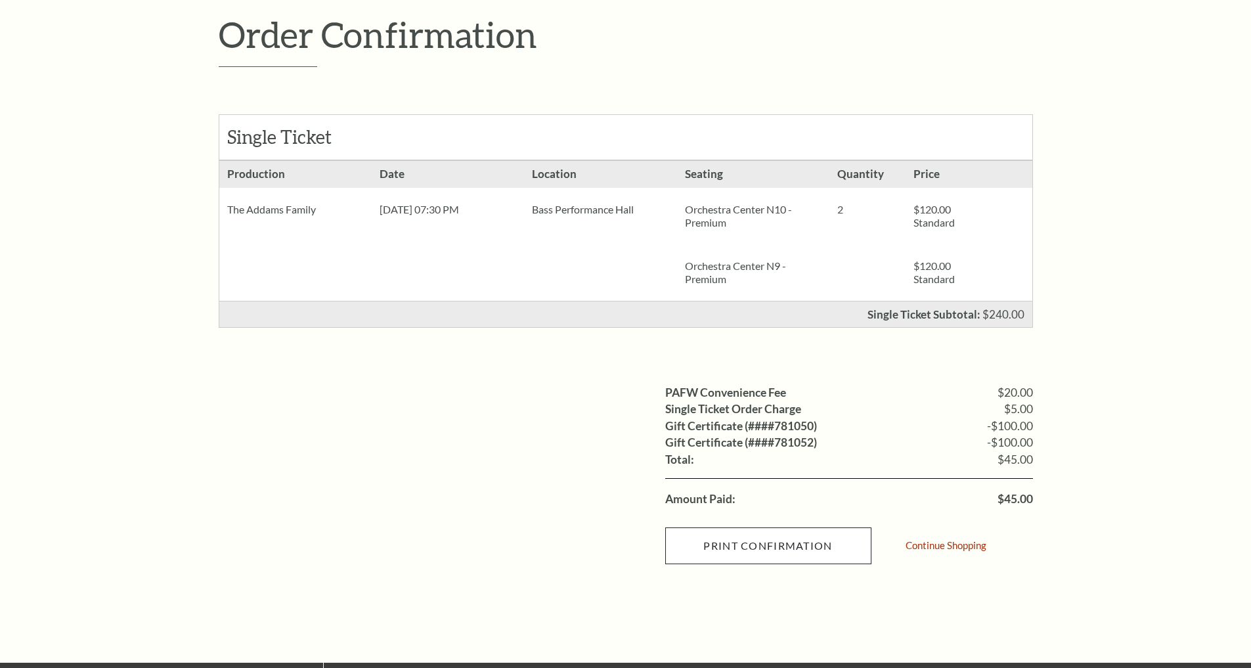
scroll to position [188, 0]
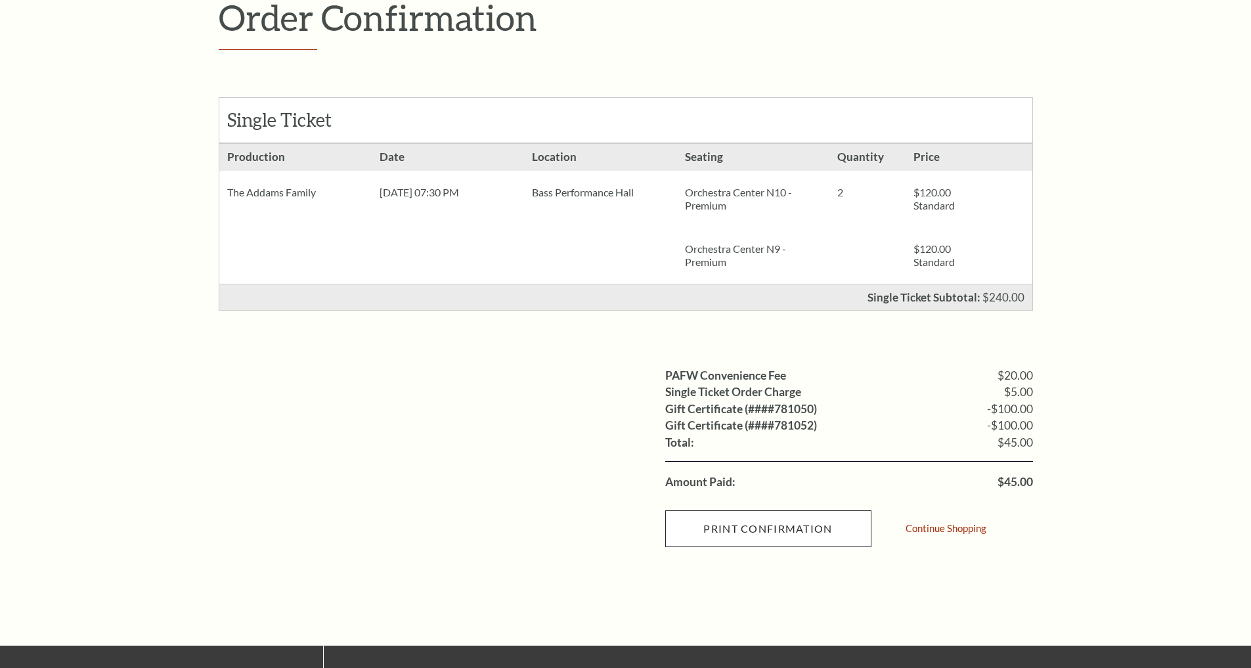
click at [778, 519] on input "Print Confirmation" at bounding box center [768, 528] width 206 height 37
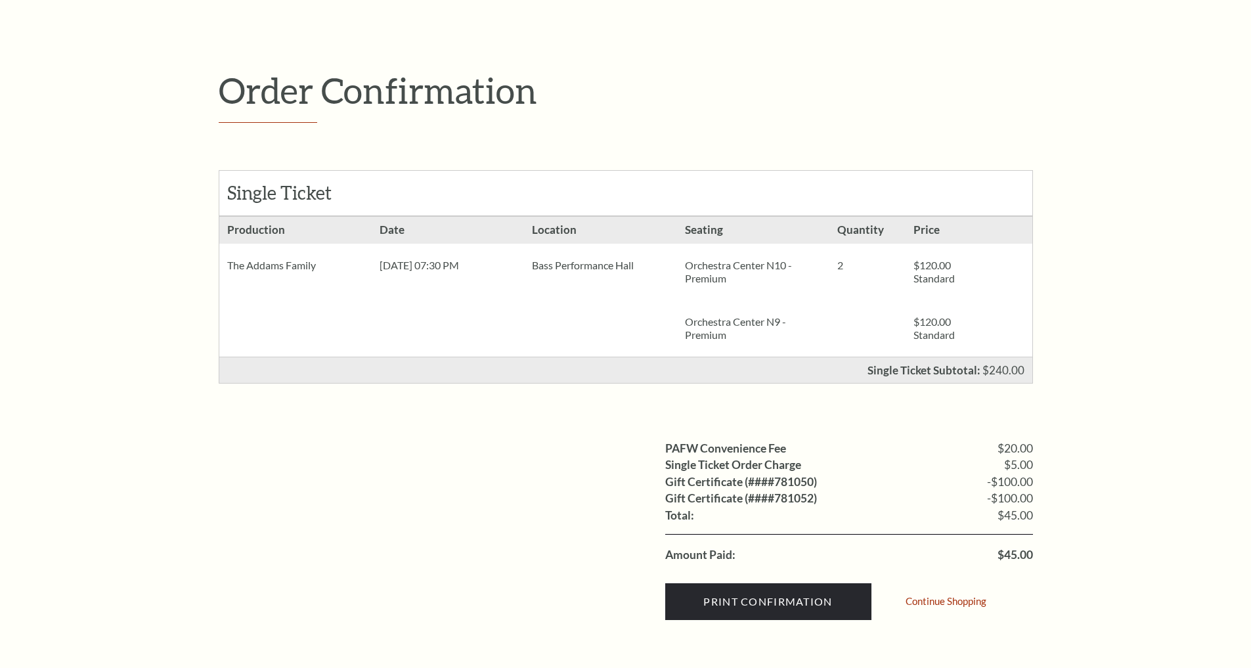
scroll to position [387, 0]
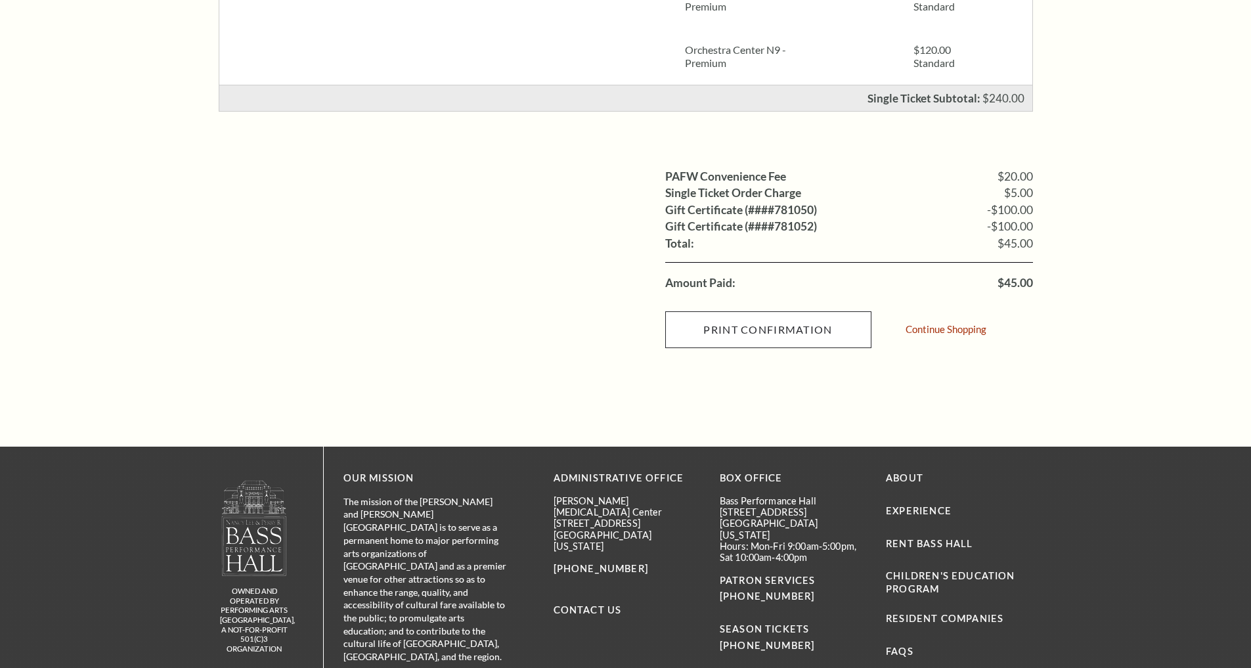
click at [836, 332] on input "Print Confirmation" at bounding box center [768, 329] width 206 height 37
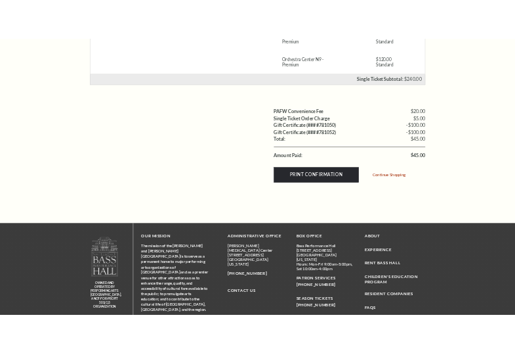
scroll to position [69, 0]
